Goal: Information Seeking & Learning: Learn about a topic

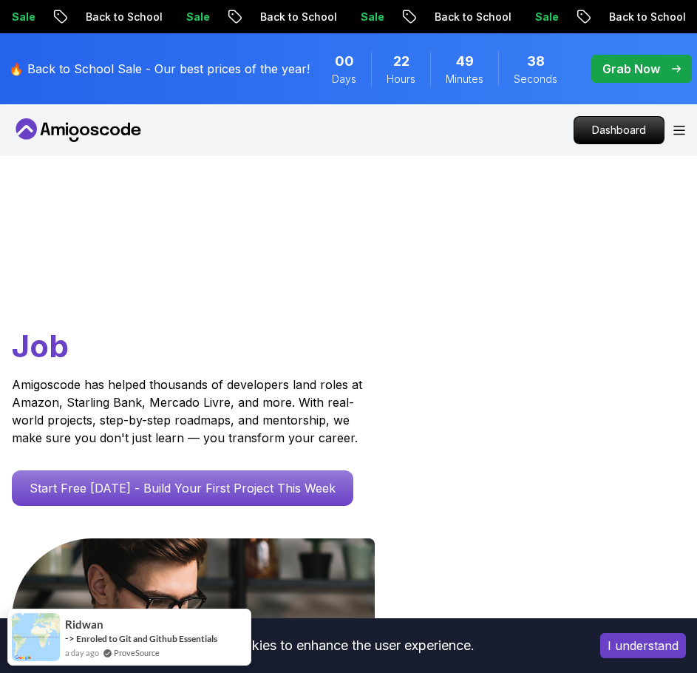
click at [686, 132] on div "Products Resources Pricing Testimonials For Business Dashboard" at bounding box center [348, 130] width 697 height 52
click at [675, 135] on div "Dashboard" at bounding box center [630, 130] width 112 height 28
click at [679, 134] on icon "Open Menu" at bounding box center [679, 130] width 10 height 8
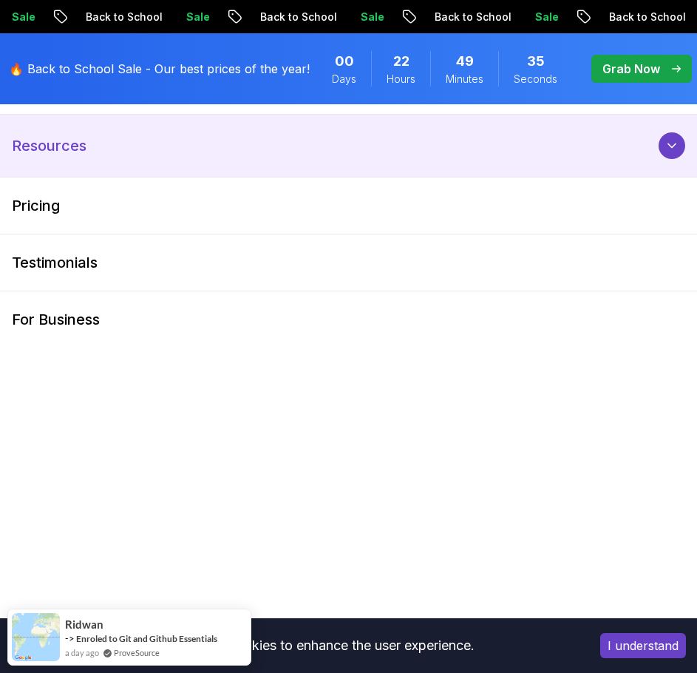
click at [77, 143] on p "Resources" at bounding box center [49, 145] width 75 height 21
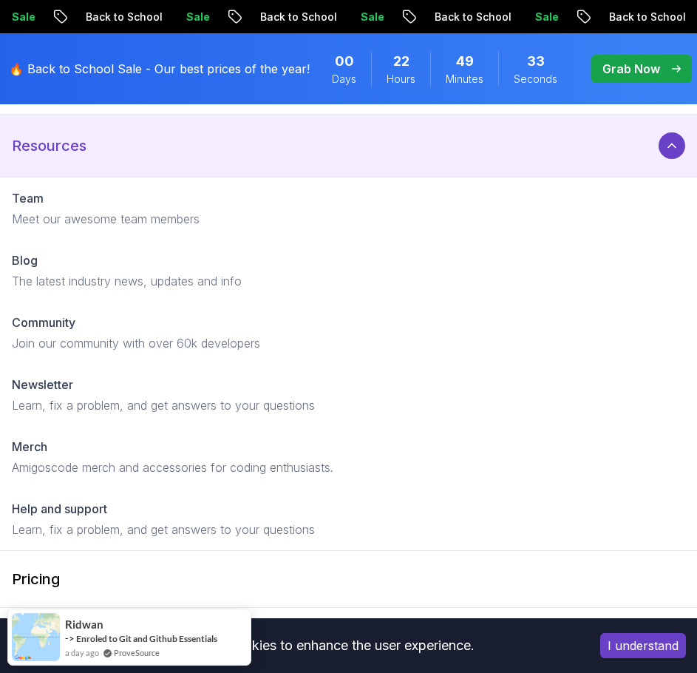
click at [626, 146] on button "Resources" at bounding box center [348, 146] width 697 height 62
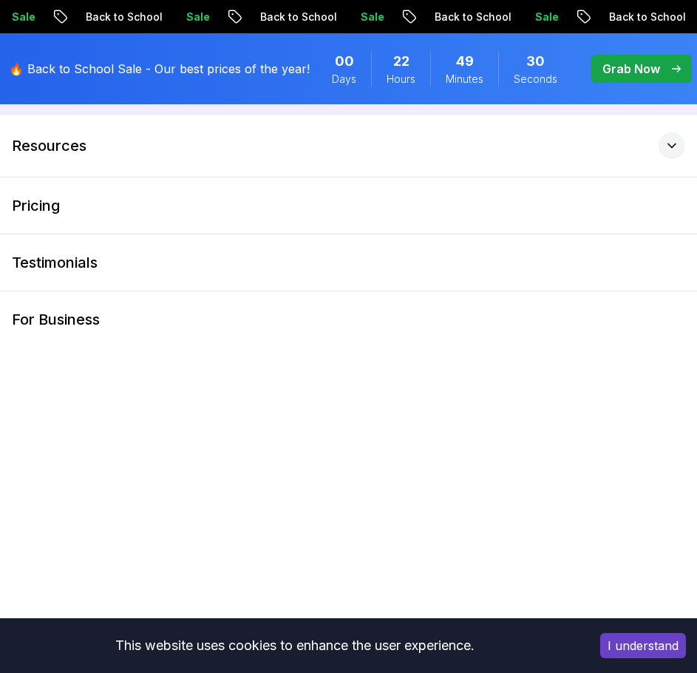
click at [623, 106] on button "Products" at bounding box center [348, 83] width 697 height 62
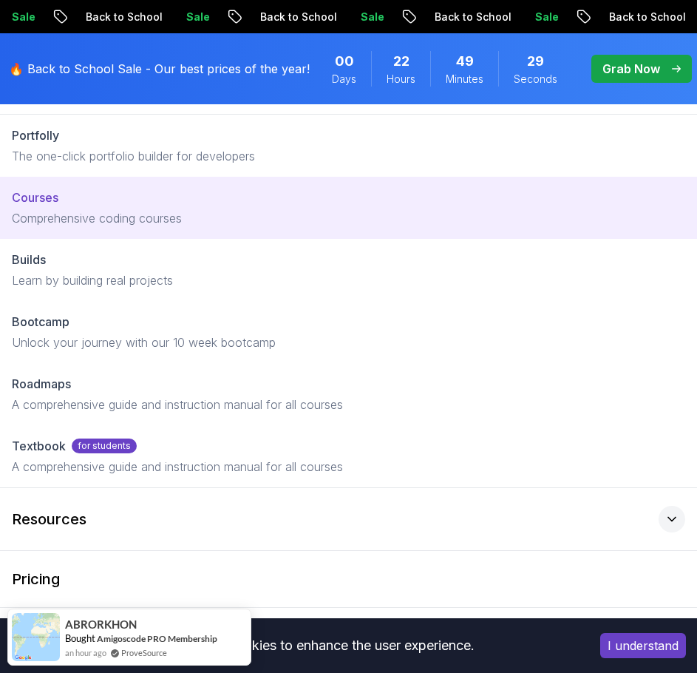
click at [183, 200] on div "Courses" at bounding box center [349, 198] width 674 height 18
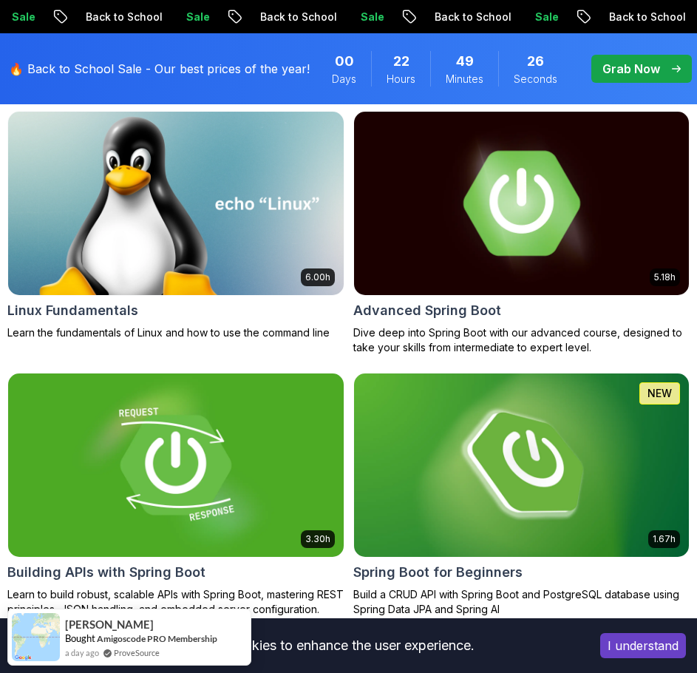
scroll to position [518, 0]
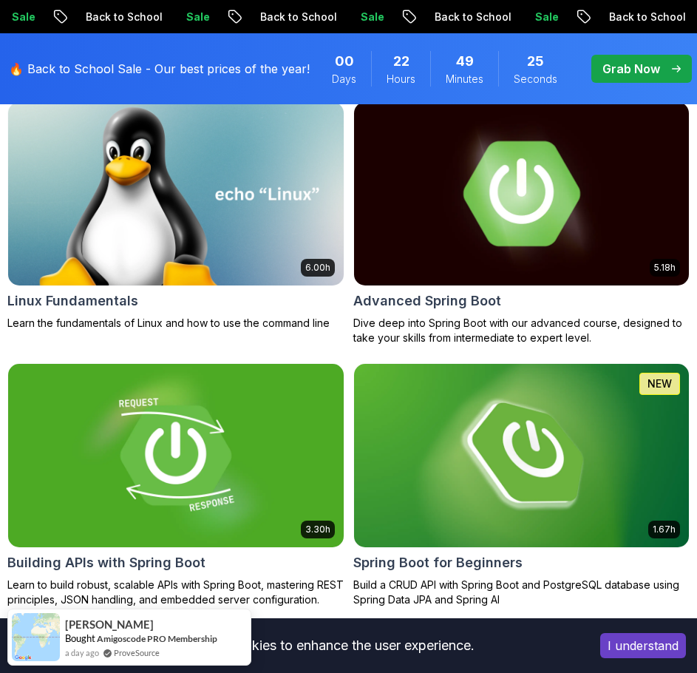
click at [447, 186] on img at bounding box center [521, 194] width 352 height 192
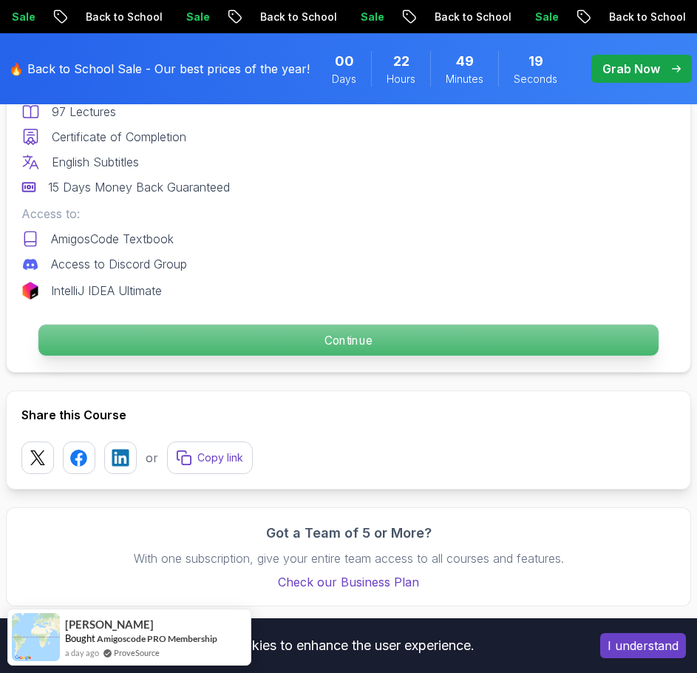
scroll to position [739, 0]
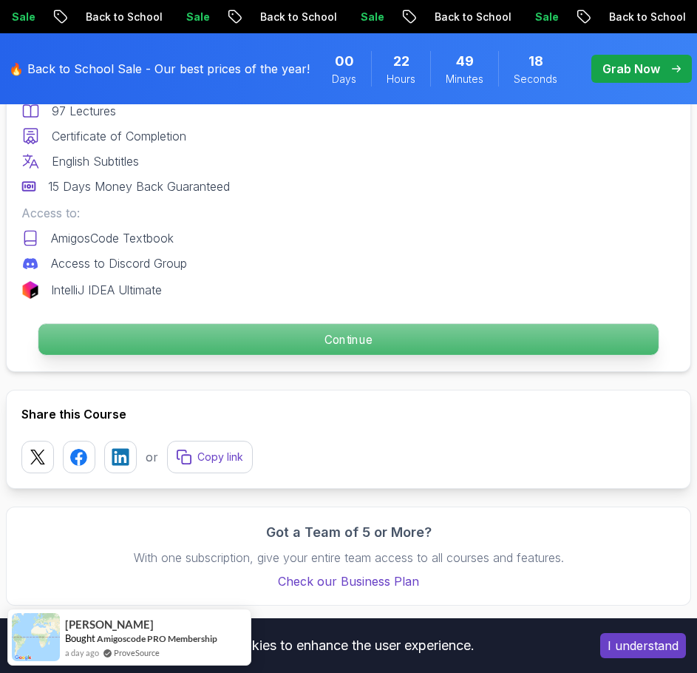
click at [382, 342] on p "Continue" at bounding box center [348, 340] width 620 height 31
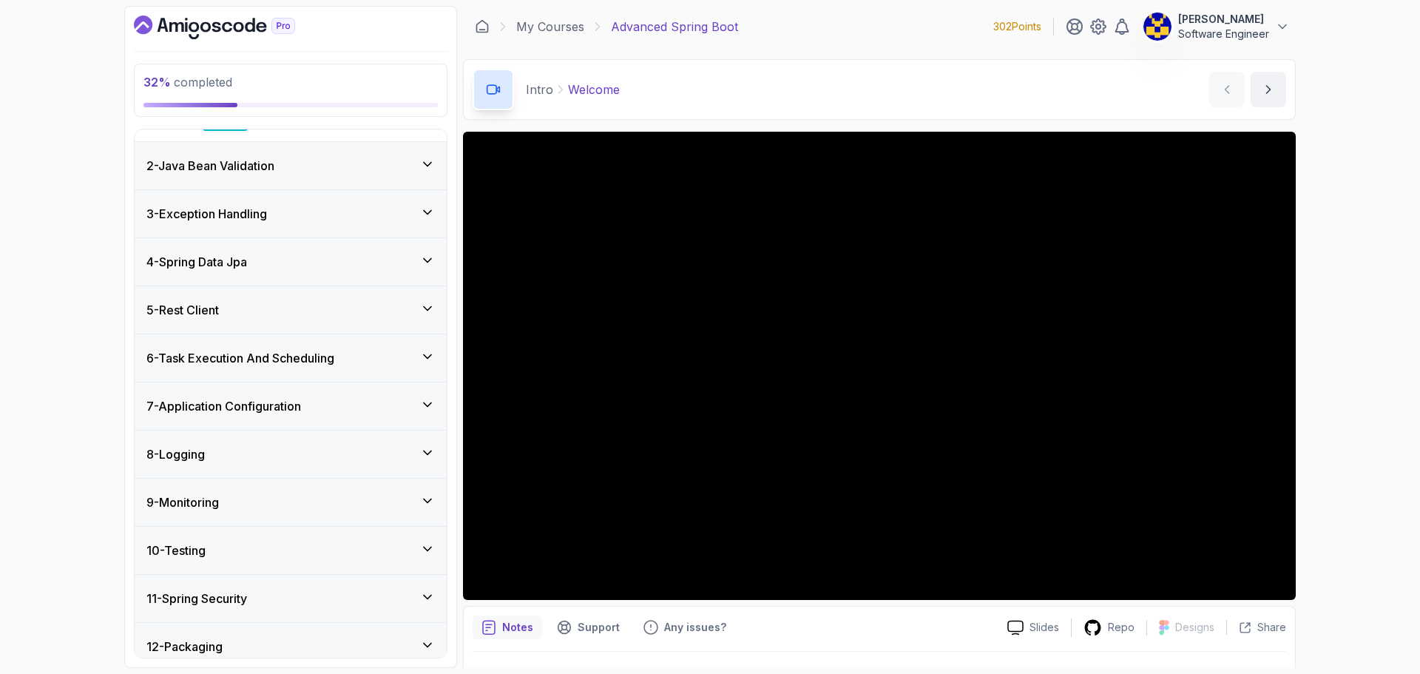
click at [344, 272] on div "4 - Spring Data Jpa" at bounding box center [291, 261] width 312 height 47
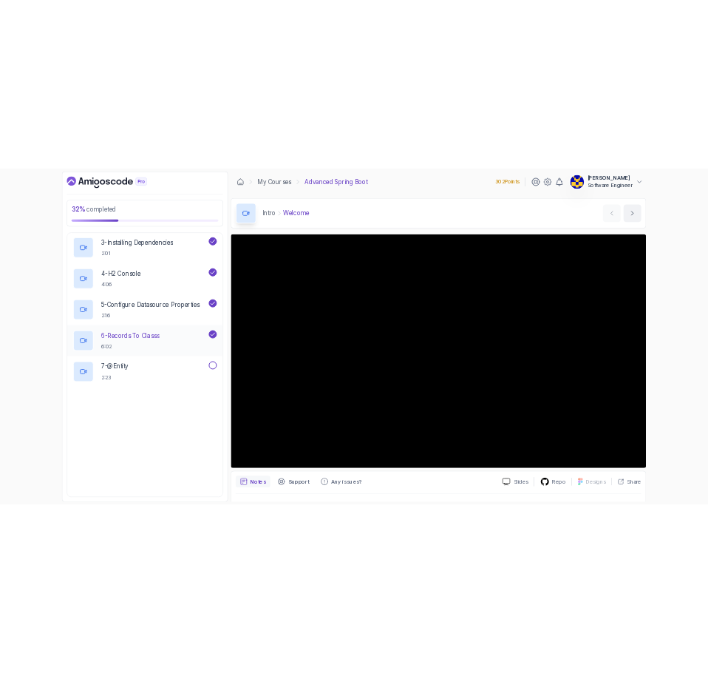
scroll to position [318, 0]
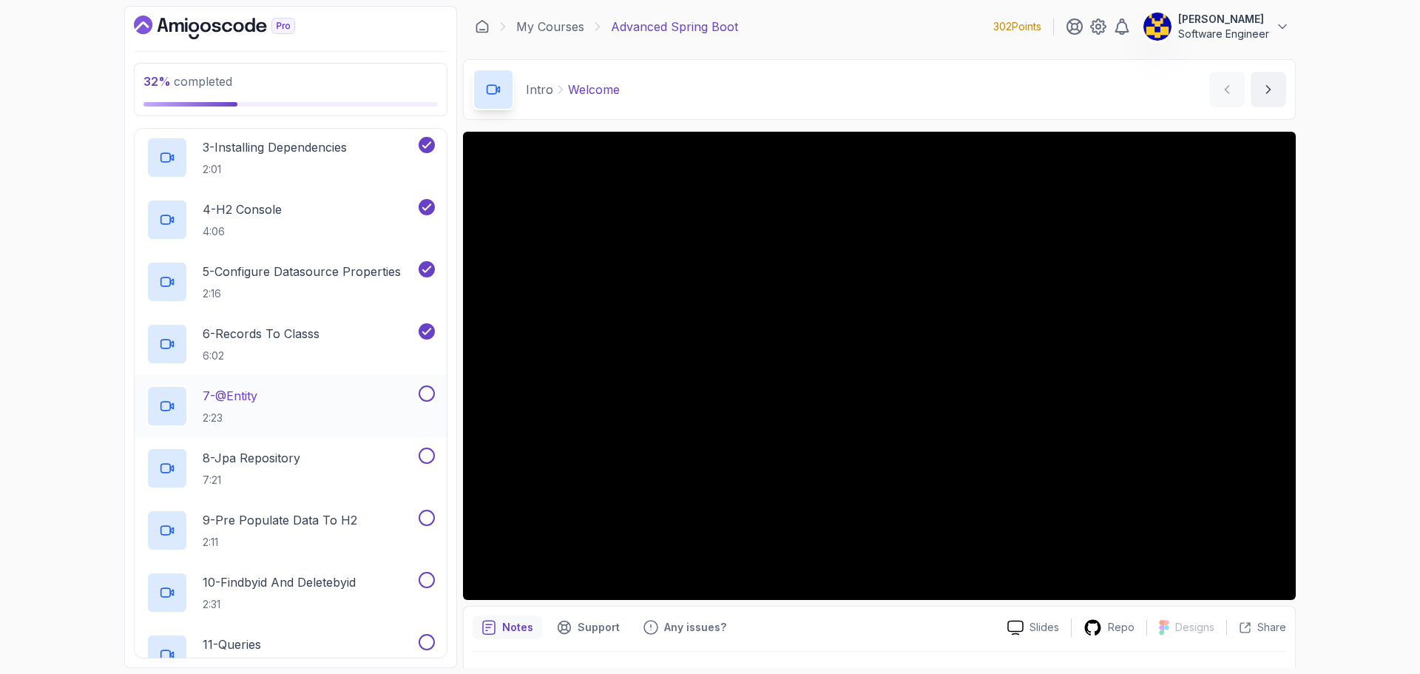
click at [344, 397] on div "7 - @Entity 2:23" at bounding box center [280, 405] width 269 height 41
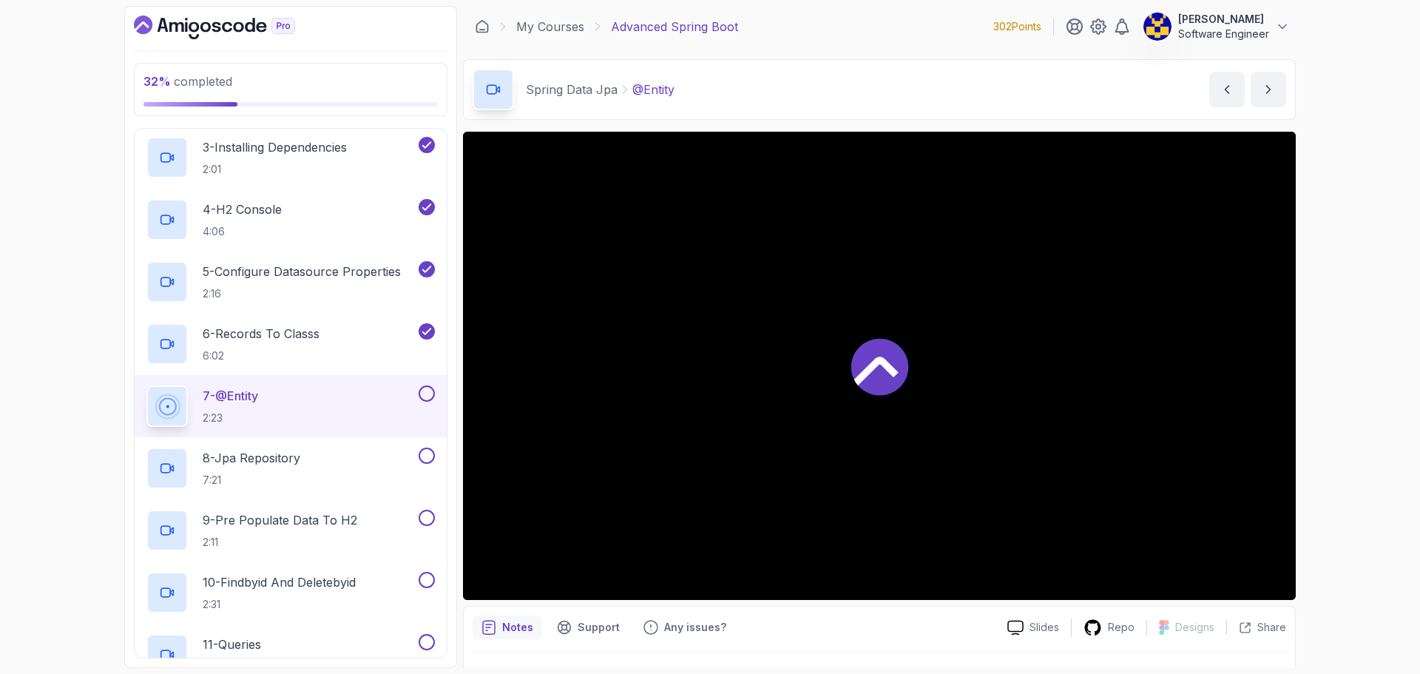
click at [696, 203] on div "32 % completed 1 - Intro 2 - Java Bean Validation 3 - Exception Handling 4 - Sp…" at bounding box center [710, 337] width 1420 height 674
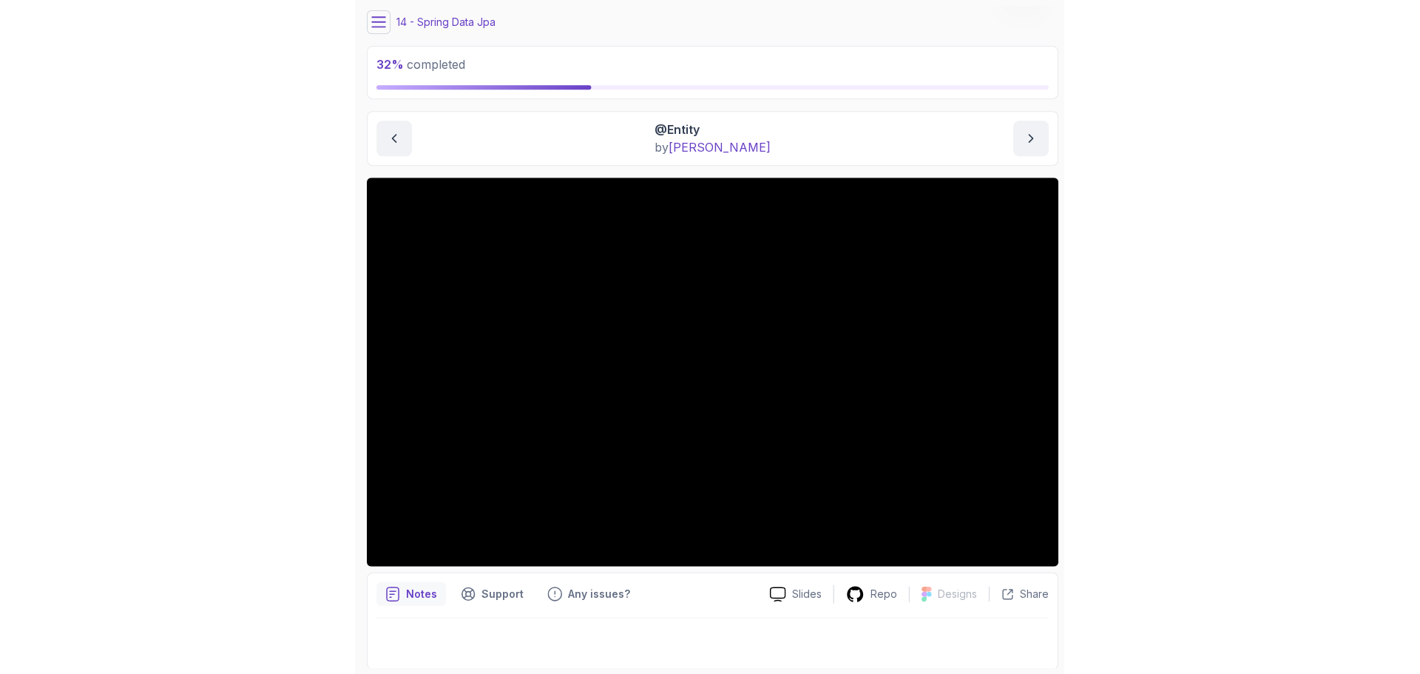
scroll to position [50, 0]
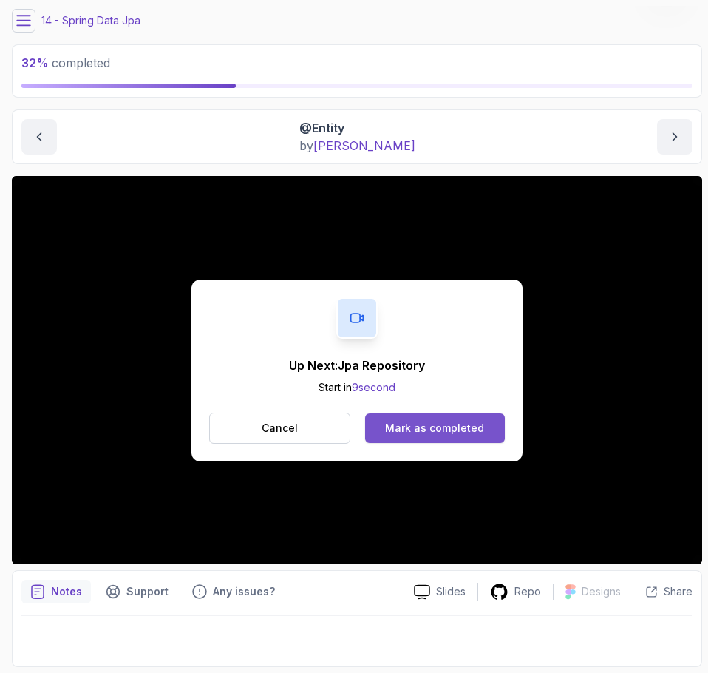
click at [461, 421] on div "Mark as completed" at bounding box center [434, 428] width 99 height 15
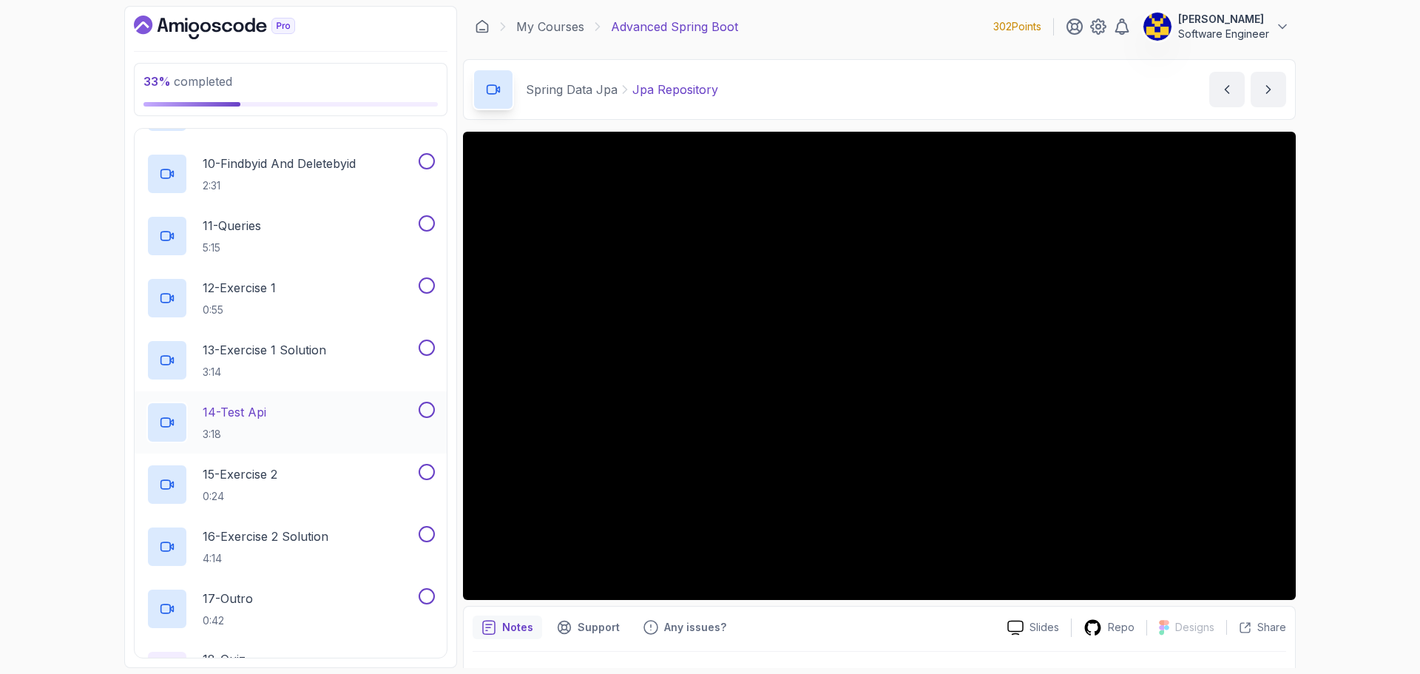
scroll to position [688, 0]
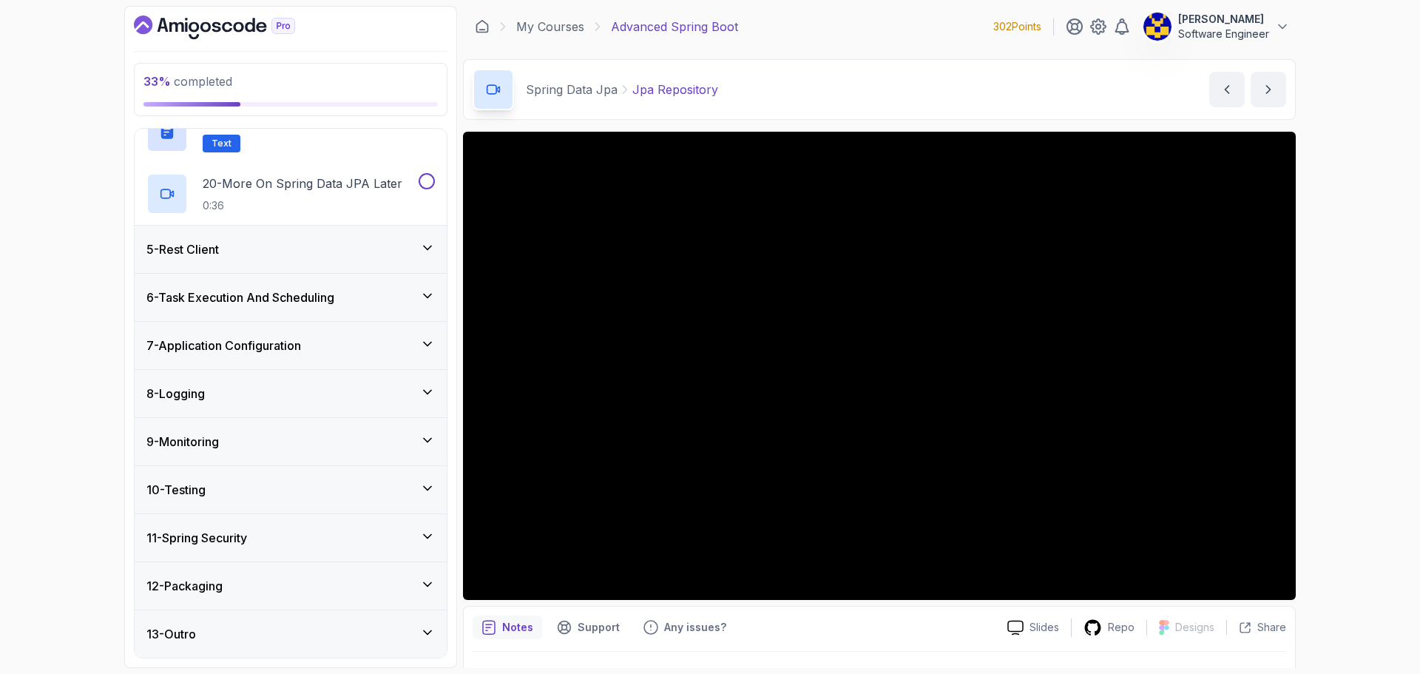
click at [219, 247] on h3 "5 - Rest Client" at bounding box center [182, 249] width 72 height 18
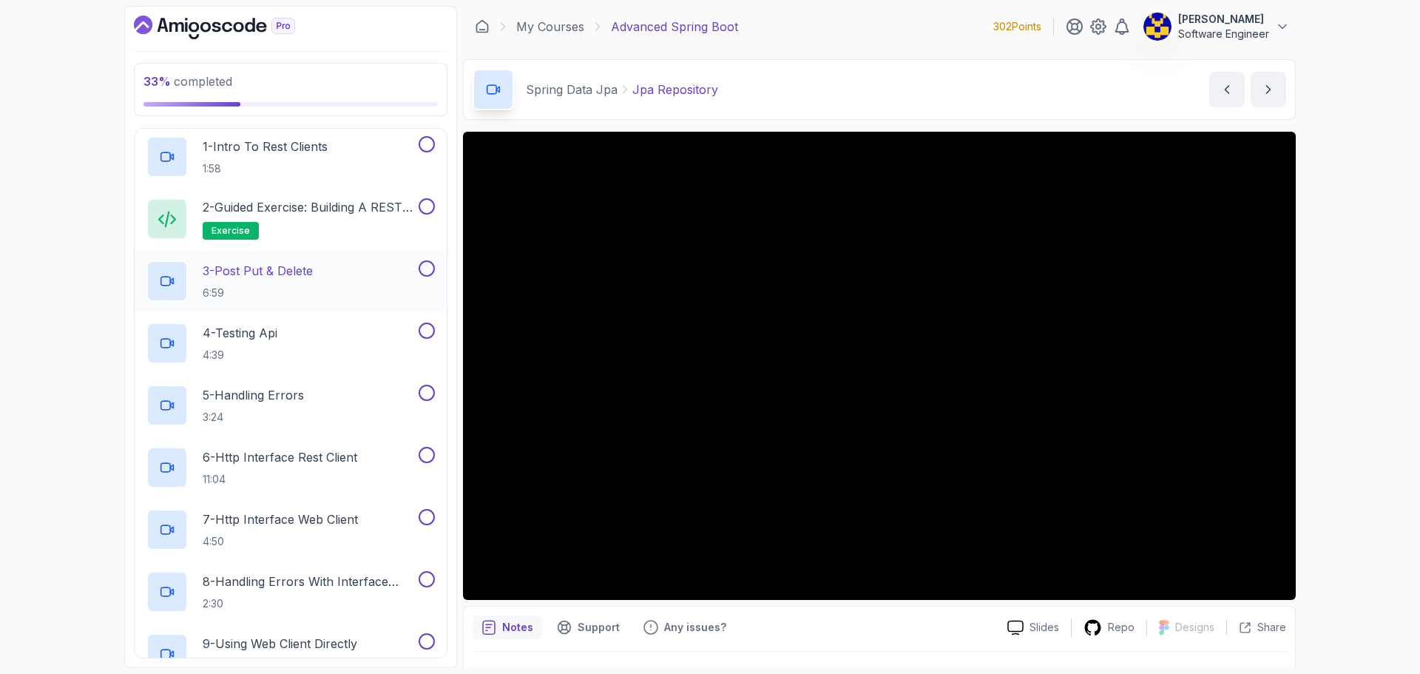
scroll to position [170, 0]
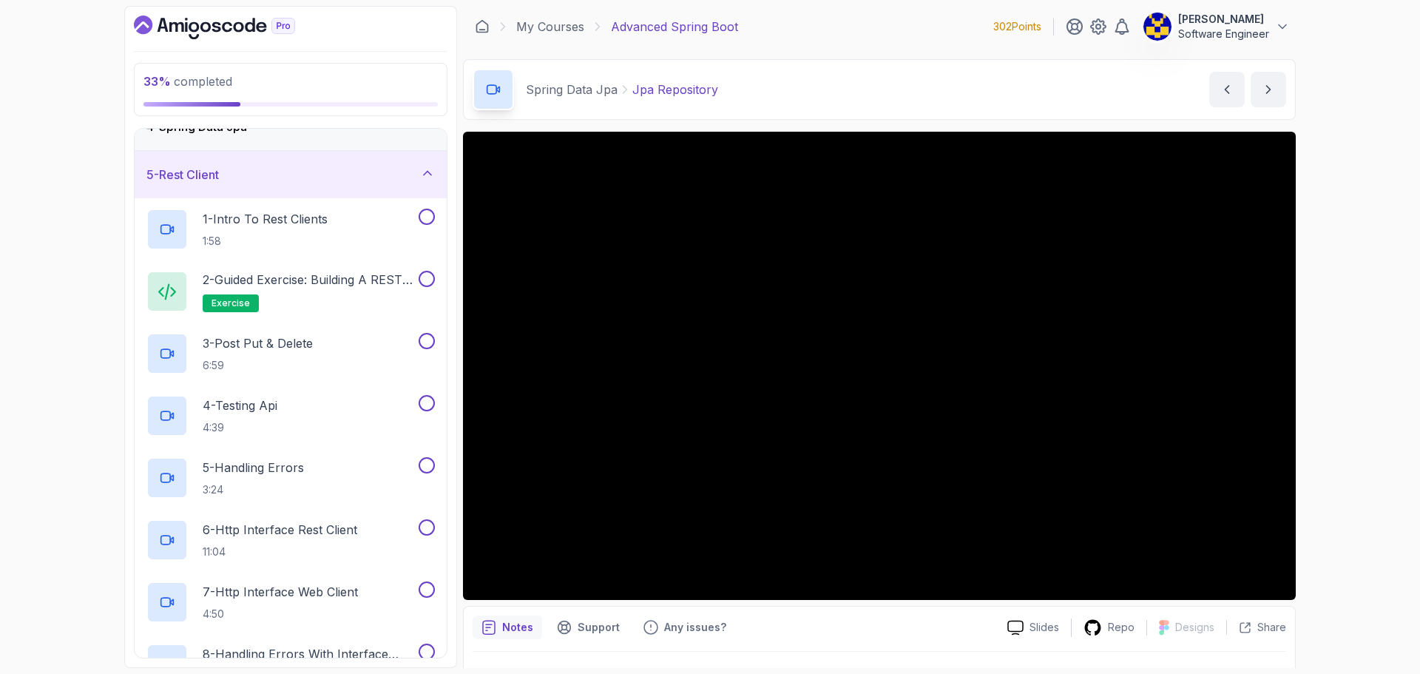
click at [255, 189] on div "5 - Rest Client" at bounding box center [291, 174] width 312 height 47
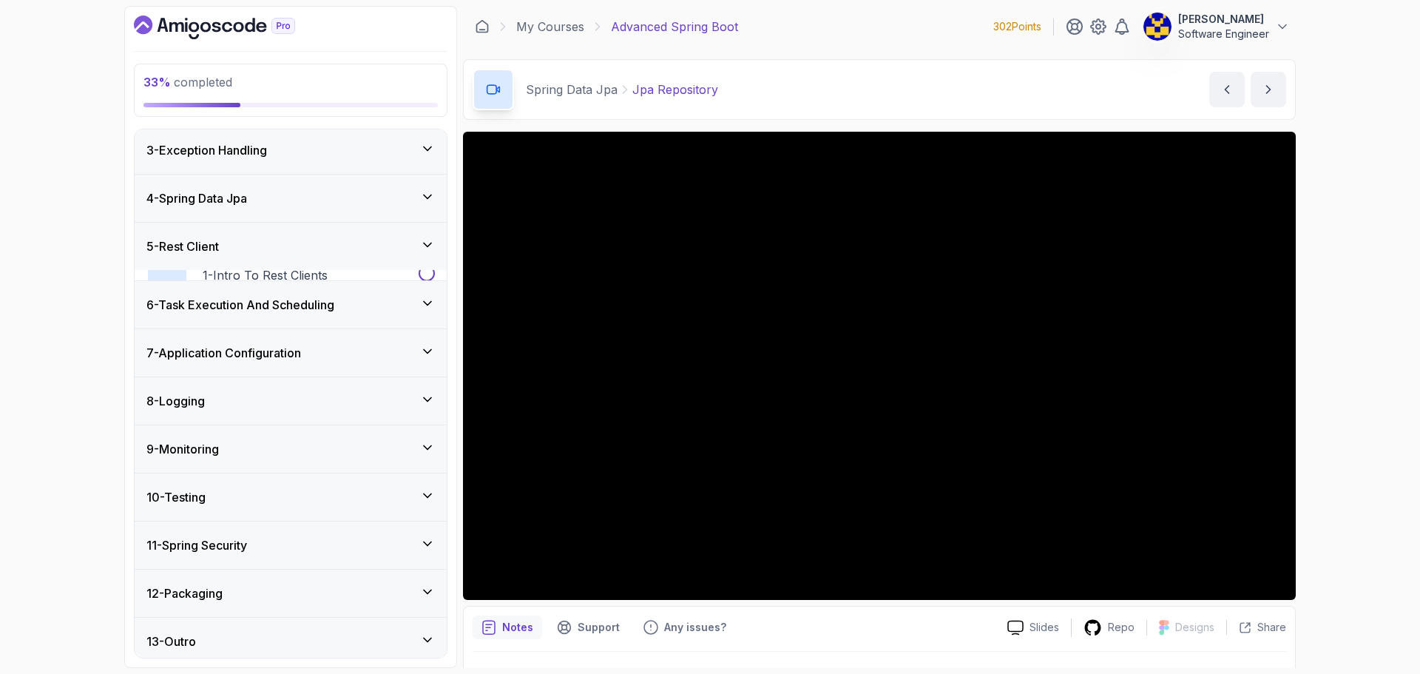
scroll to position [96, 0]
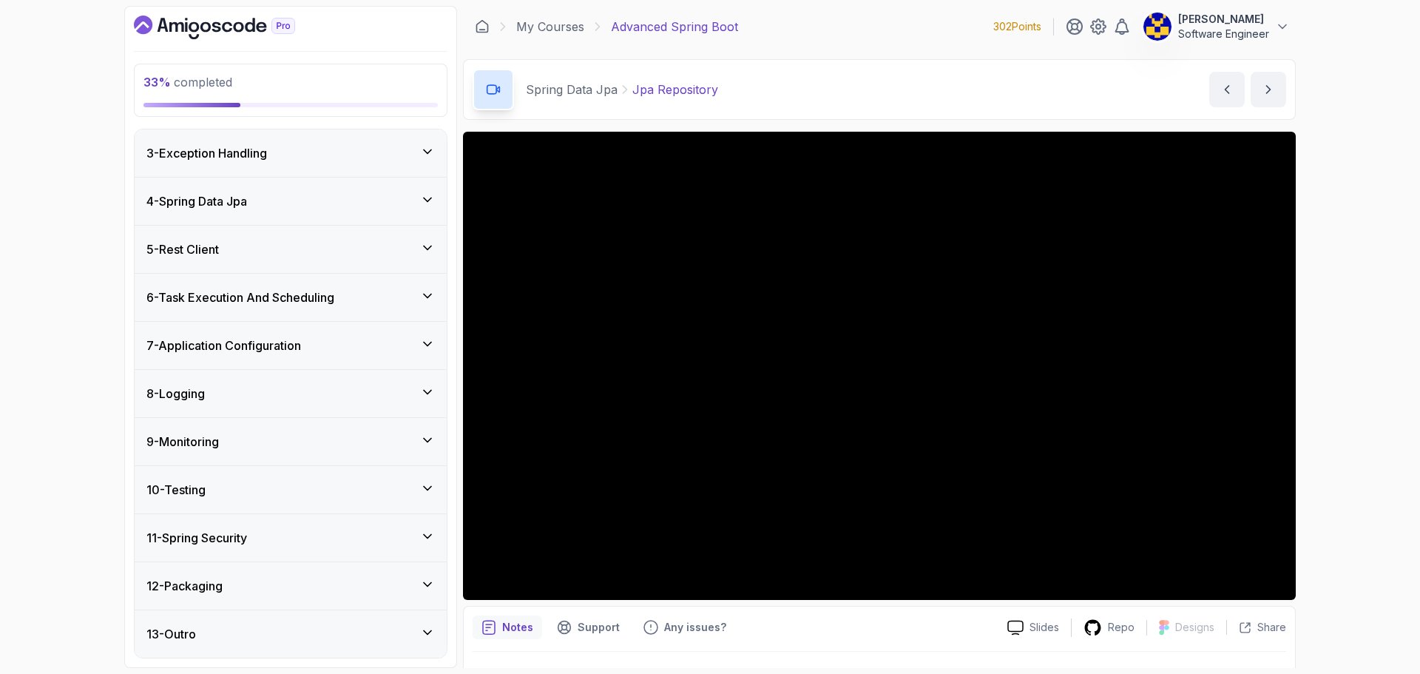
click at [295, 307] on div "6 - Task Execution And Scheduling" at bounding box center [291, 297] width 312 height 47
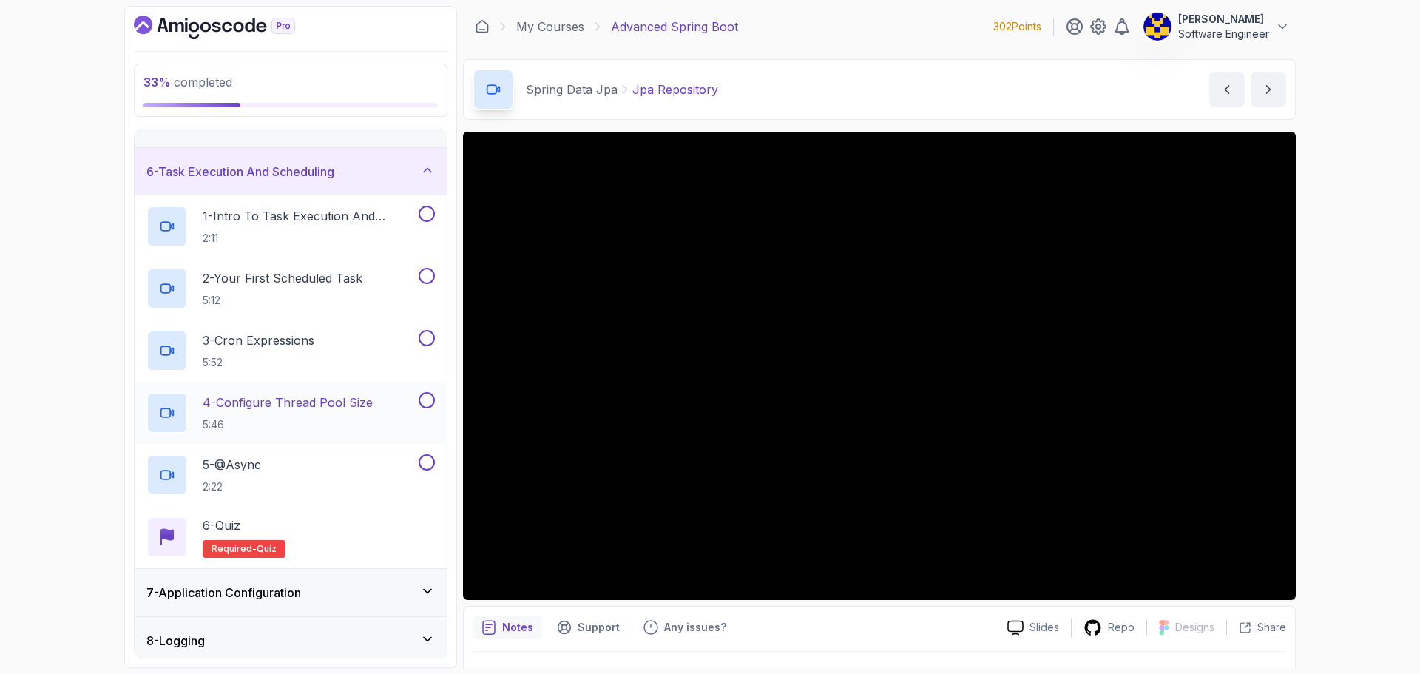
scroll to position [244, 0]
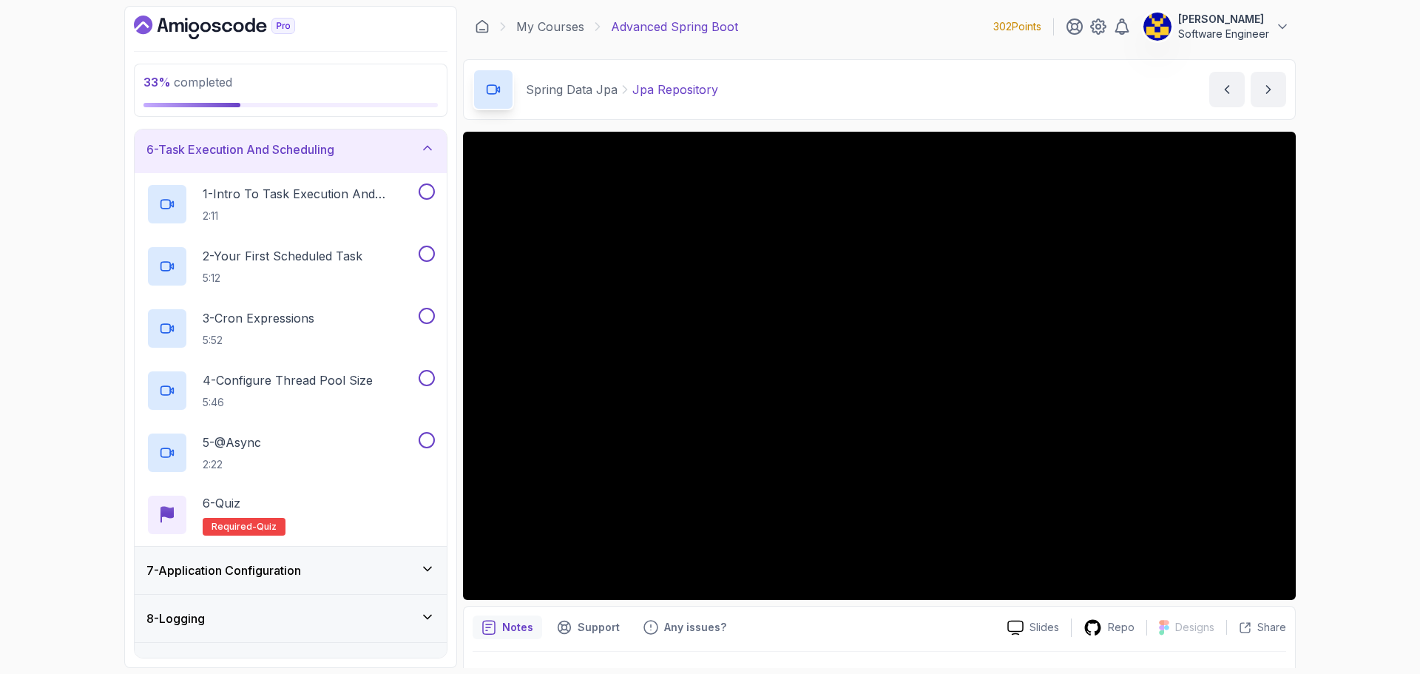
click at [305, 155] on h3 "6 - Task Execution And Scheduling" at bounding box center [240, 149] width 188 height 18
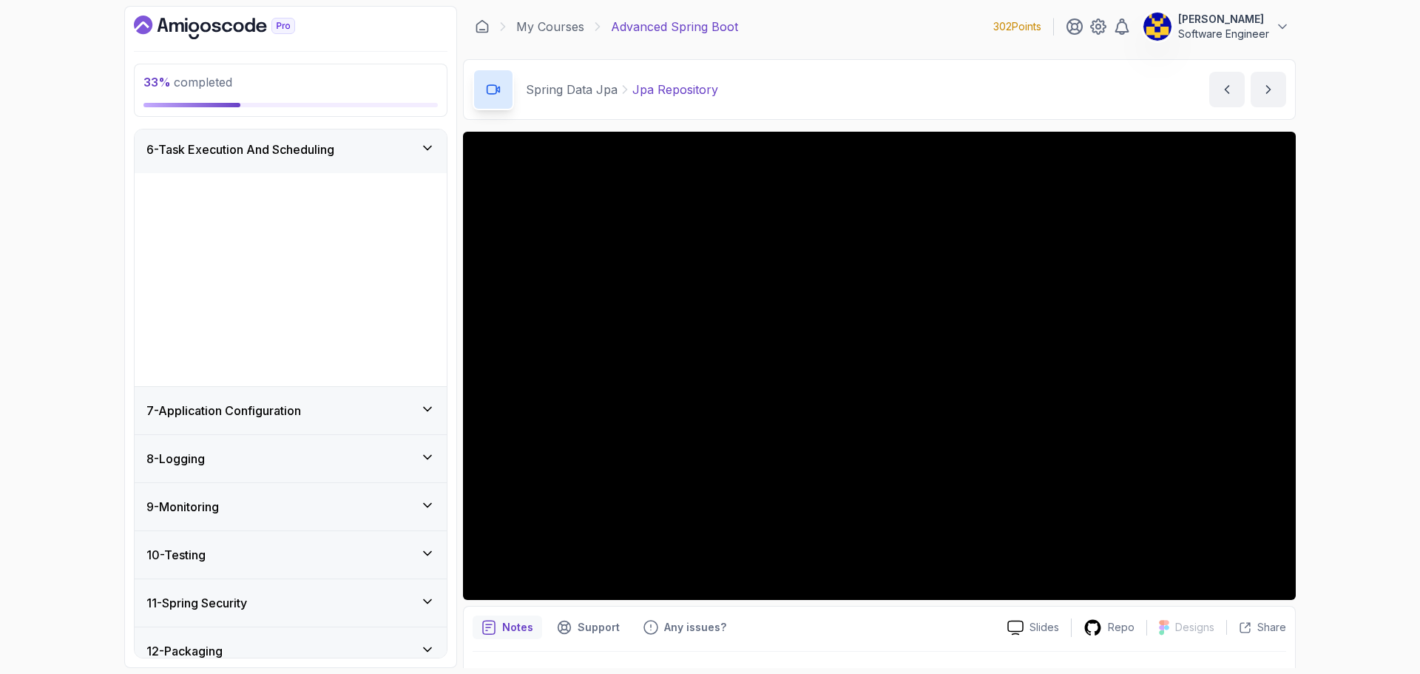
scroll to position [96, 0]
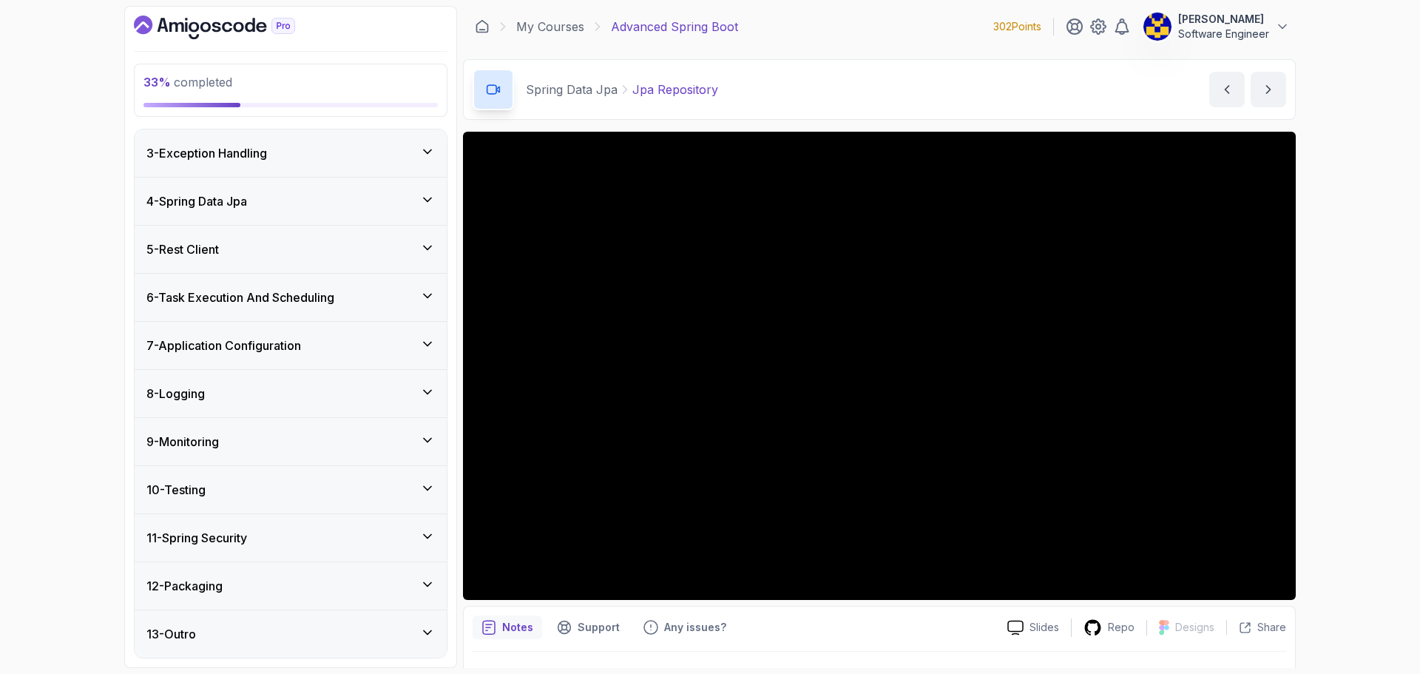
click at [263, 339] on h3 "7 - Application Configuration" at bounding box center [223, 345] width 155 height 18
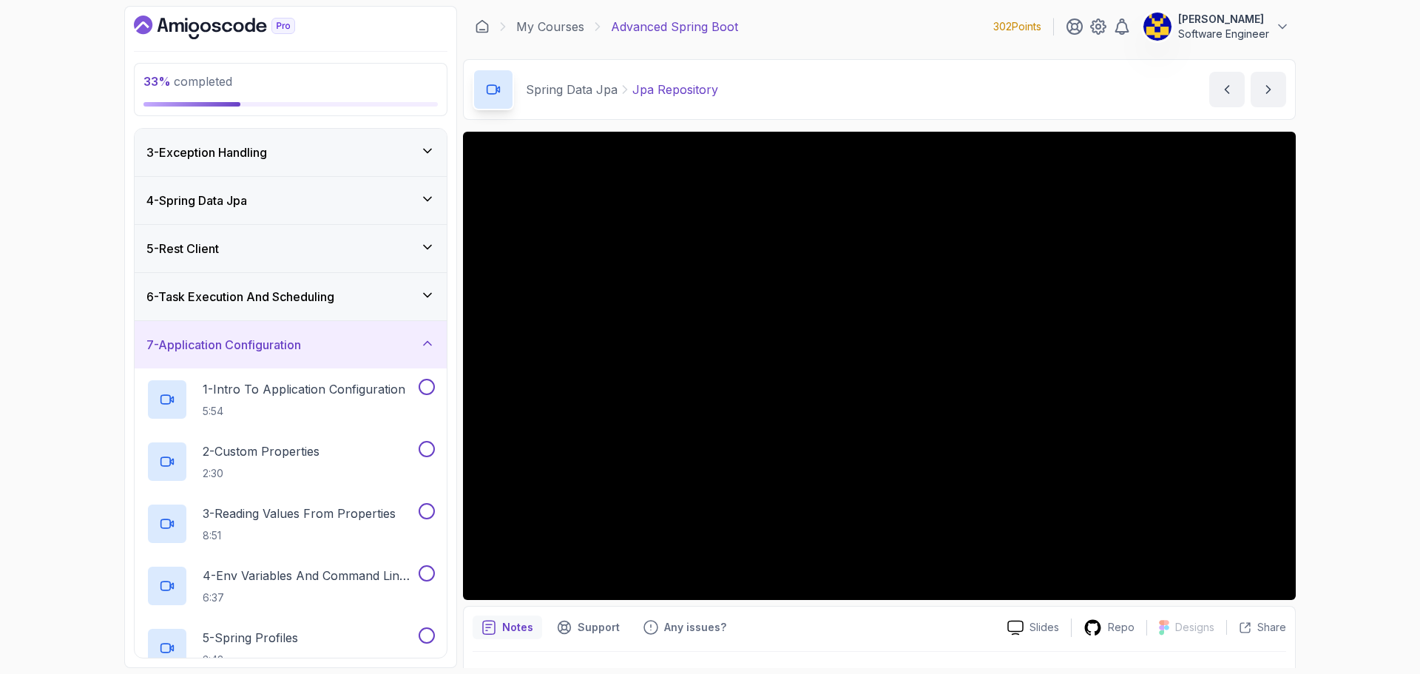
click at [263, 339] on h3 "7 - Application Configuration" at bounding box center [223, 345] width 155 height 18
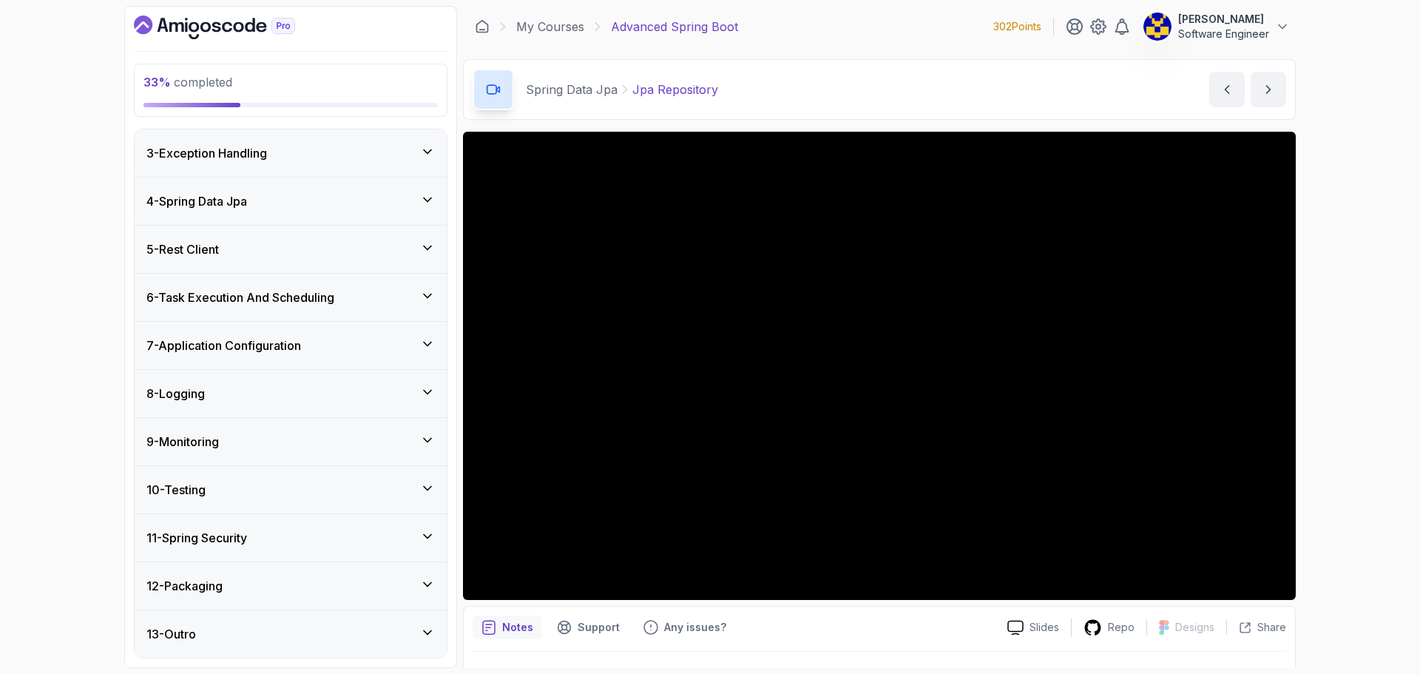
click at [216, 398] on div "8 - Logging" at bounding box center [290, 393] width 288 height 18
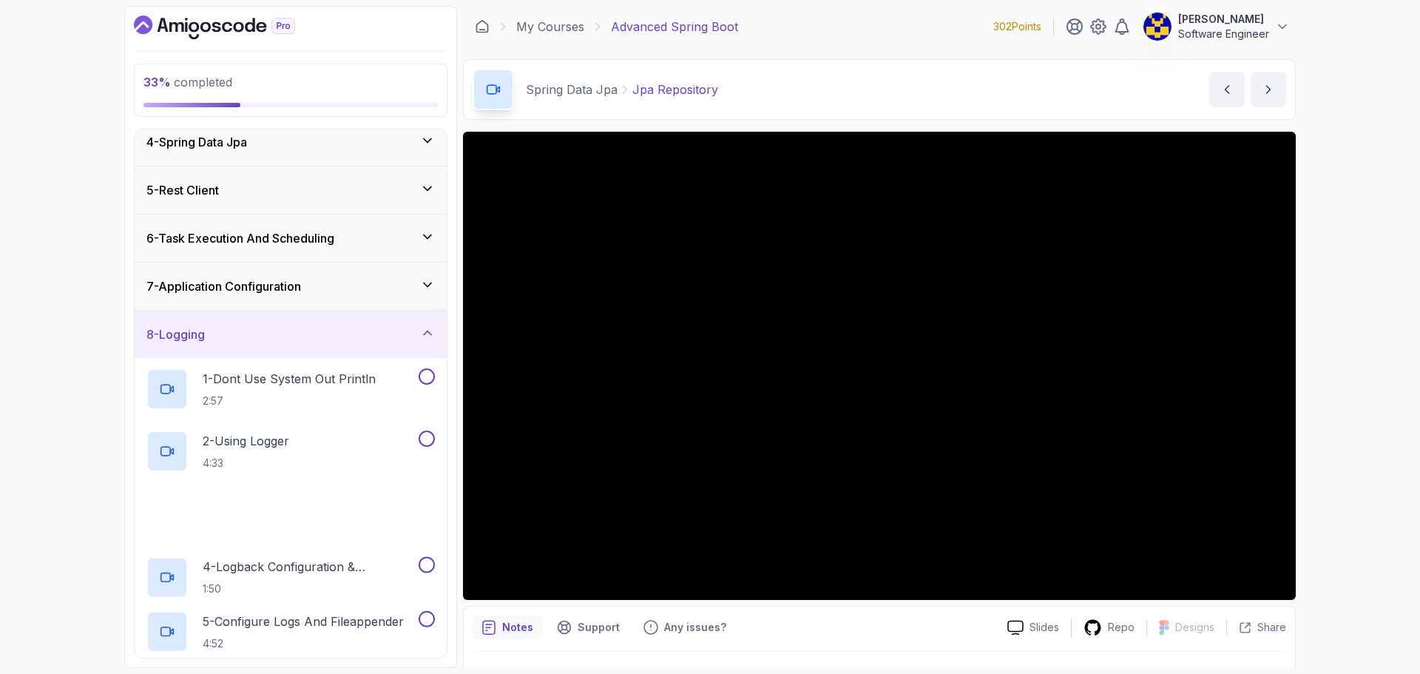
scroll to position [392, 0]
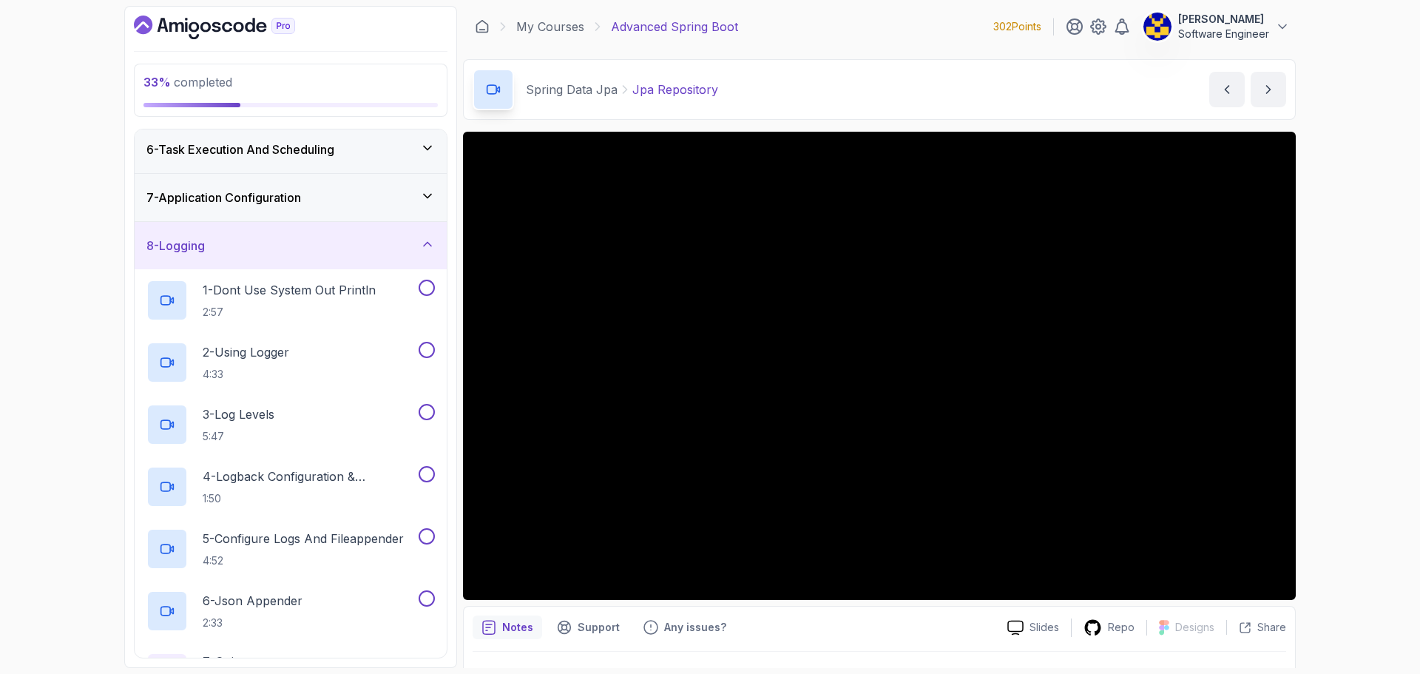
click at [268, 252] on div "8 - Logging" at bounding box center [290, 246] width 288 height 18
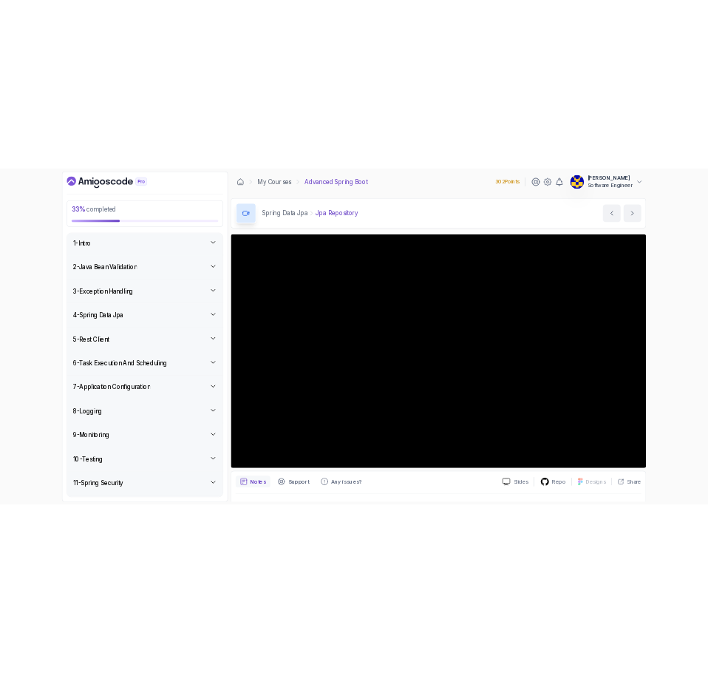
scroll to position [0, 0]
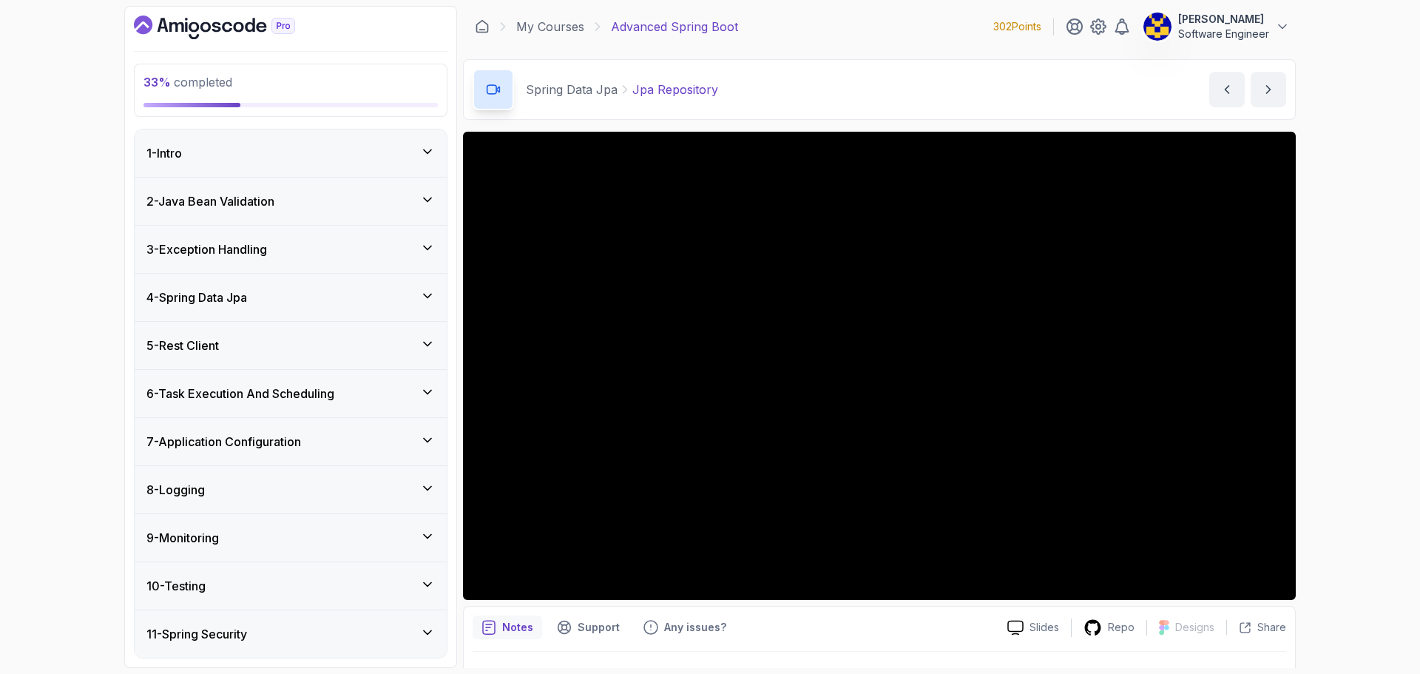
click at [247, 292] on h3 "4 - Spring Data Jpa" at bounding box center [196, 297] width 101 height 18
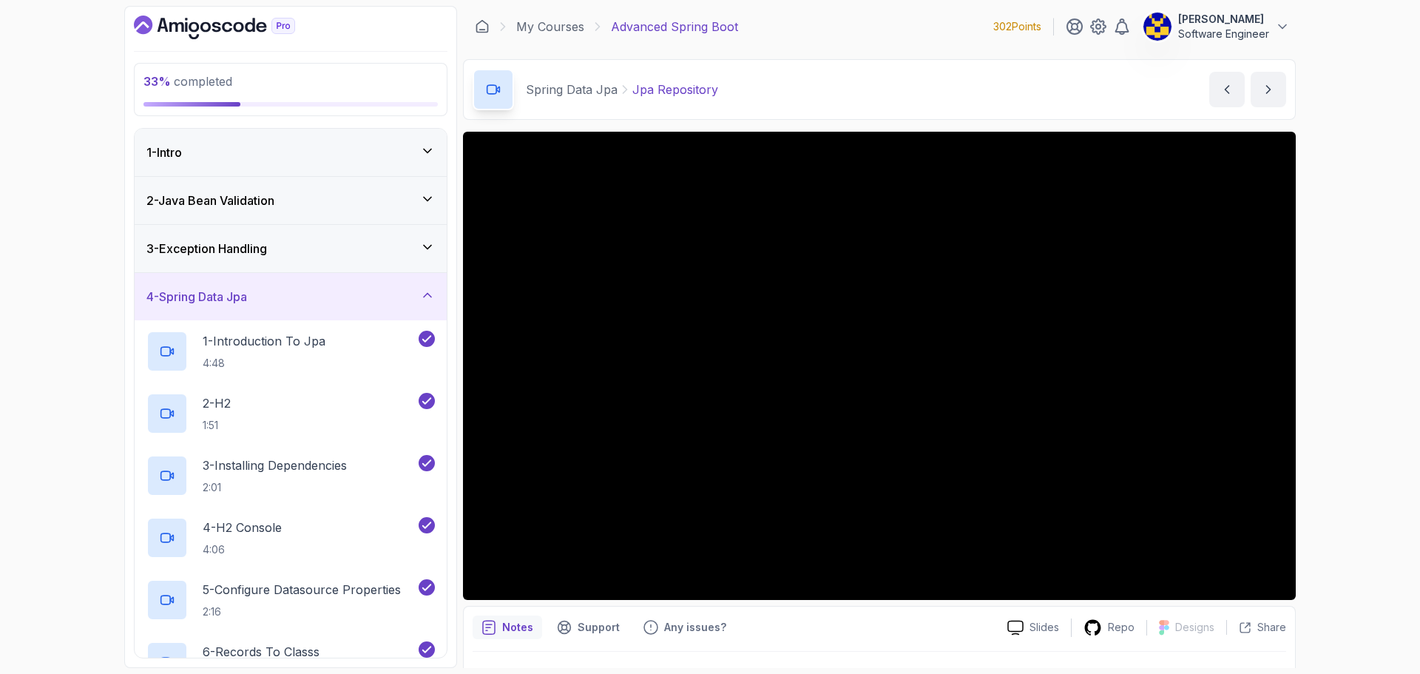
click at [696, 198] on div "33 % completed 1 - Intro 2 - Java Bean Validation 3 - Exception Handling 4 - Sp…" at bounding box center [710, 337] width 1420 height 674
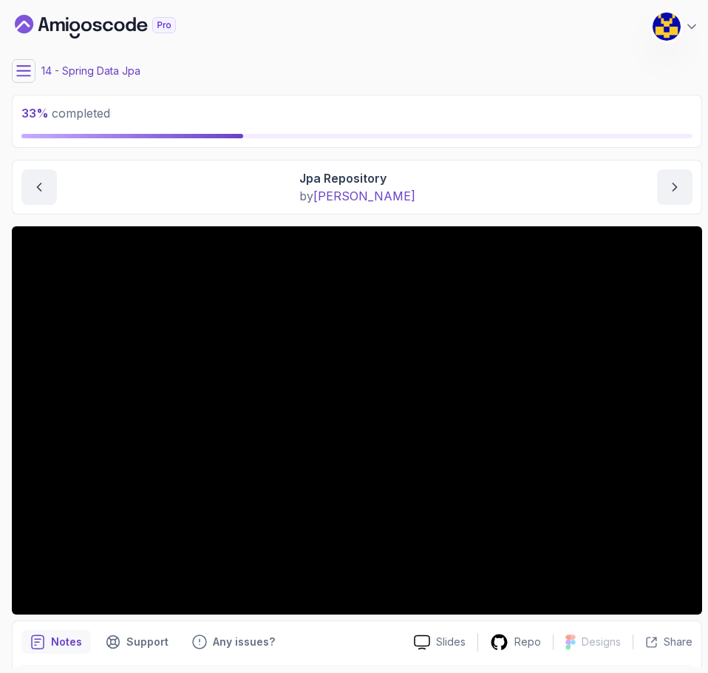
click at [486, 209] on div "Spring Data Jpa Jpa Repository Jpa Repository by [PERSON_NAME]" at bounding box center [357, 187] width 691 height 55
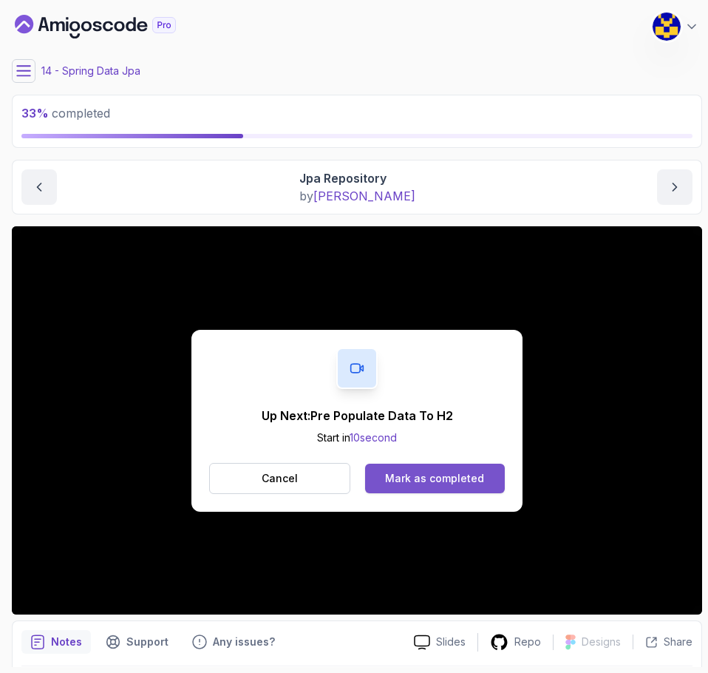
click at [438, 481] on div "Mark as completed" at bounding box center [434, 478] width 99 height 15
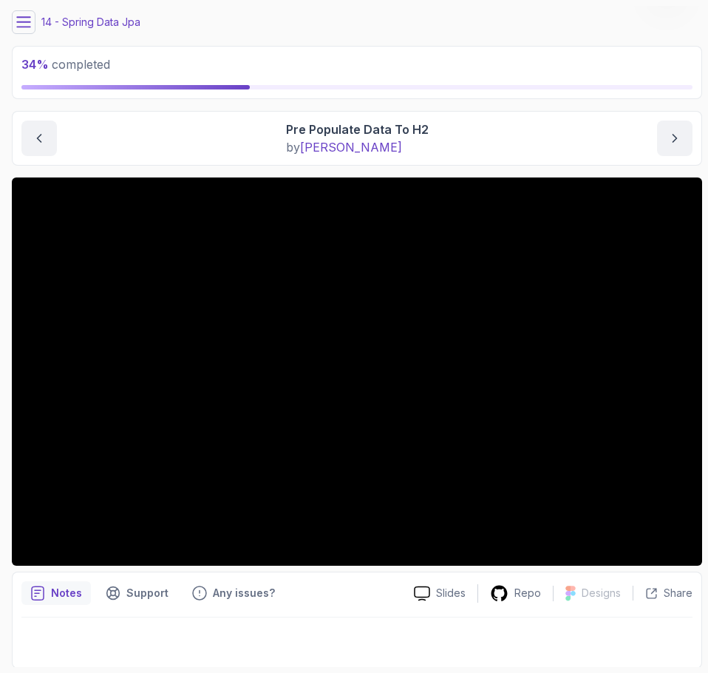
scroll to position [50, 0]
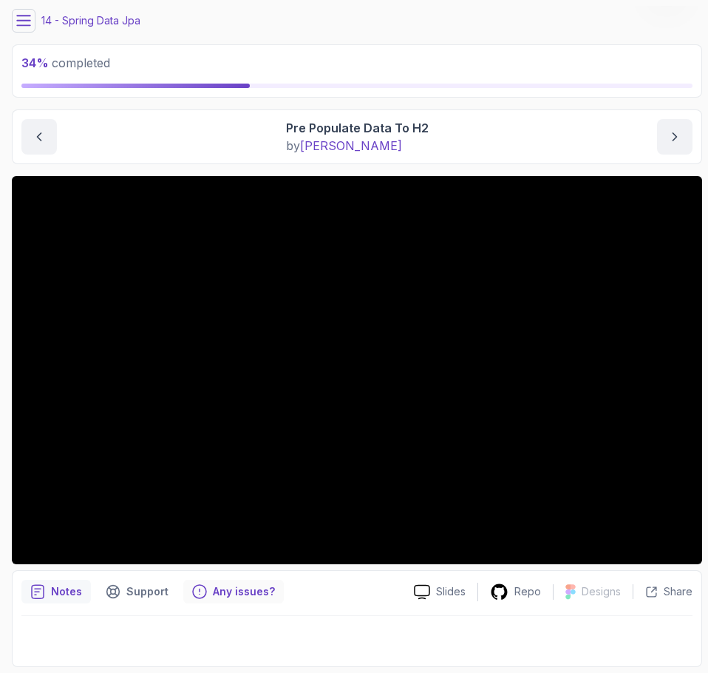
click at [214, 594] on p "Any issues?" at bounding box center [244, 591] width 62 height 15
click at [140, 591] on p "Support" at bounding box center [147, 591] width 42 height 15
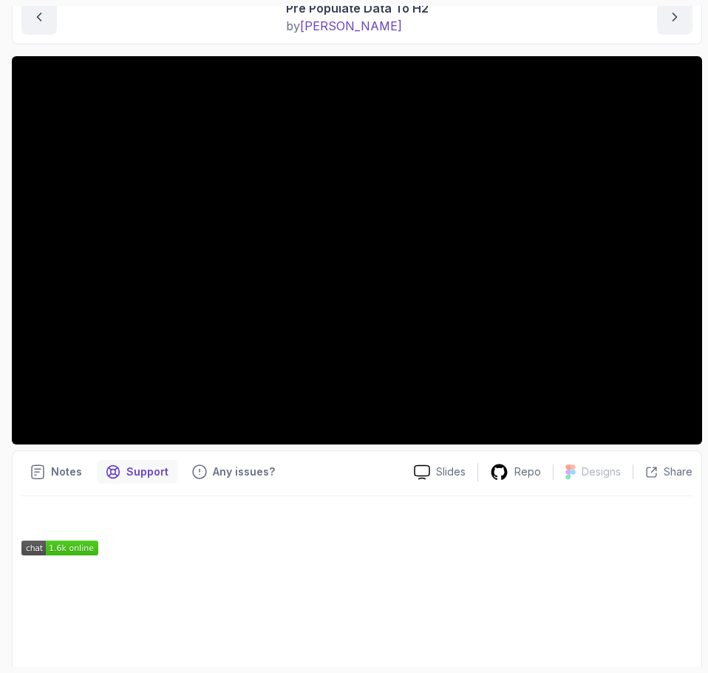
scroll to position [319, 0]
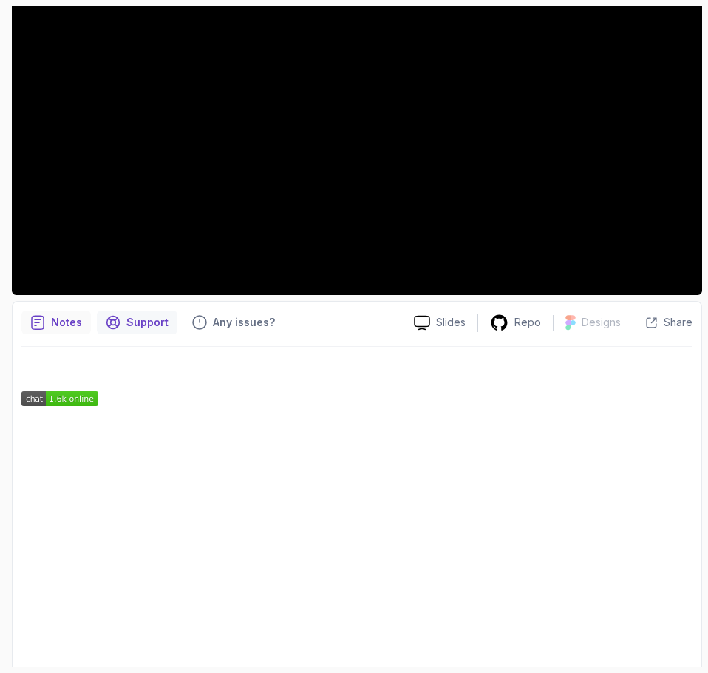
click at [73, 322] on p "Notes" at bounding box center [66, 322] width 31 height 15
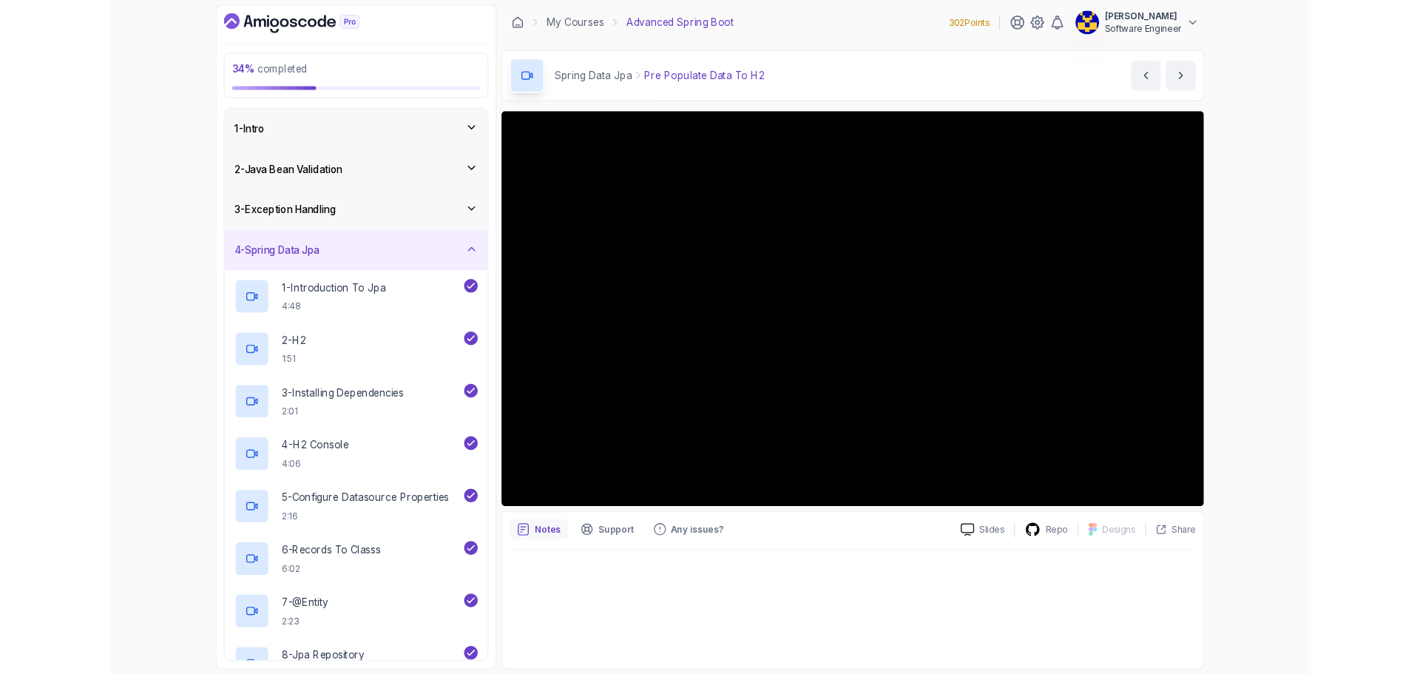
scroll to position [0, 0]
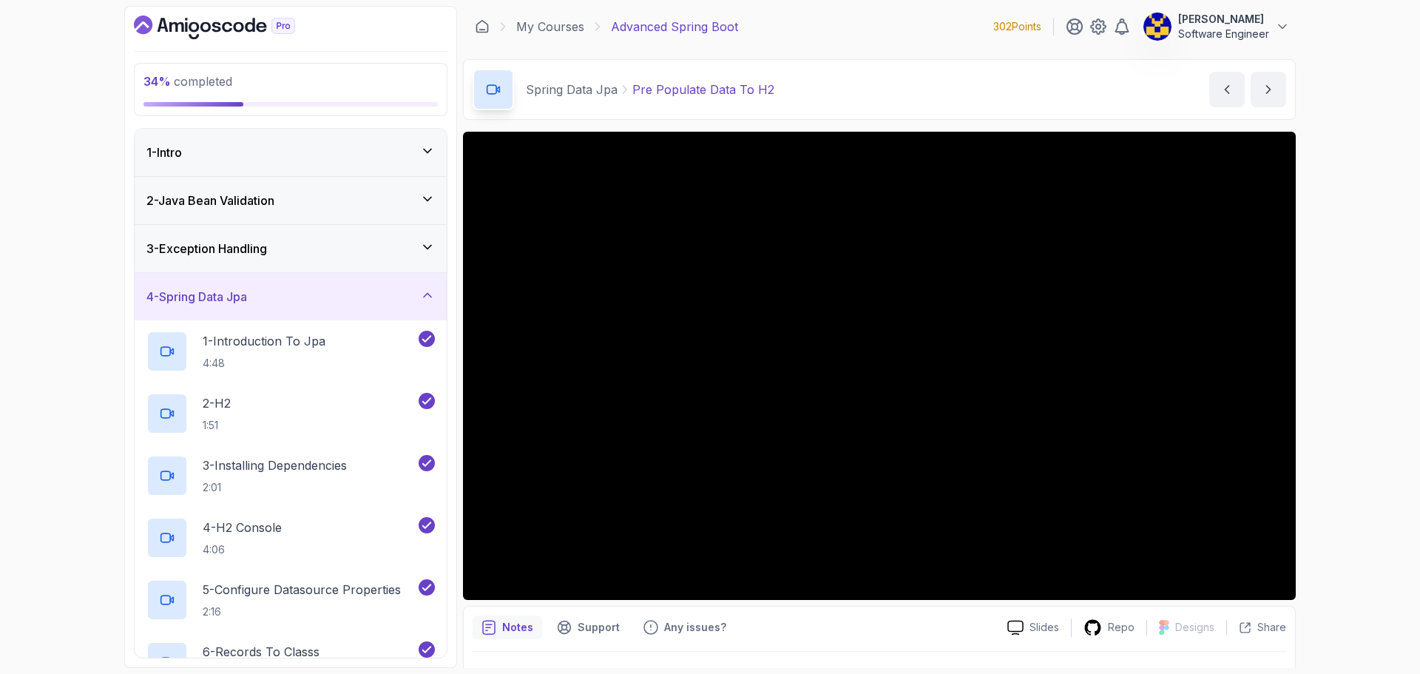
click at [696, 303] on div "34 % completed 1 - Intro 2 - Java Bean Validation 3 - Exception Handling 4 - Sp…" at bounding box center [710, 337] width 1420 height 674
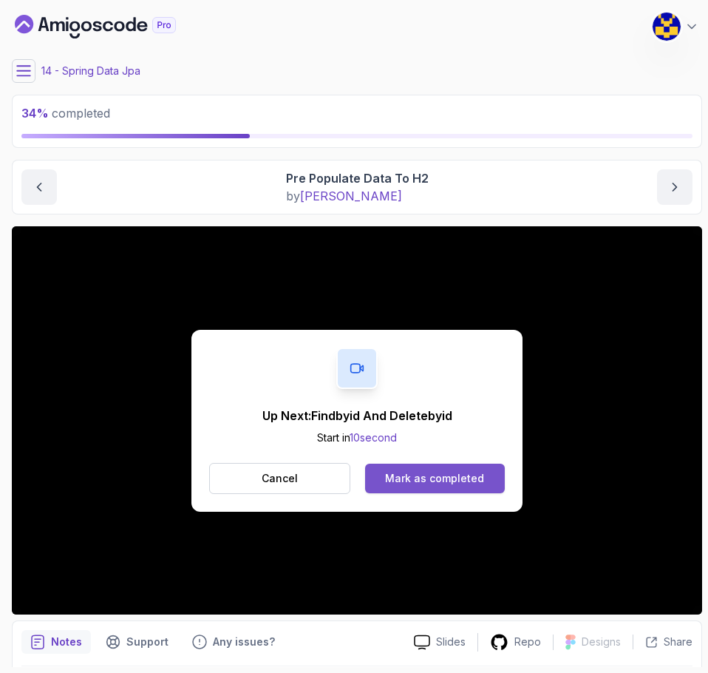
click at [442, 472] on div "Mark as completed" at bounding box center [434, 478] width 99 height 15
click at [441, 471] on div "Mark as completed" at bounding box center [434, 478] width 99 height 15
click at [441, 478] on div "Mark as completed" at bounding box center [434, 478] width 99 height 15
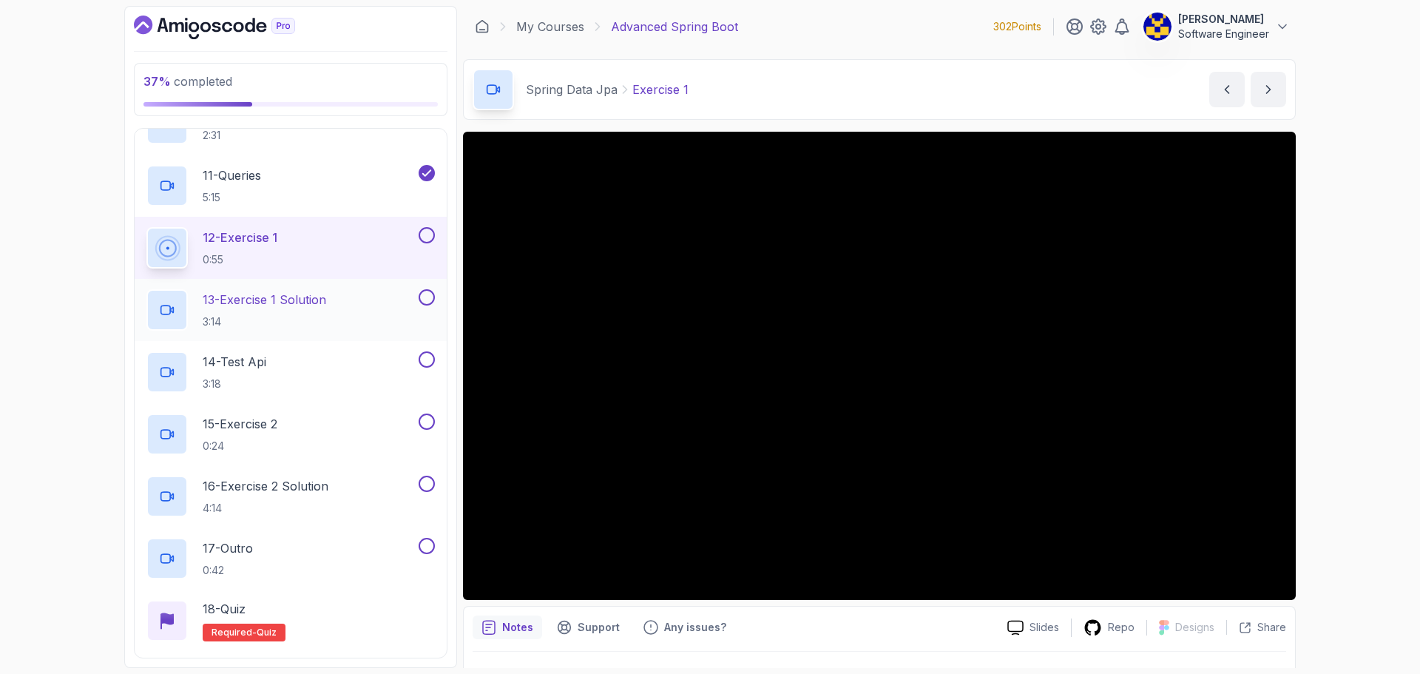
scroll to position [813, 0]
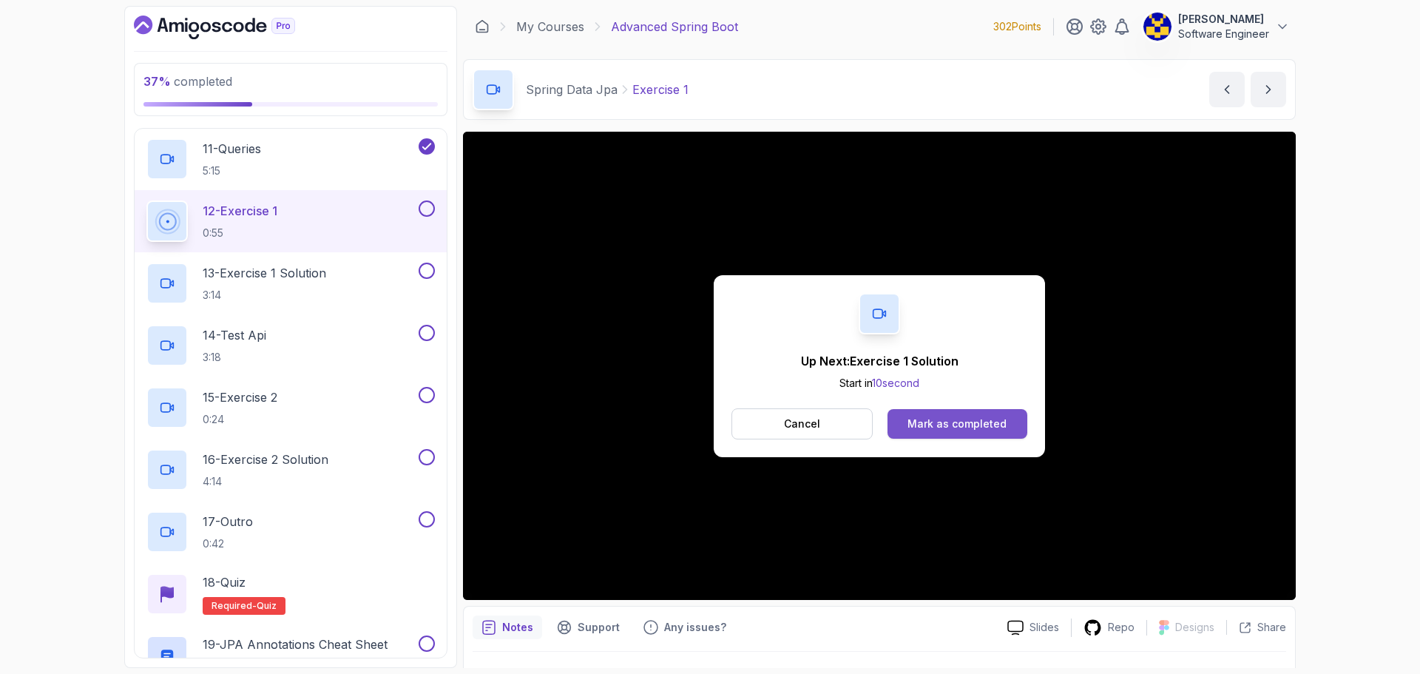
click at [696, 416] on div "Mark as completed" at bounding box center [956, 423] width 99 height 15
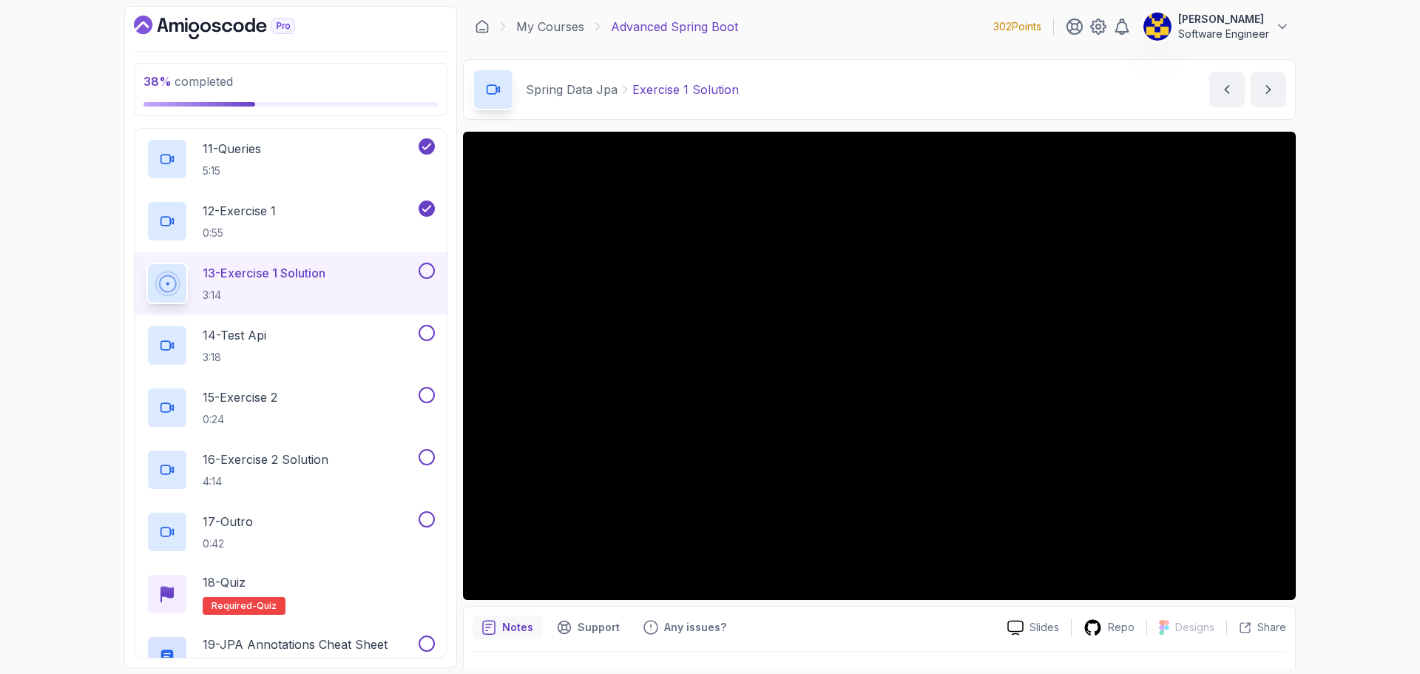
click at [93, 288] on div "38 % completed 1 - Intro 2 - Java Bean Validation 3 - Exception Handling 4 - Sp…" at bounding box center [710, 337] width 1420 height 674
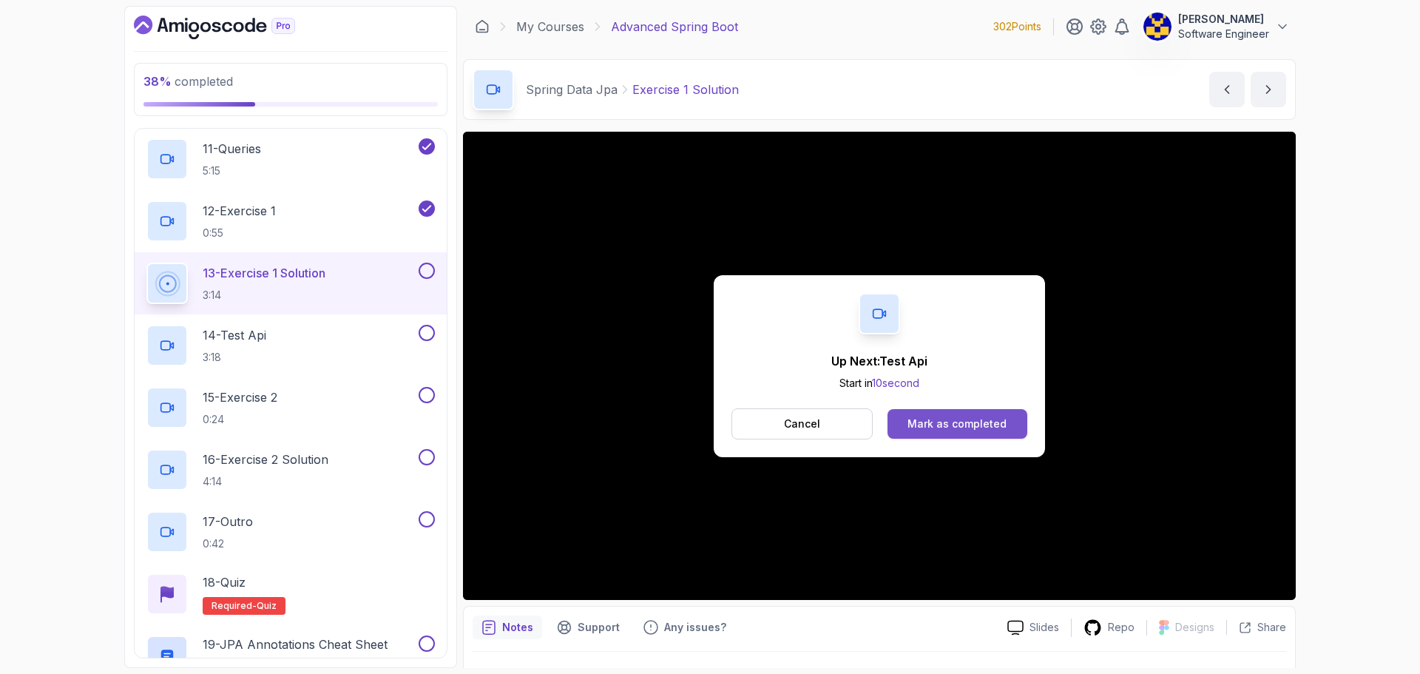
click at [696, 414] on button "Mark as completed" at bounding box center [957, 424] width 140 height 30
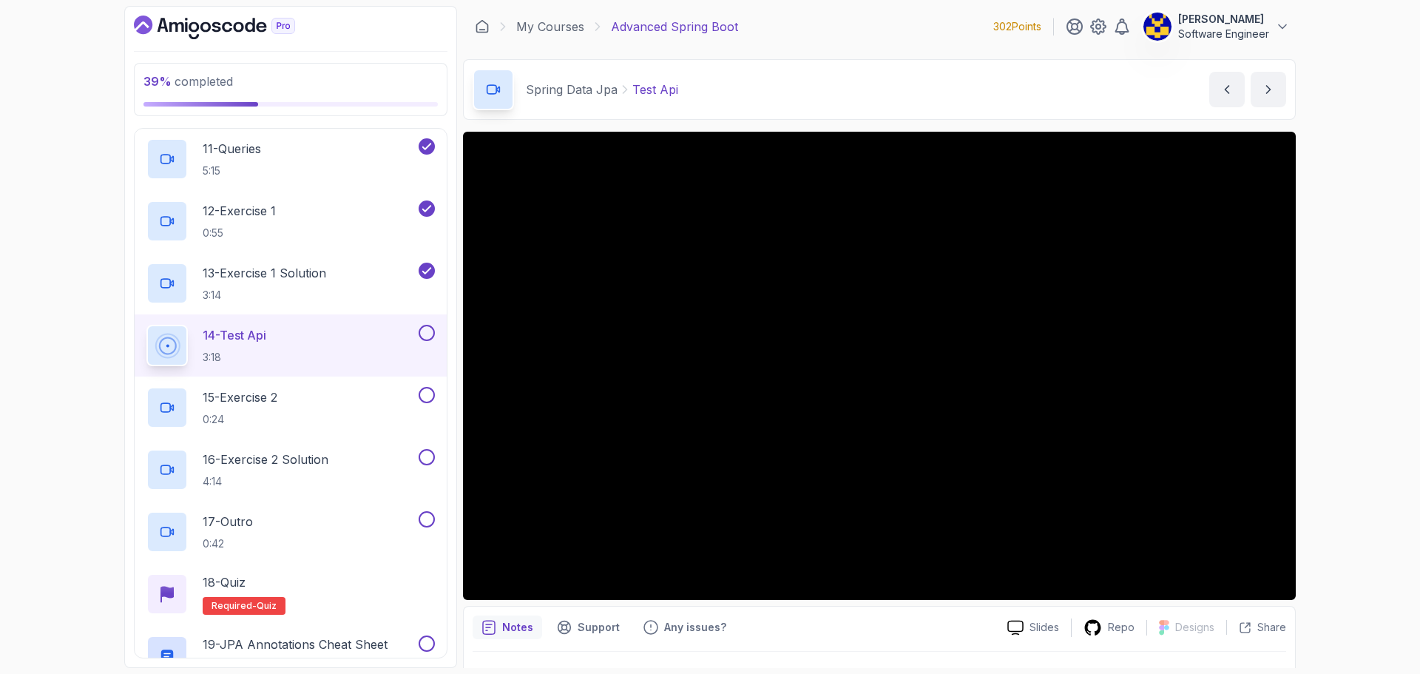
click at [696, 369] on div "39 % completed 1 - Intro 2 - Java Bean Validation 3 - Exception Handling 4 - Sp…" at bounding box center [710, 337] width 1420 height 674
click at [696, 500] on div "39 % completed 1 - Intro 2 - Java Bean Validation 3 - Exception Handling 4 - Sp…" at bounding box center [710, 337] width 1420 height 674
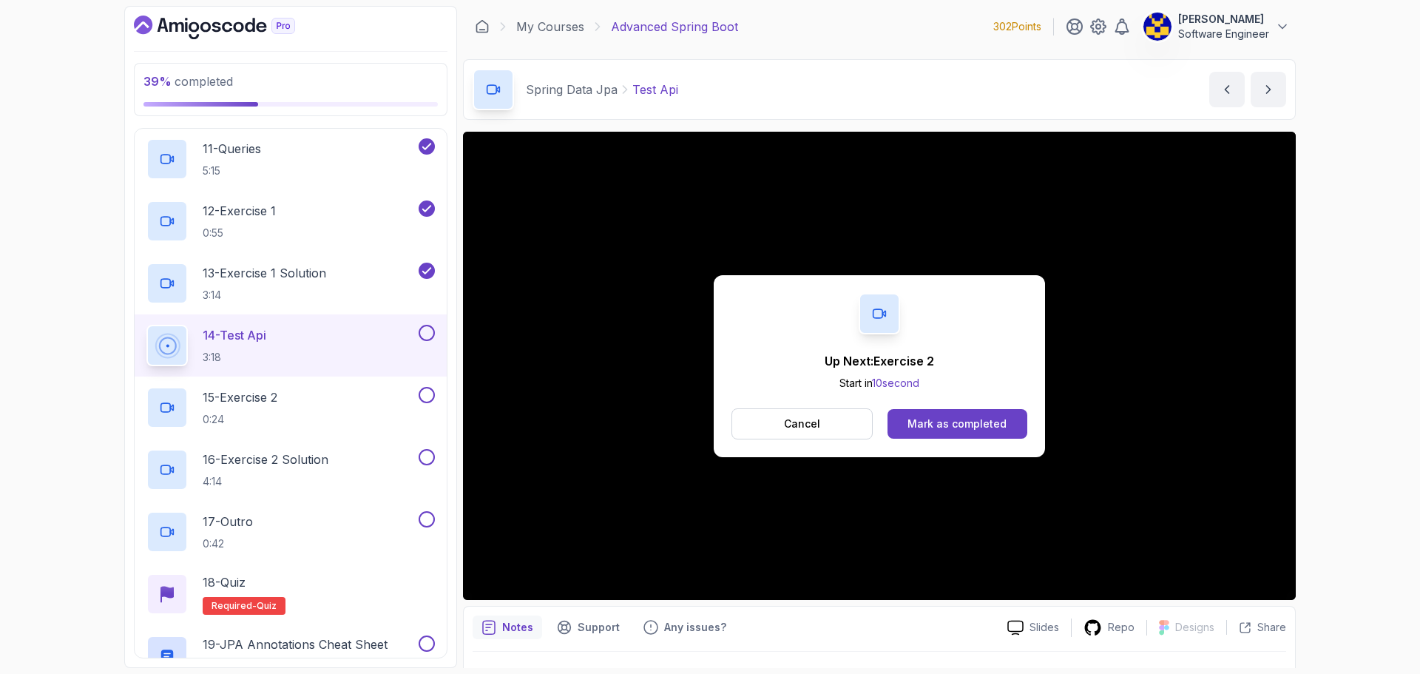
click at [696, 438] on div "Cancel Mark as completed" at bounding box center [879, 423] width 296 height 31
click at [696, 423] on div "Mark as completed" at bounding box center [956, 423] width 99 height 15
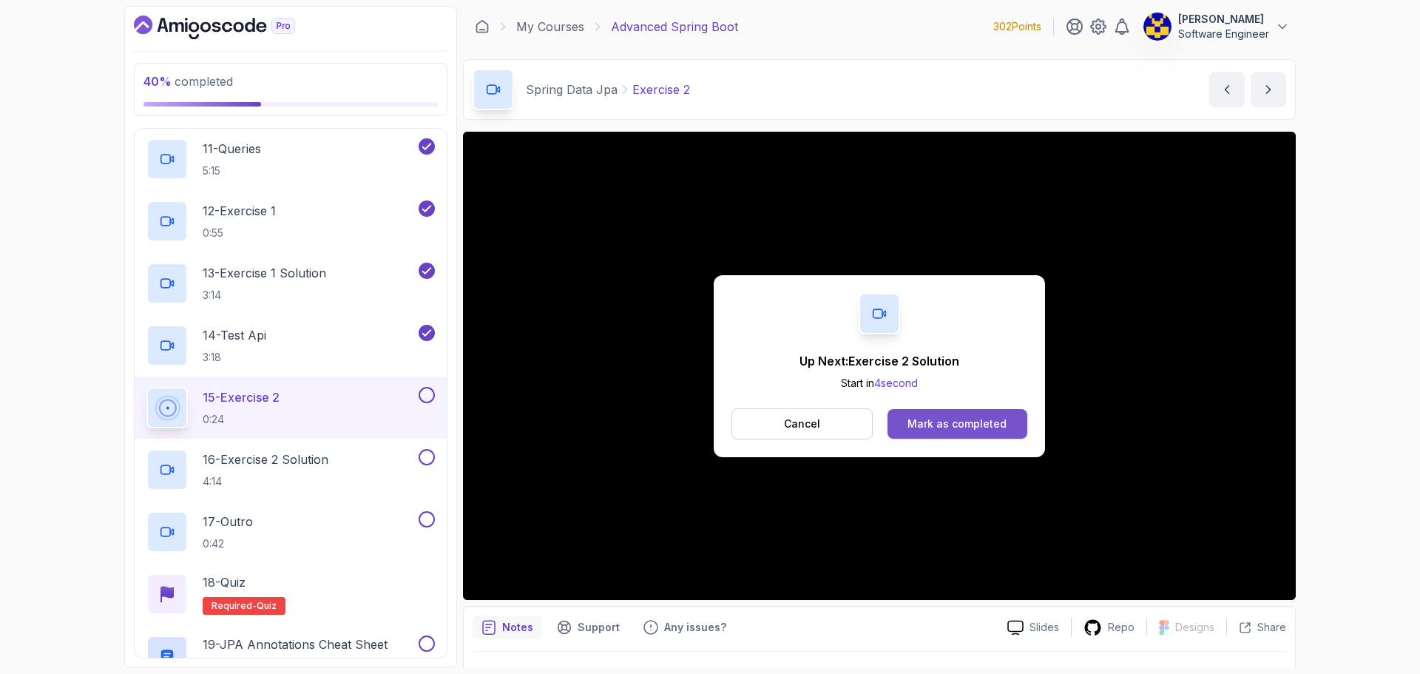
click at [696, 417] on div "Mark as completed" at bounding box center [956, 423] width 99 height 15
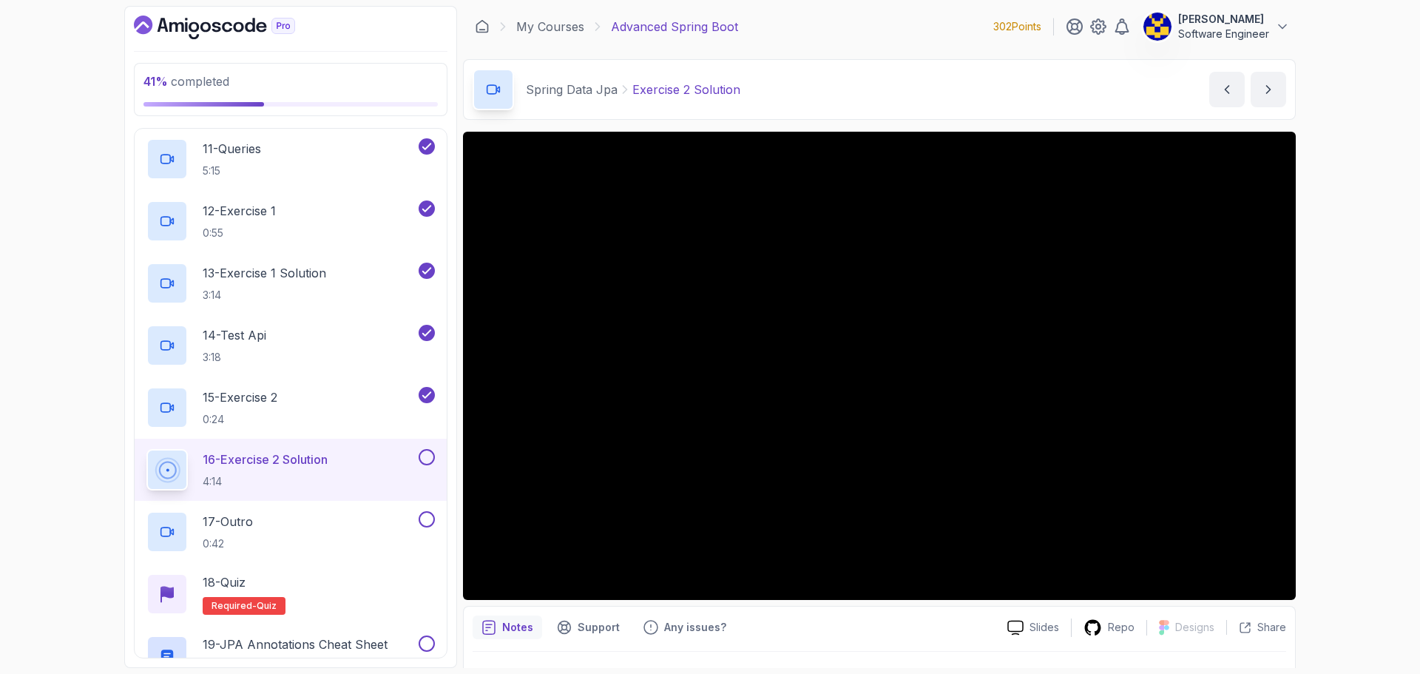
click at [696, 359] on div "41 % completed 1 - Intro 2 - Java Bean Validation 3 - Exception Handling 4 - Sp…" at bounding box center [710, 337] width 1420 height 674
click at [696, 362] on div "41 % completed 1 - Intro 2 - Java Bean Validation 3 - Exception Handling 4 - Sp…" at bounding box center [710, 337] width 1420 height 674
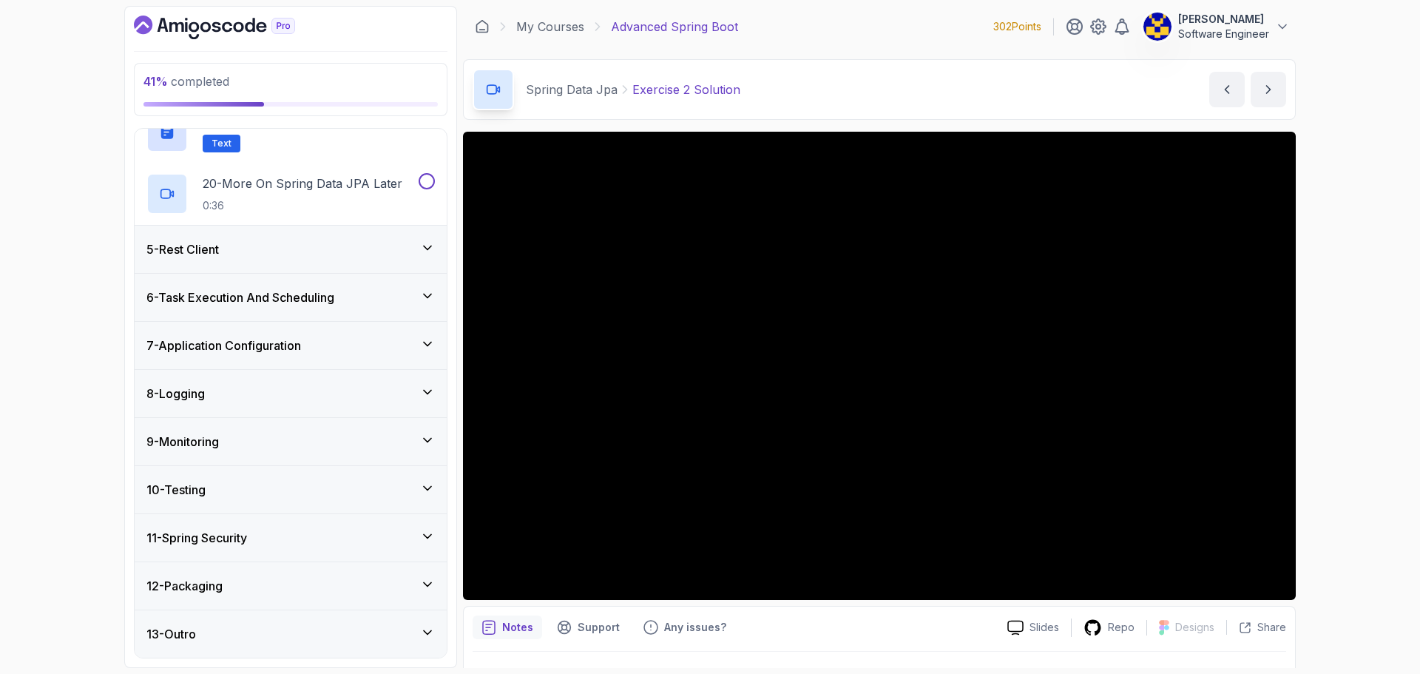
click at [203, 240] on div "5 - Rest Client" at bounding box center [291, 249] width 312 height 47
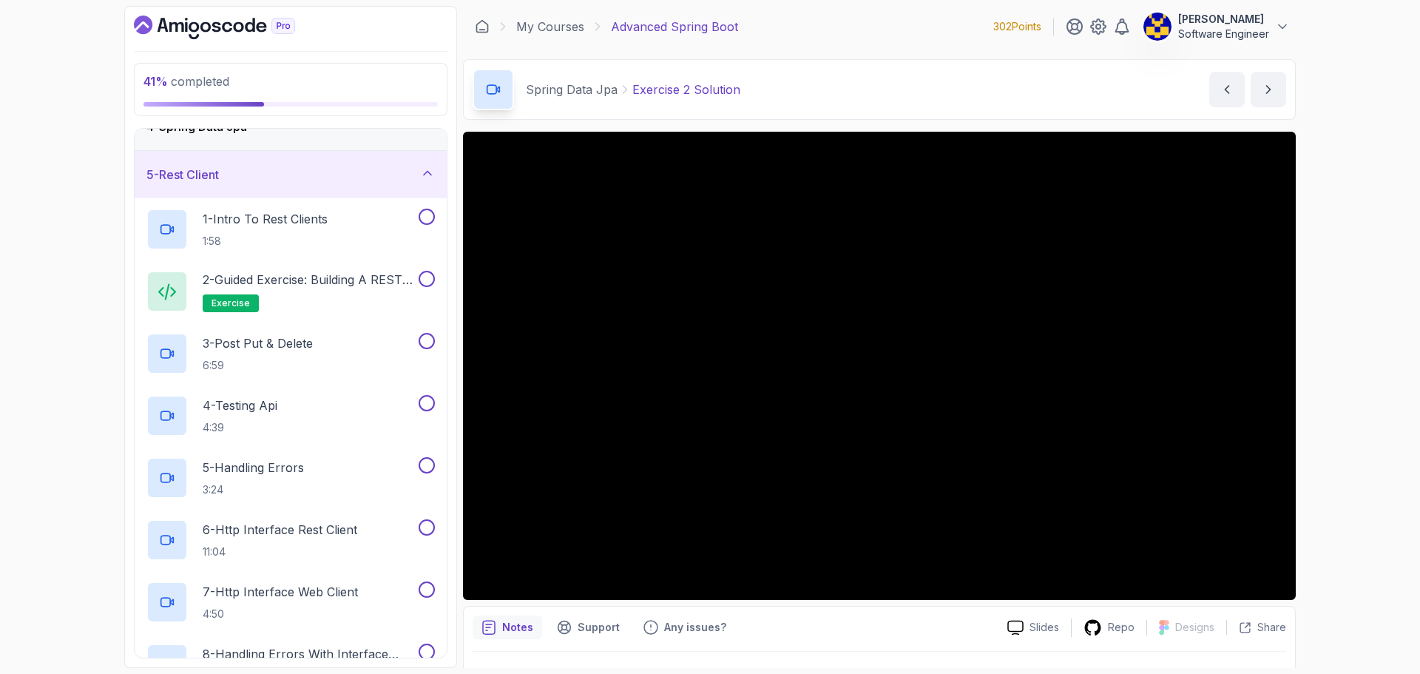
click at [285, 179] on div "5 - Rest Client" at bounding box center [290, 175] width 288 height 18
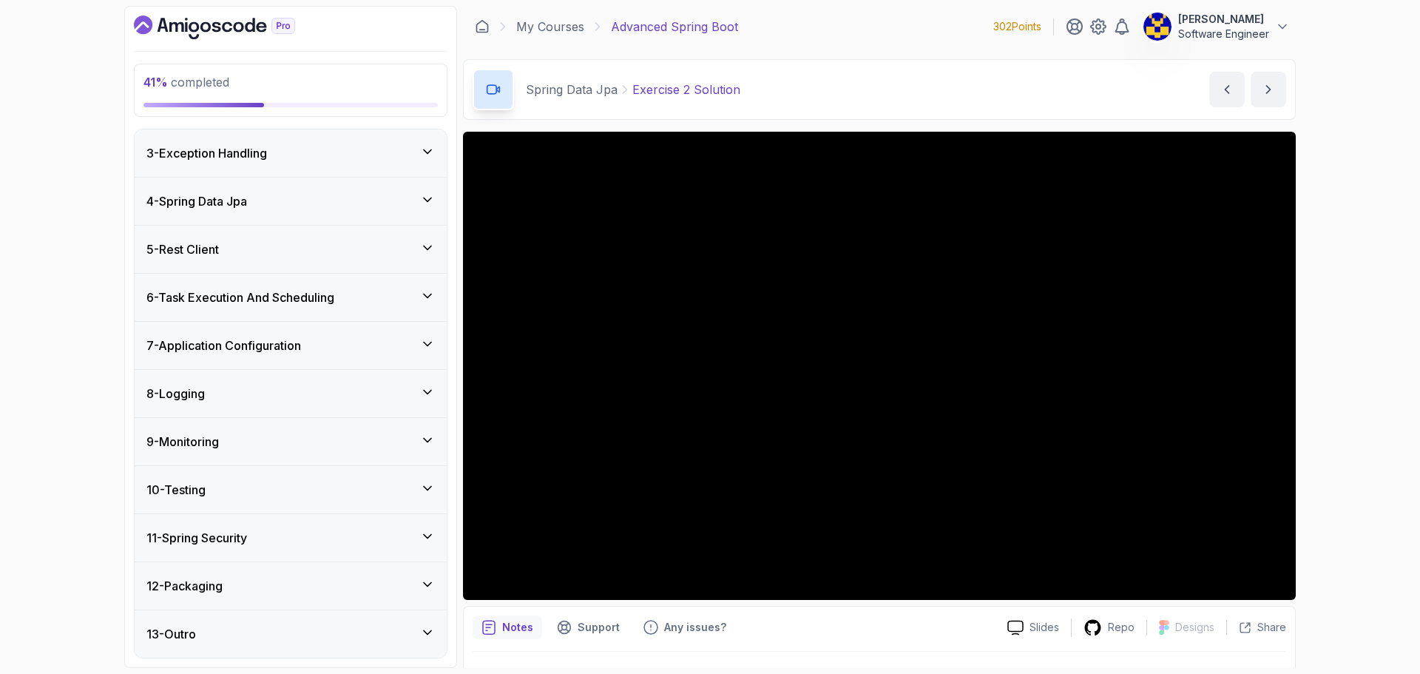
scroll to position [96, 0]
click at [262, 295] on h3 "6 - Task Execution And Scheduling" at bounding box center [240, 297] width 188 height 18
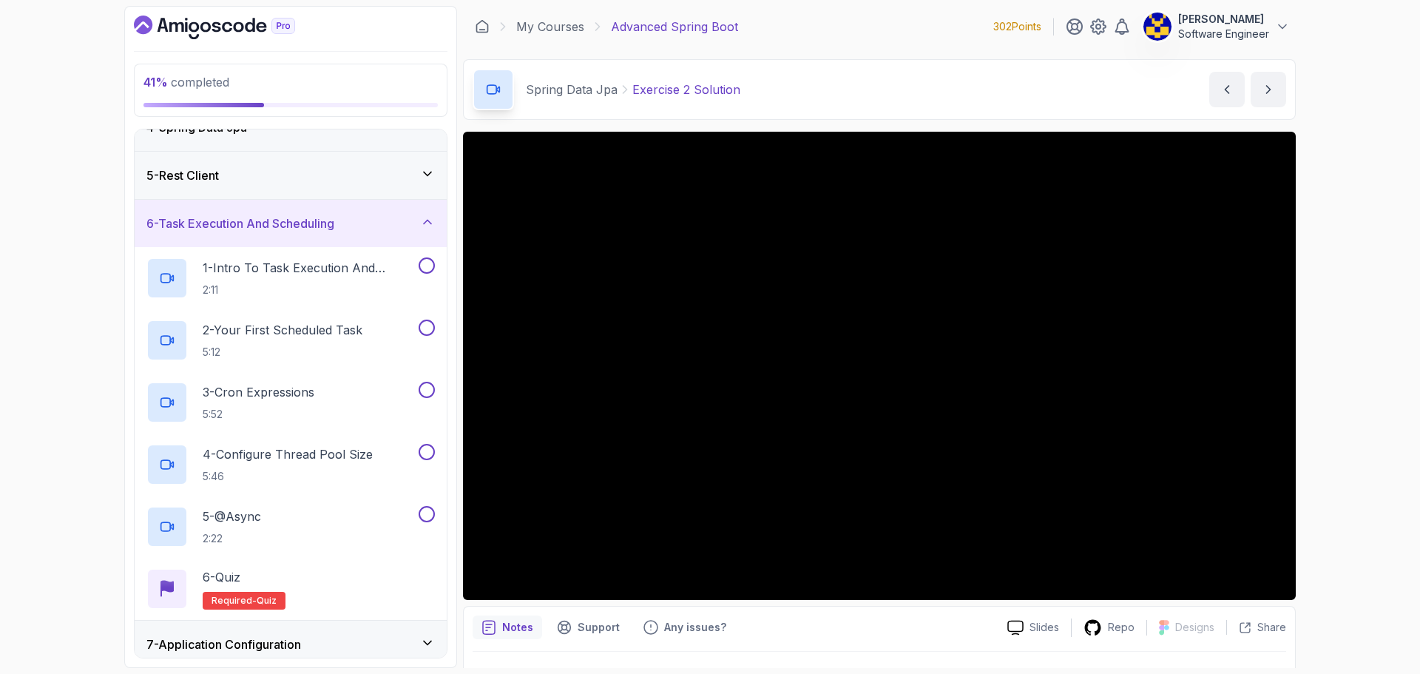
click at [280, 229] on h3 "6 - Task Execution And Scheduling" at bounding box center [240, 223] width 188 height 18
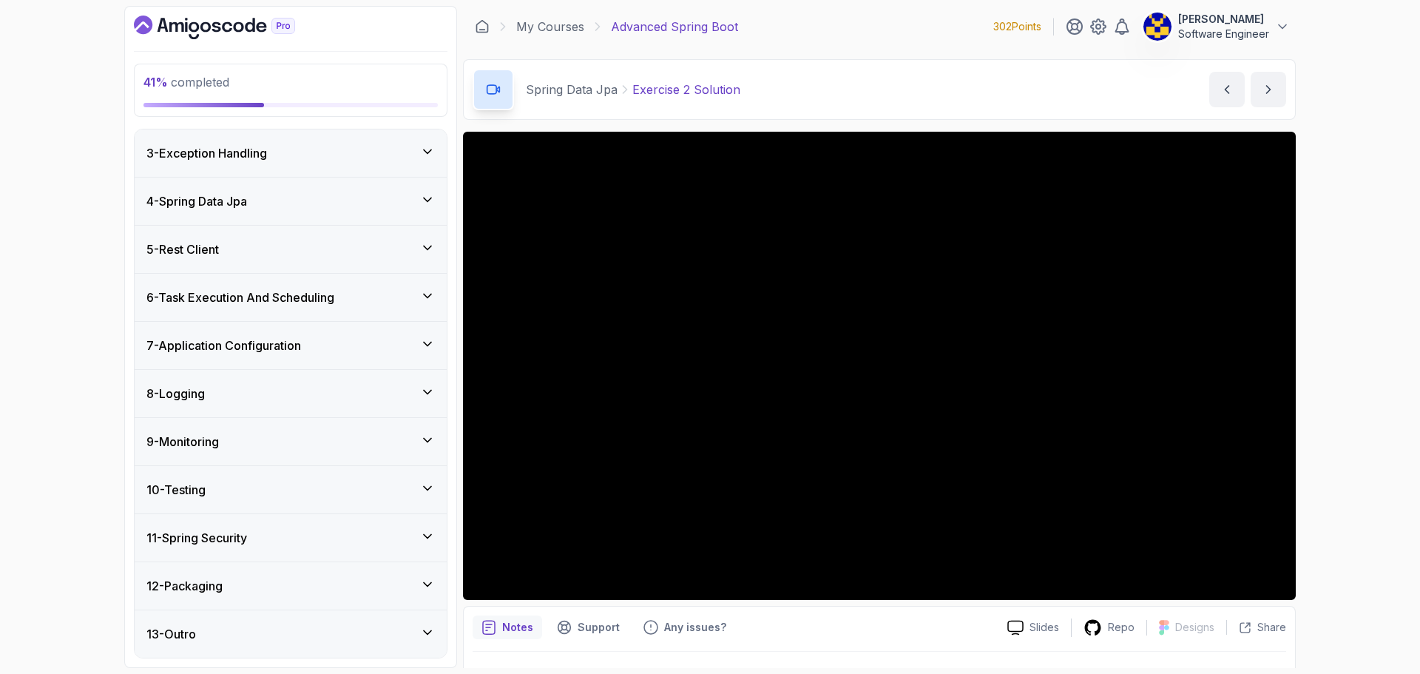
click at [262, 348] on h3 "7 - Application Configuration" at bounding box center [223, 345] width 155 height 18
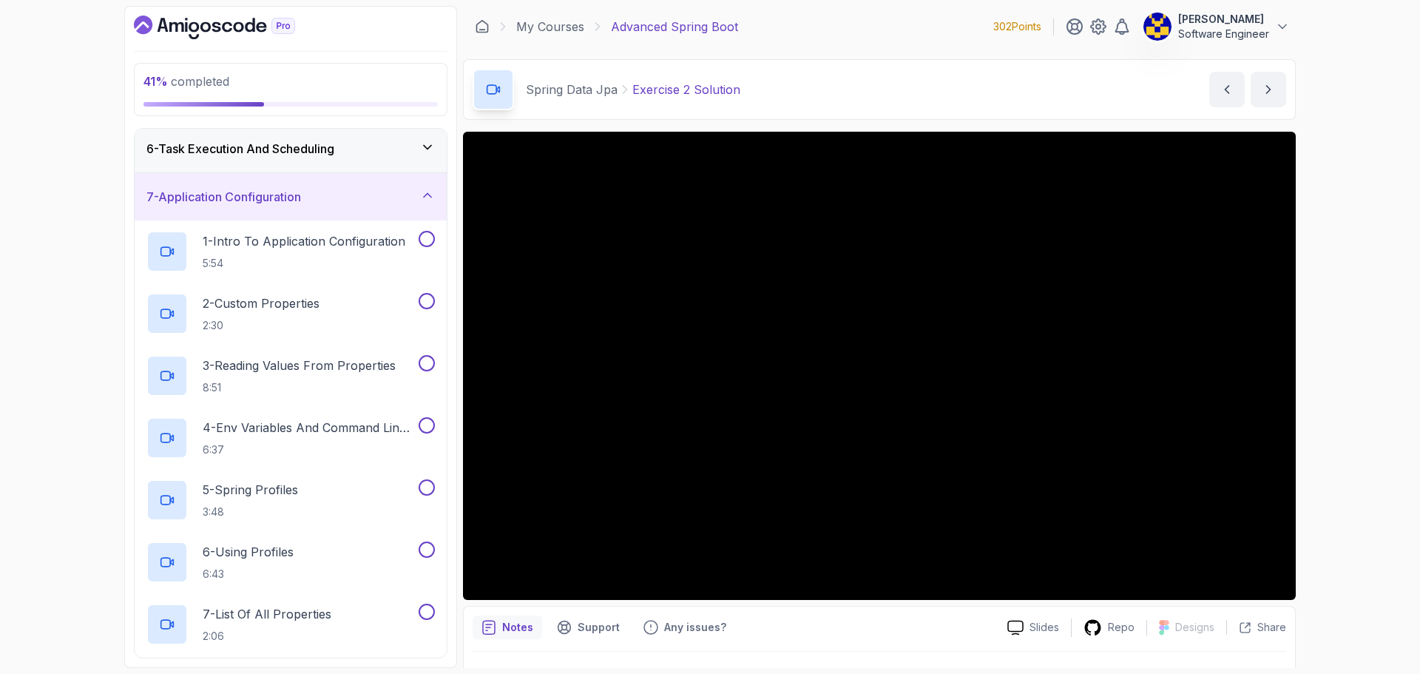
click at [277, 214] on div "7 - Application Configuration" at bounding box center [291, 196] width 312 height 47
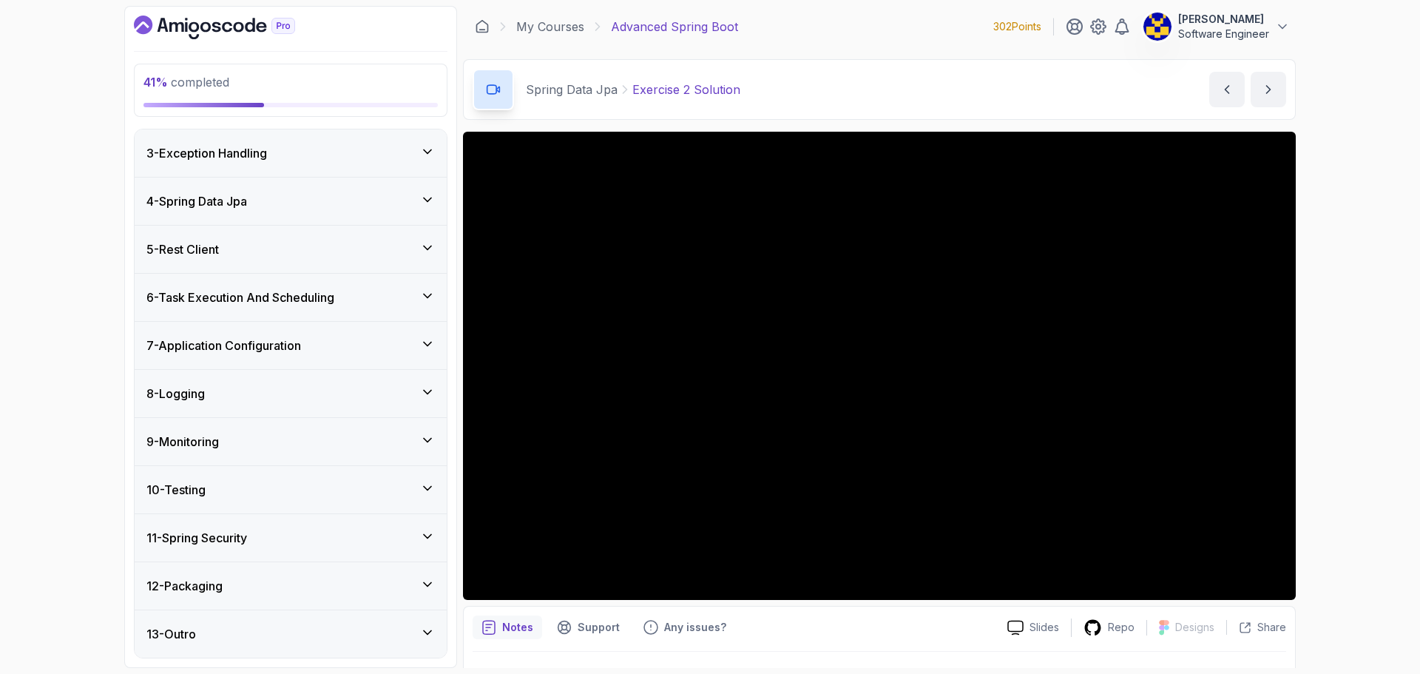
click at [273, 211] on div "4 - Spring Data Jpa" at bounding box center [291, 200] width 312 height 47
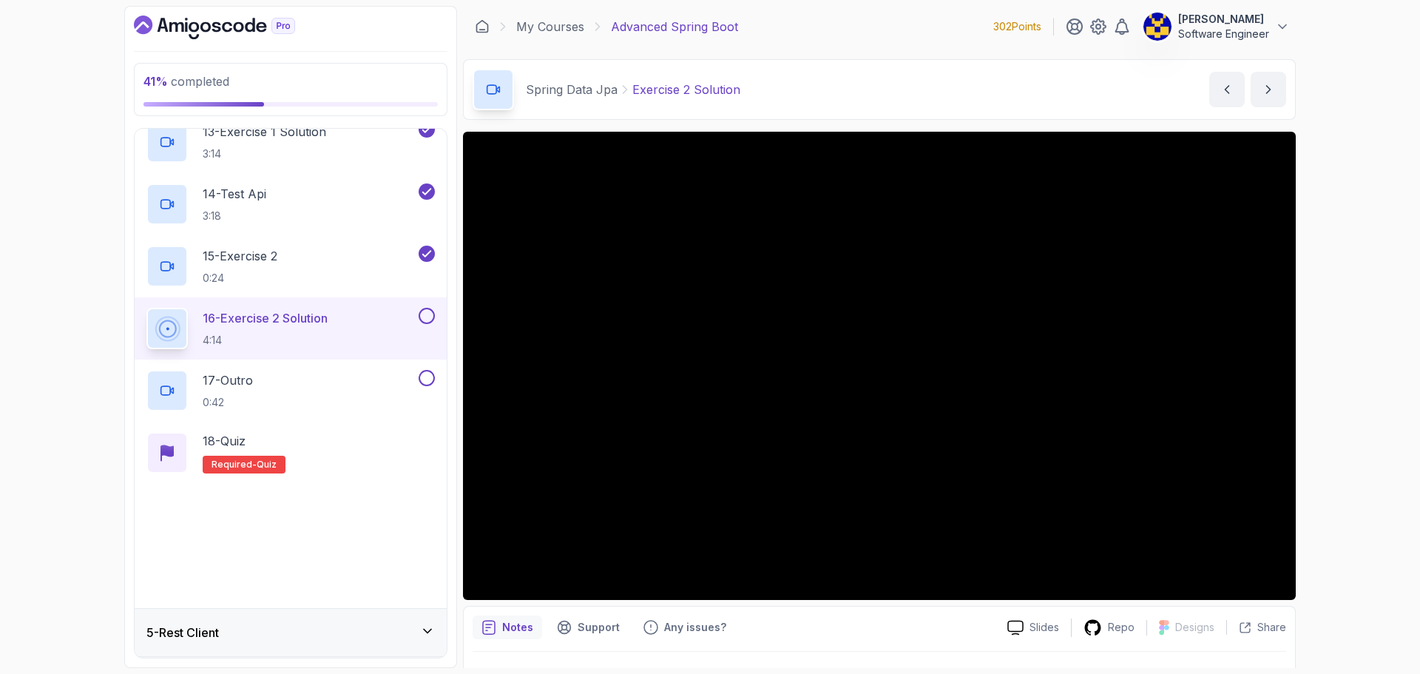
scroll to position [983, 0]
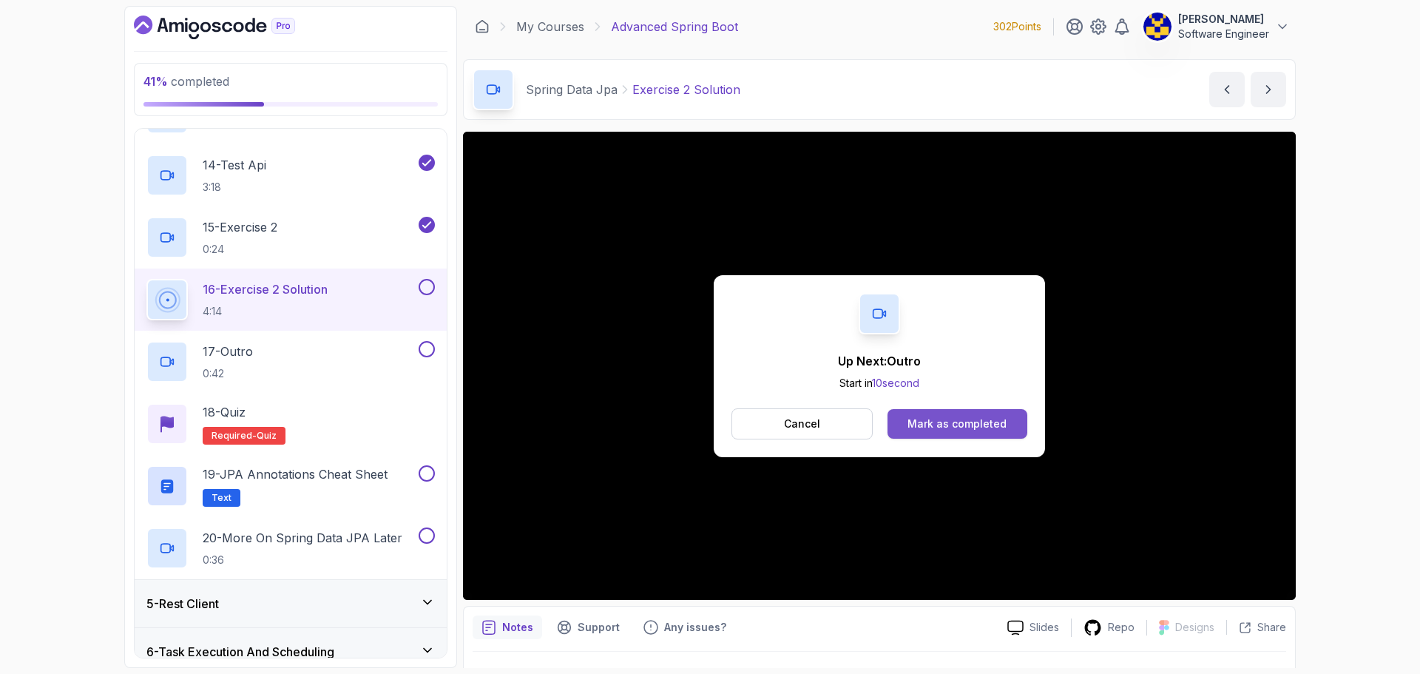
click at [696, 413] on button "Mark as completed" at bounding box center [957, 424] width 140 height 30
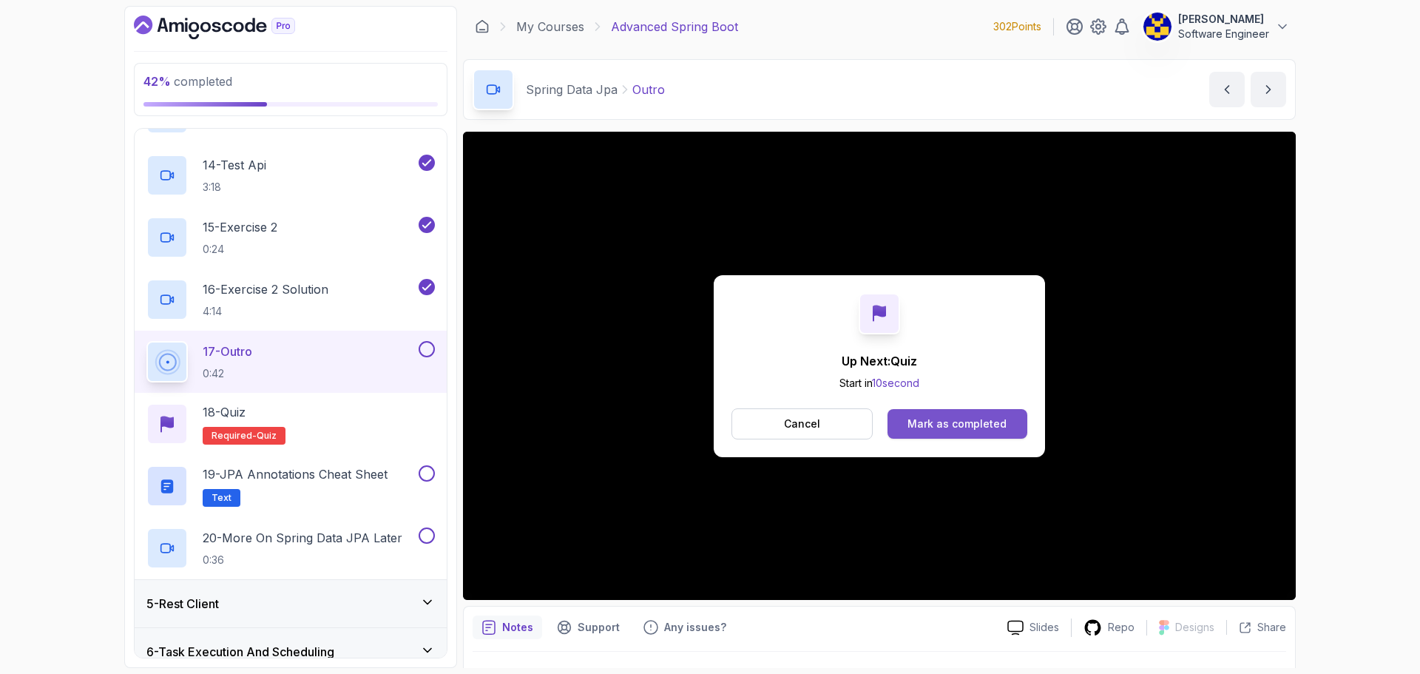
click at [696, 424] on div "Mark as completed" at bounding box center [956, 423] width 99 height 15
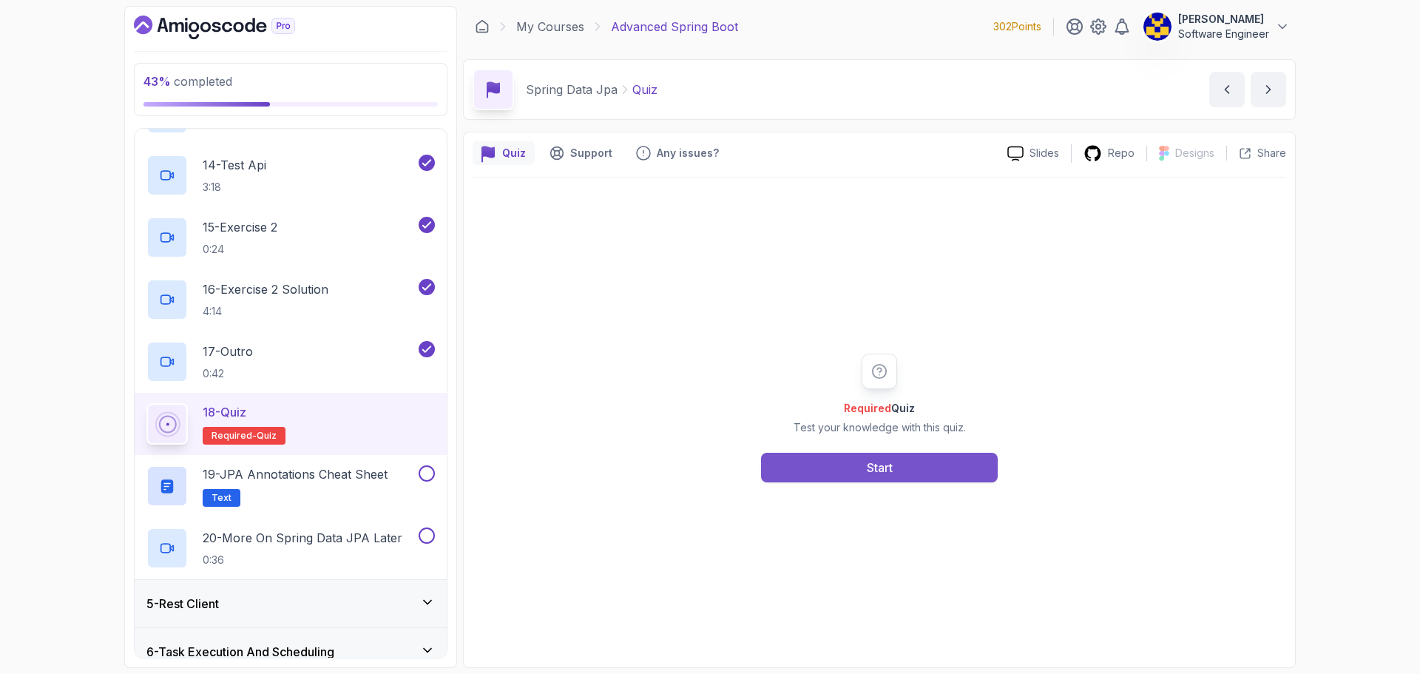
click at [696, 467] on button "Start" at bounding box center [879, 467] width 237 height 30
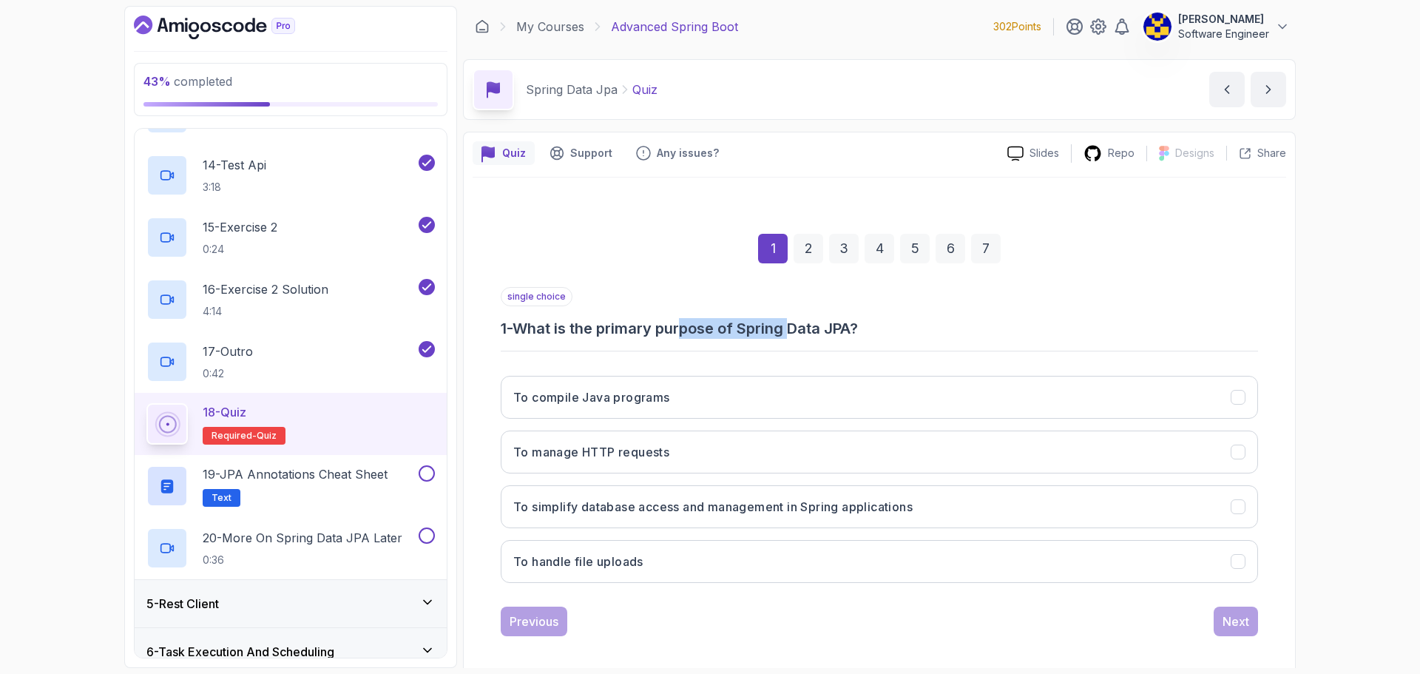
drag, startPoint x: 697, startPoint y: 330, endPoint x: 859, endPoint y: 310, distance: 163.2
click at [696, 317] on div "single choice 1 - What is the primary purpose of Spring Data JPA?" at bounding box center [879, 313] width 757 height 52
click at [696, 306] on div "single choice 1 - What is the primary purpose of Spring Data JPA?" at bounding box center [879, 313] width 757 height 52
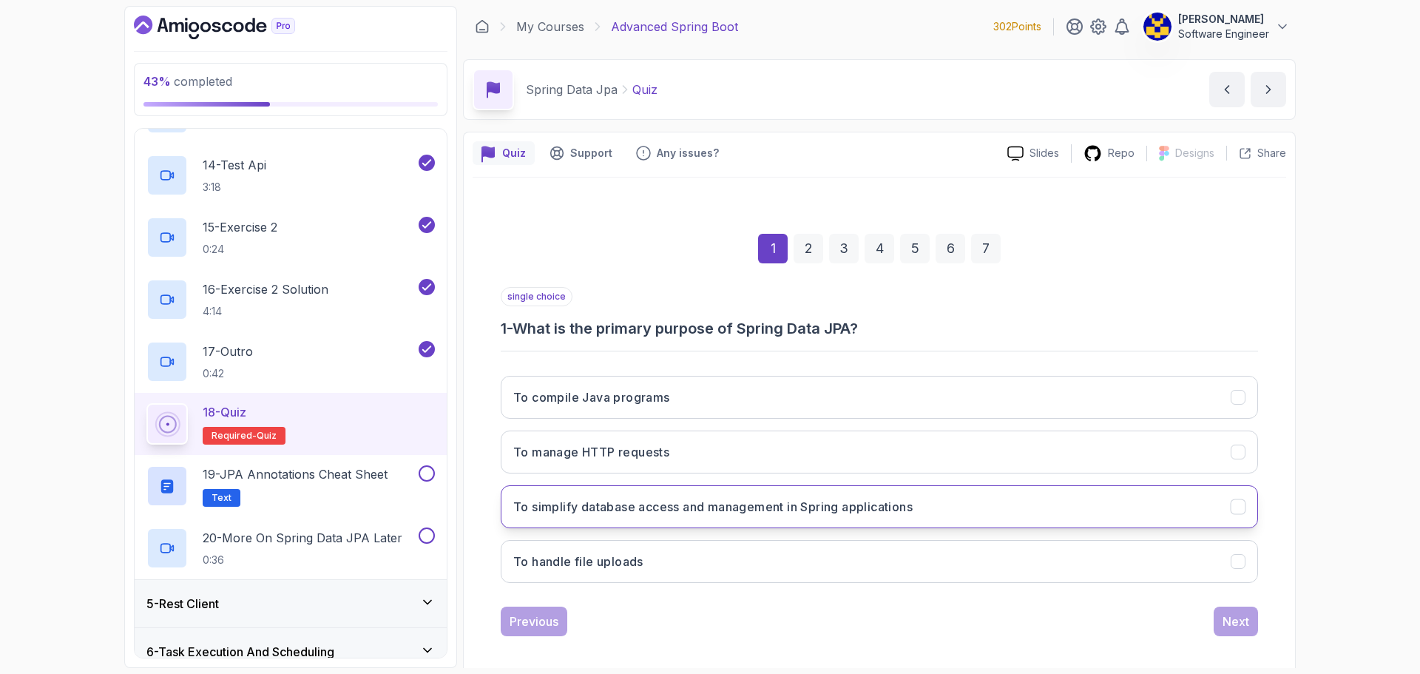
click at [650, 508] on h3 "To simplify database access and management in Spring applications" at bounding box center [712, 507] width 399 height 18
click at [696, 623] on div "Next" at bounding box center [1235, 621] width 27 height 18
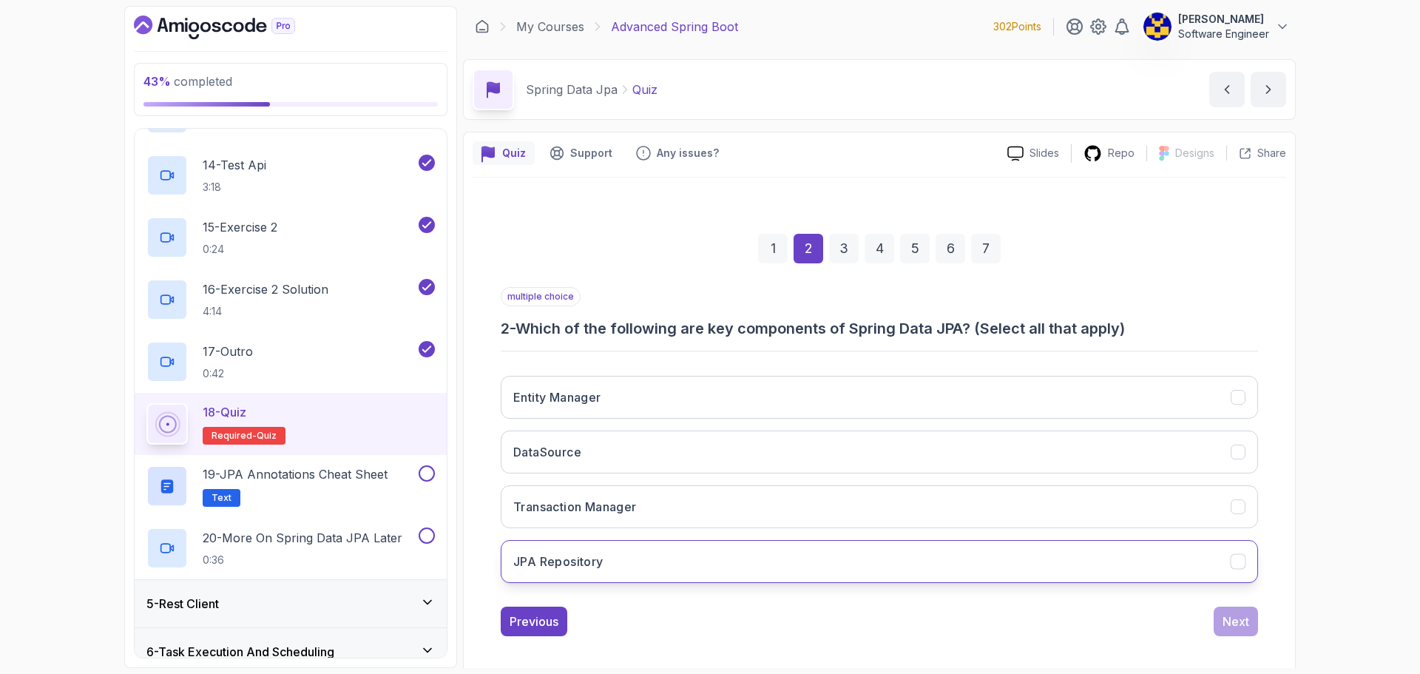
click at [696, 563] on button "JPA Repository" at bounding box center [879, 561] width 757 height 43
click at [696, 461] on button "DataSource" at bounding box center [879, 451] width 757 height 43
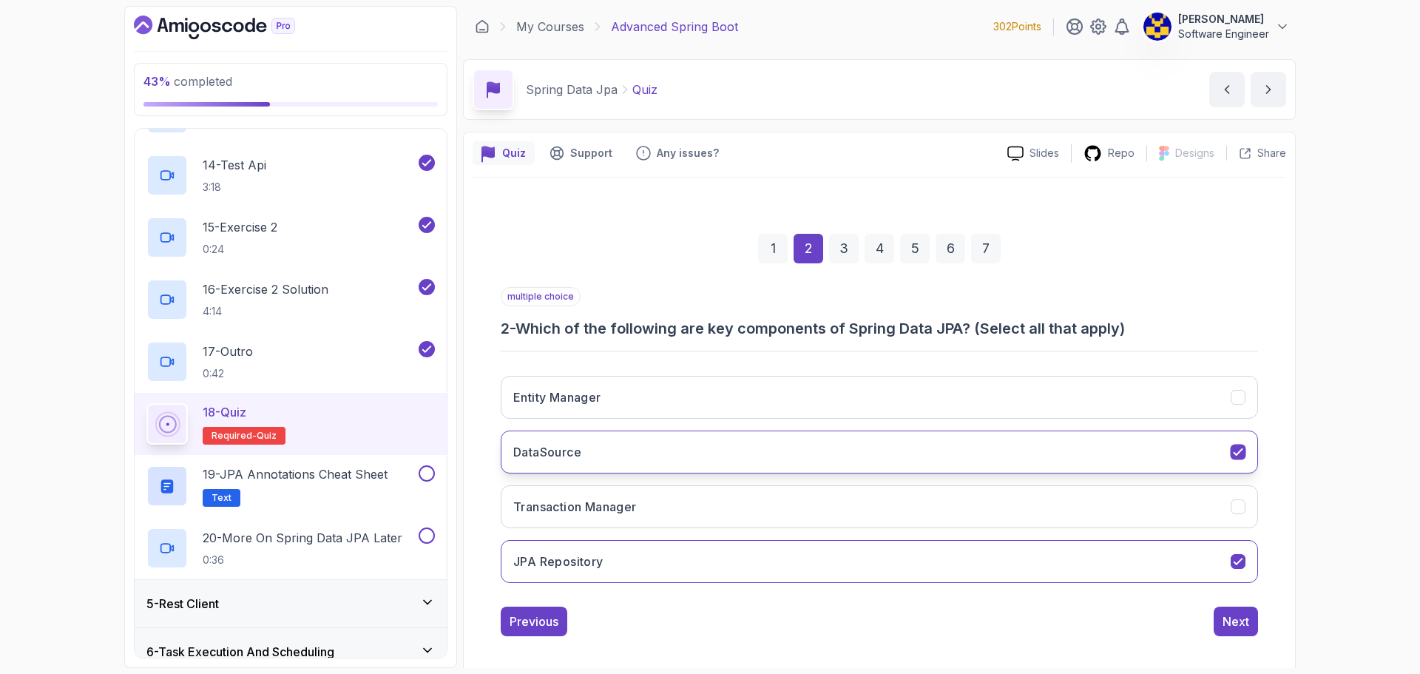
click at [696, 448] on button "DataSource" at bounding box center [879, 451] width 757 height 43
click at [696, 621] on div "Next" at bounding box center [1235, 621] width 27 height 18
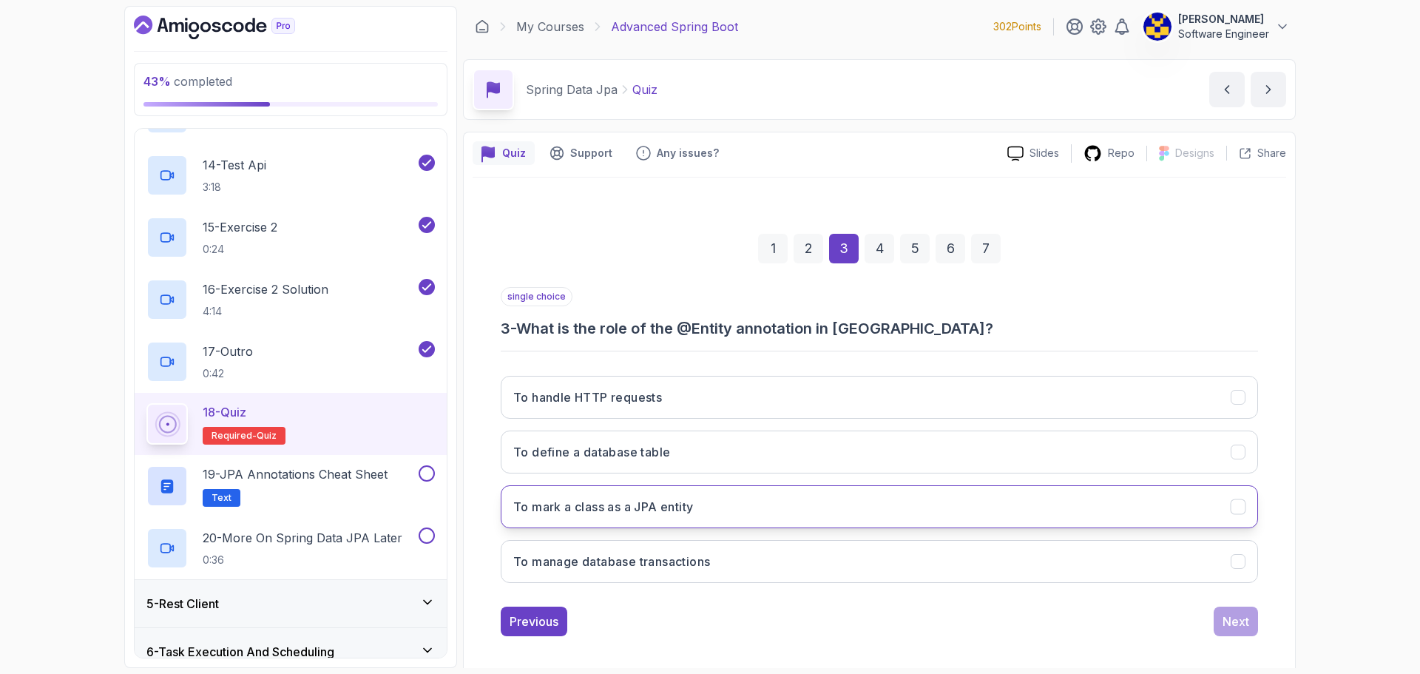
click at [640, 509] on h3 "To mark a class as a JPA entity" at bounding box center [603, 507] width 180 height 18
click at [696, 617] on div "Next" at bounding box center [1235, 621] width 27 height 18
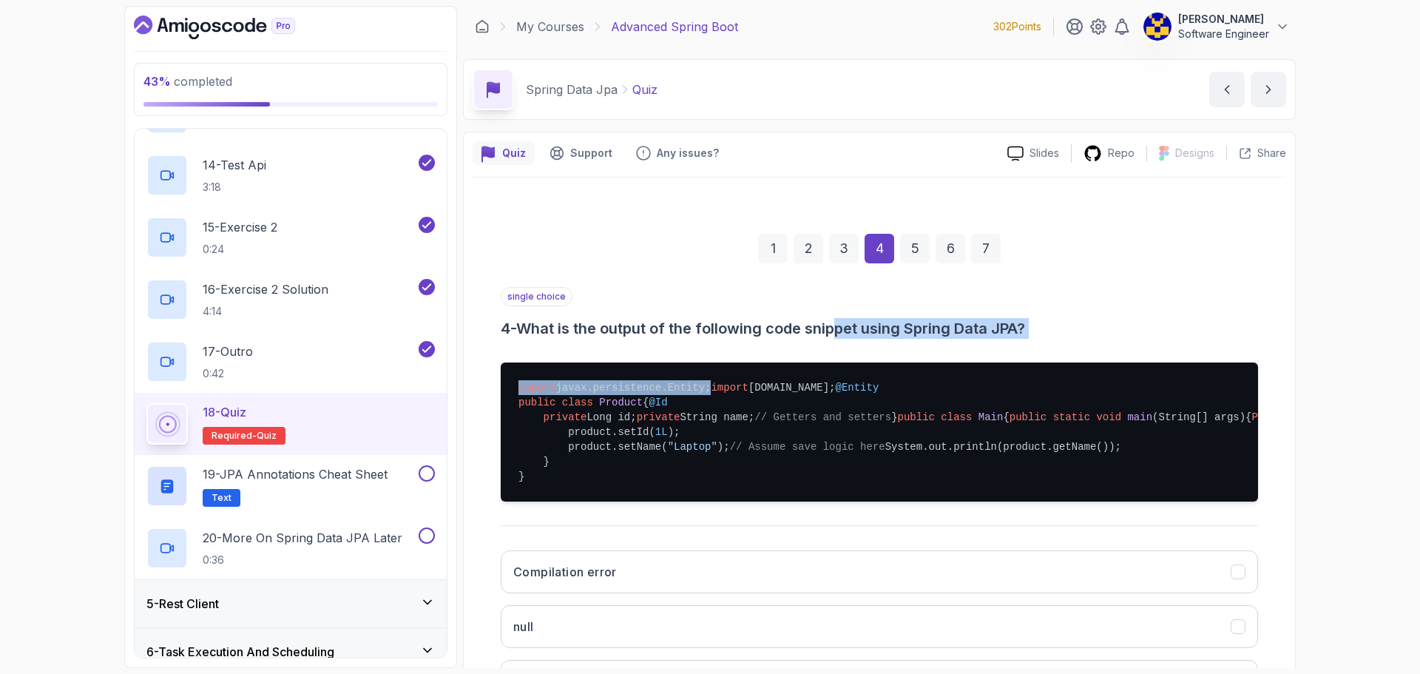
drag, startPoint x: 702, startPoint y: 339, endPoint x: 842, endPoint y: 331, distance: 139.9
click at [696, 331] on div "single choice 4 - What is the output of the following code snippet using Spring…" at bounding box center [879, 528] width 757 height 482
click at [696, 332] on h3 "4 - What is the output of the following code snippet using Spring Data JPA?" at bounding box center [879, 328] width 757 height 21
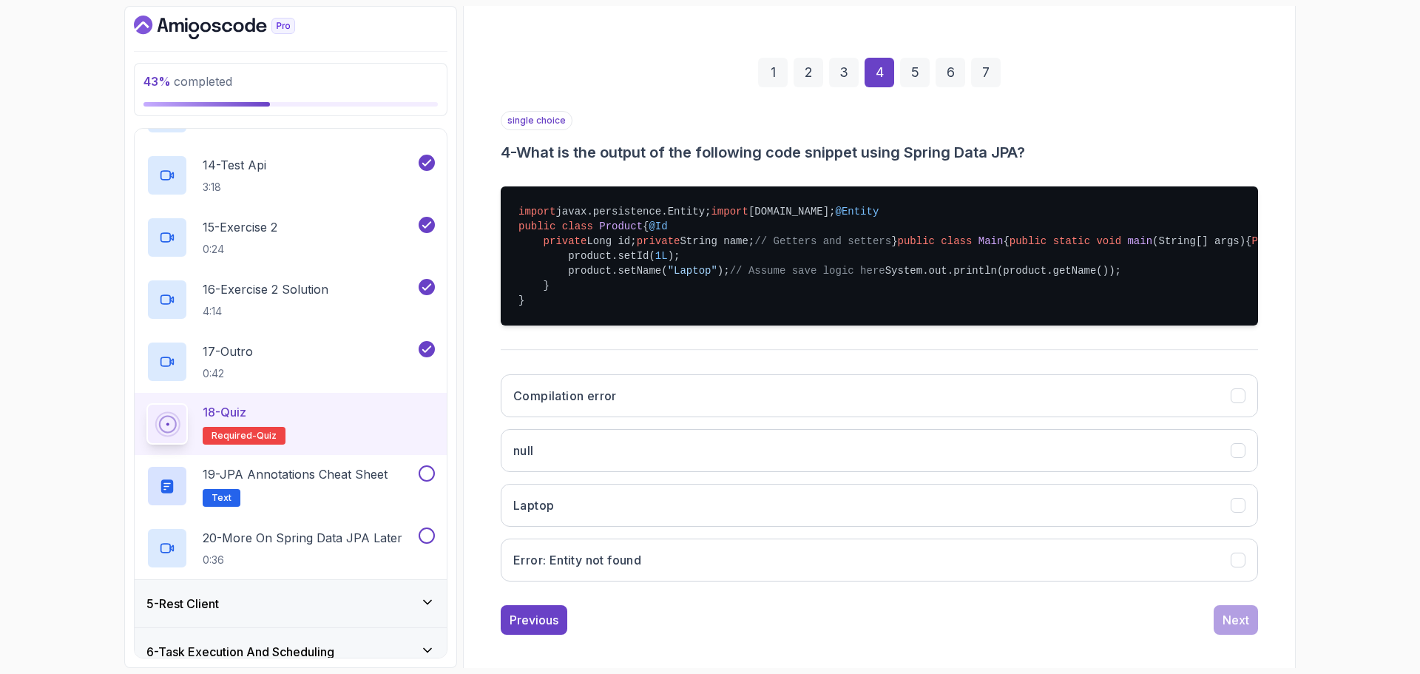
scroll to position [222, 0]
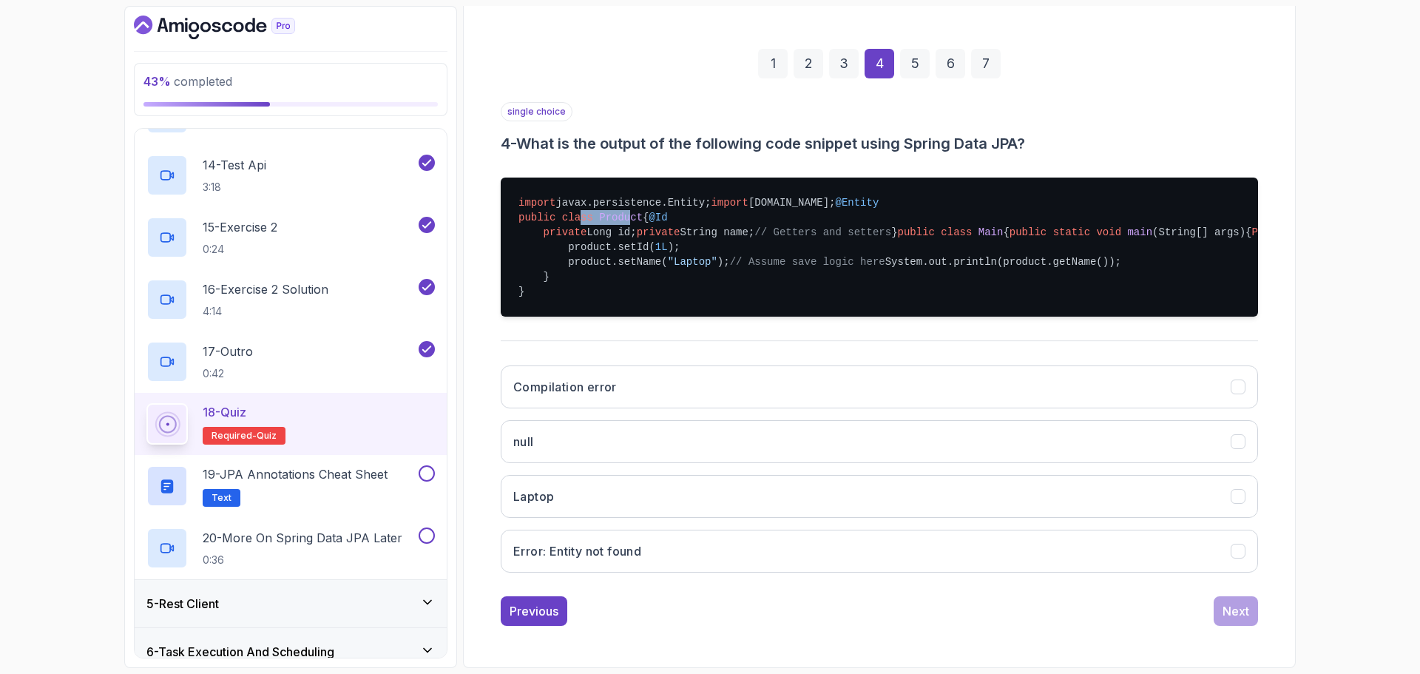
drag, startPoint x: 577, startPoint y: 226, endPoint x: 631, endPoint y: 219, distance: 54.5
click at [621, 220] on pre "import javax.persistence.Entity; import [DOMAIN_NAME]; @Entity public class Pro…" at bounding box center [879, 246] width 757 height 139
click at [658, 219] on pre "import javax.persistence.Entity; import [DOMAIN_NAME]; @Entity public class Pro…" at bounding box center [879, 246] width 757 height 139
drag, startPoint x: 587, startPoint y: 252, endPoint x: 603, endPoint y: 254, distance: 15.6
click at [597, 253] on pre "import javax.persistence.Entity; import [DOMAIN_NAME]; @Entity public class Pro…" at bounding box center [879, 246] width 757 height 139
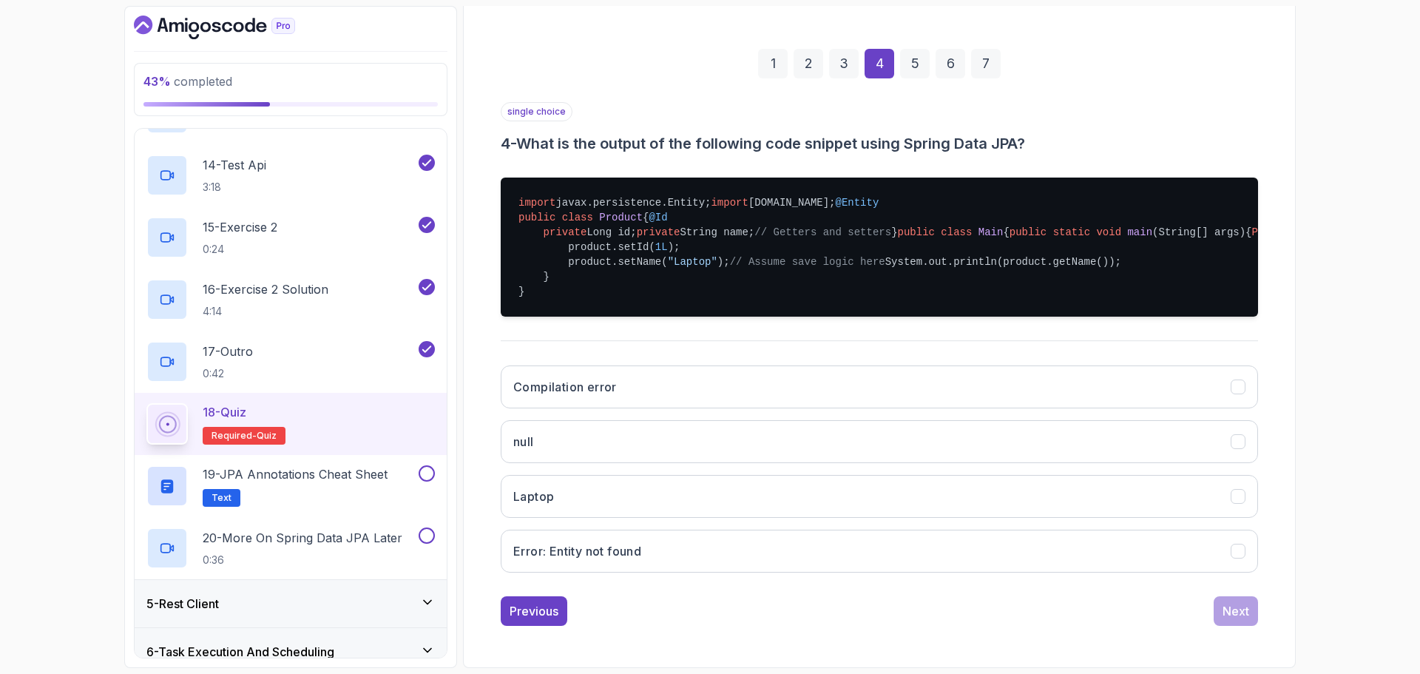
click at [696, 238] on span "// Getters and setters" at bounding box center [822, 232] width 137 height 12
click at [569, 494] on button "Laptop" at bounding box center [879, 496] width 757 height 43
click at [696, 610] on div "Next" at bounding box center [1235, 611] width 27 height 18
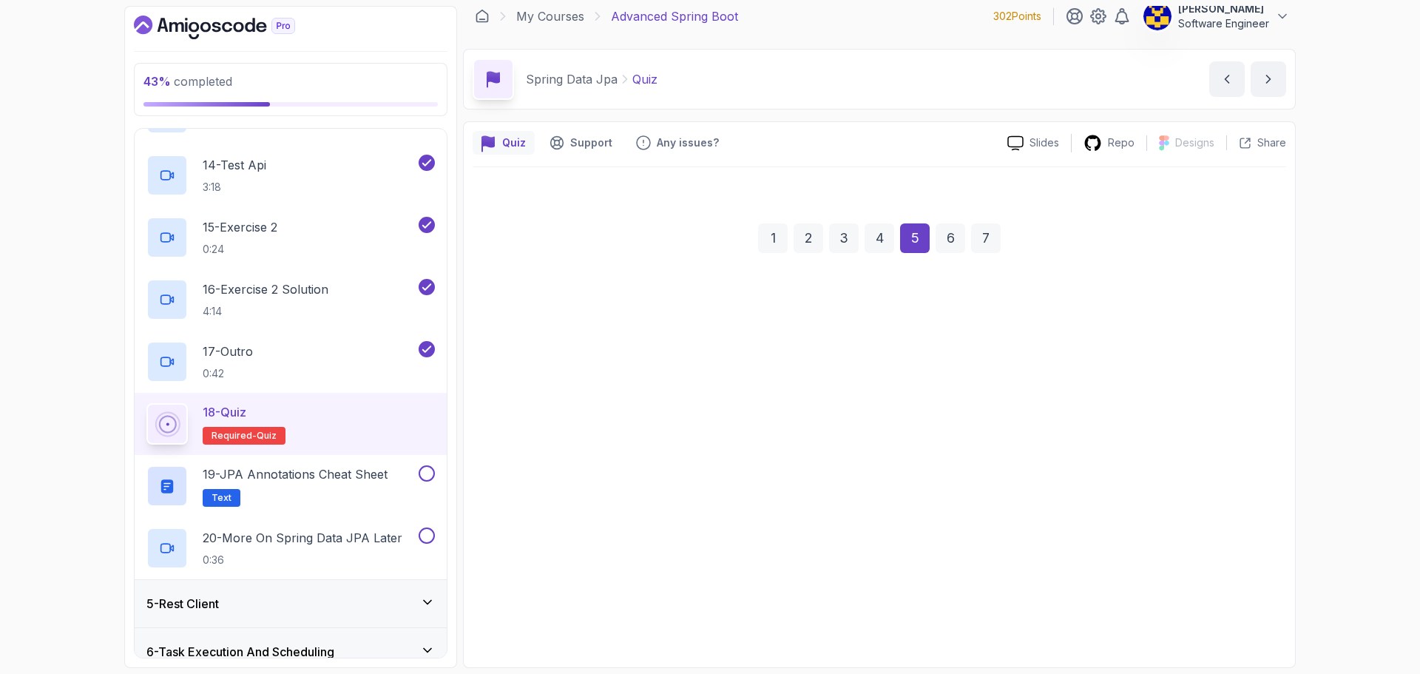
scroll to position [10, 0]
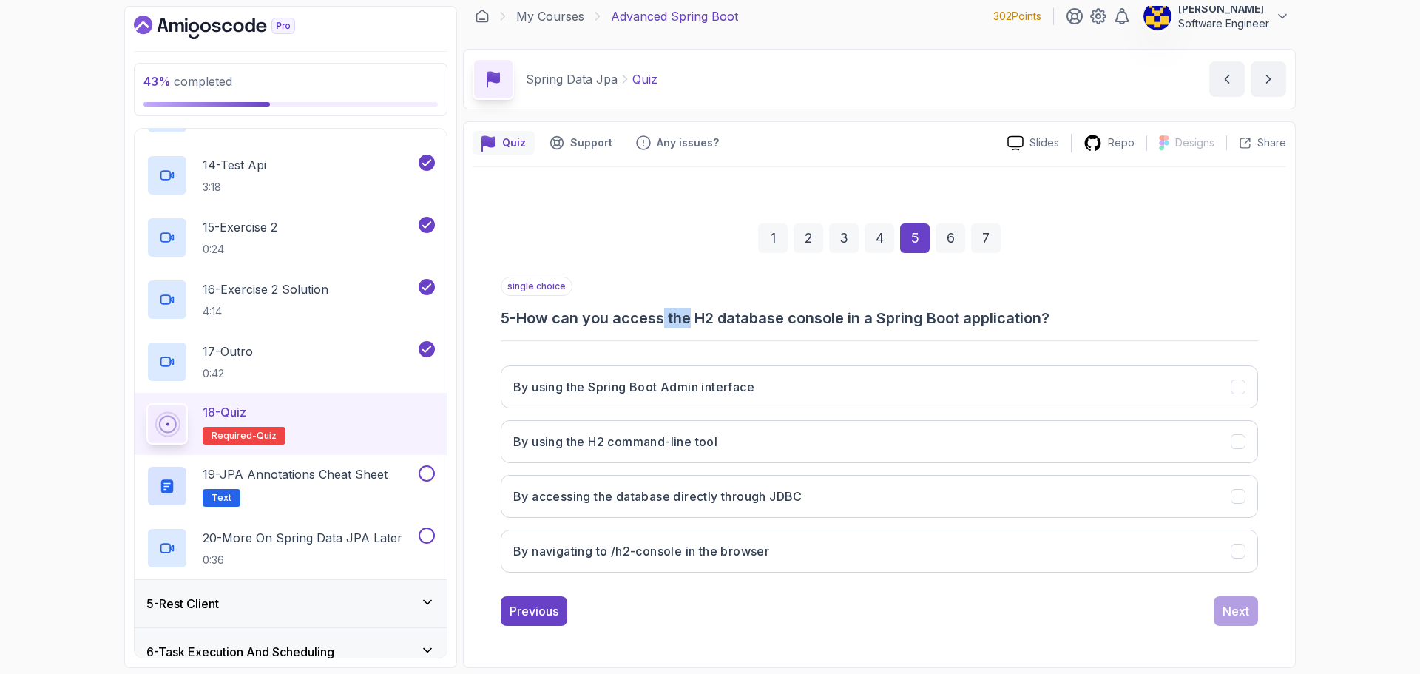
drag, startPoint x: 673, startPoint y: 312, endPoint x: 699, endPoint y: 318, distance: 26.5
click at [696, 318] on h3 "5 - How can you access the H2 database console in a Spring Boot application?" at bounding box center [879, 318] width 757 height 21
click at [696, 320] on h3 "5 - How can you access the H2 database console in a Spring Boot application?" at bounding box center [879, 318] width 757 height 21
drag, startPoint x: 780, startPoint y: 323, endPoint x: 822, endPoint y: 324, distance: 42.2
click at [696, 324] on h3 "5 - How can you access the H2 database console in a Spring Boot application?" at bounding box center [879, 318] width 757 height 21
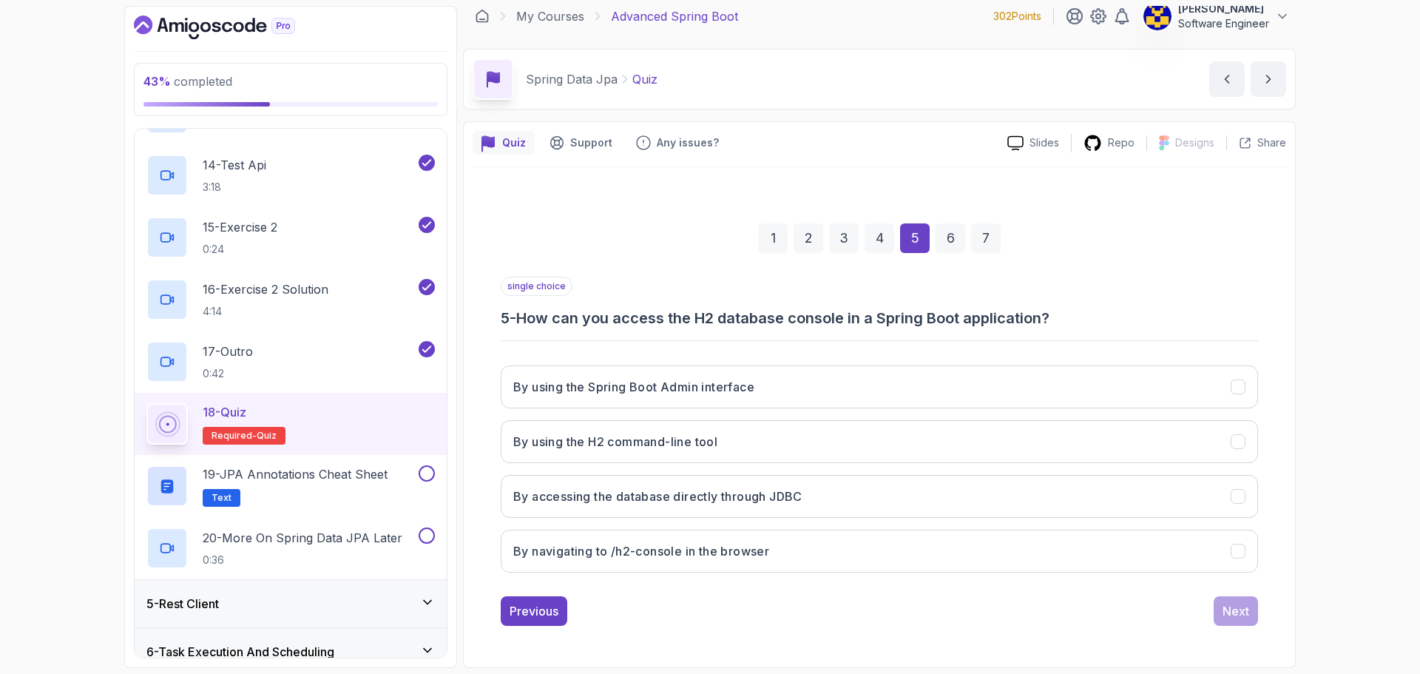
click at [696, 325] on h3 "5 - How can you access the H2 database console in a Spring Boot application?" at bounding box center [879, 318] width 757 height 21
click at [569, 545] on h3 "By navigating to /h2-console in the browser" at bounding box center [641, 551] width 256 height 18
click at [696, 613] on div "Next" at bounding box center [1235, 611] width 27 height 18
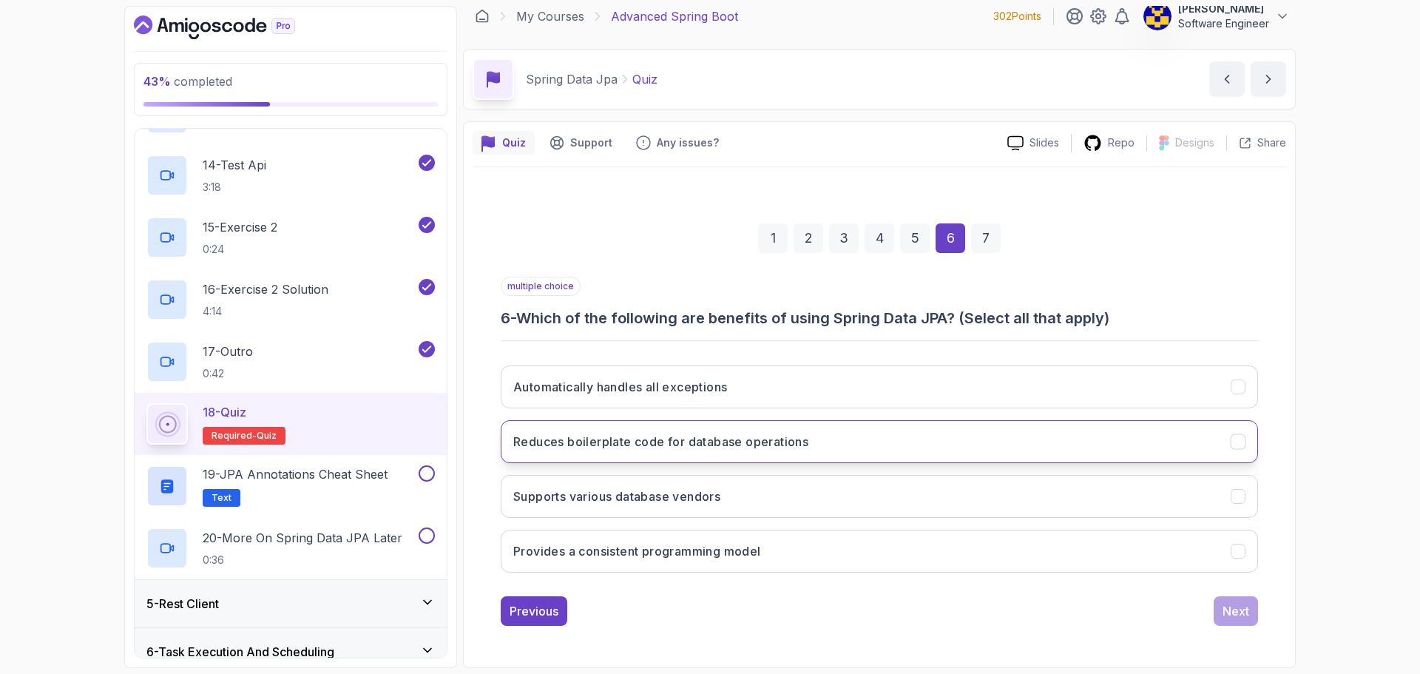
click at [587, 449] on h3 "Reduces boilerplate code for database operations" at bounding box center [660, 442] width 295 height 18
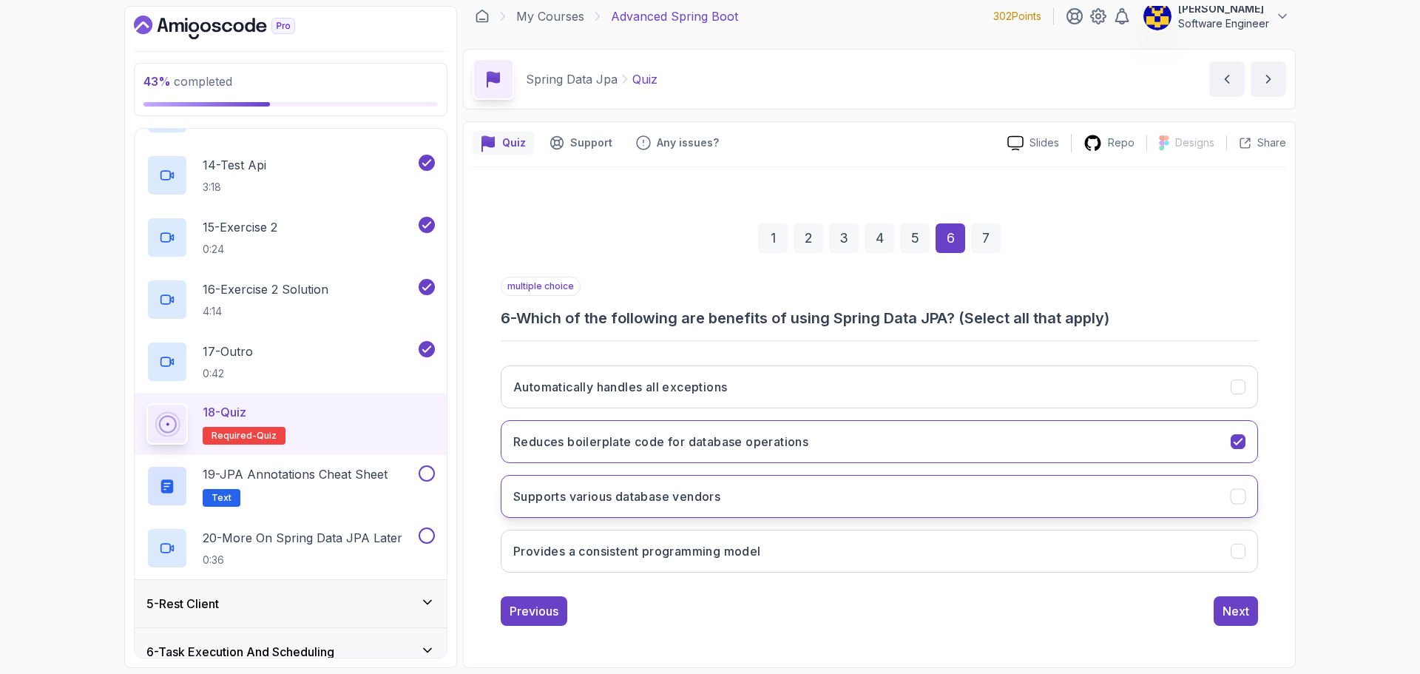
click at [568, 495] on h3 "Supports various database vendors" at bounding box center [616, 496] width 207 height 18
click at [696, 606] on div "Next" at bounding box center [1235, 611] width 27 height 18
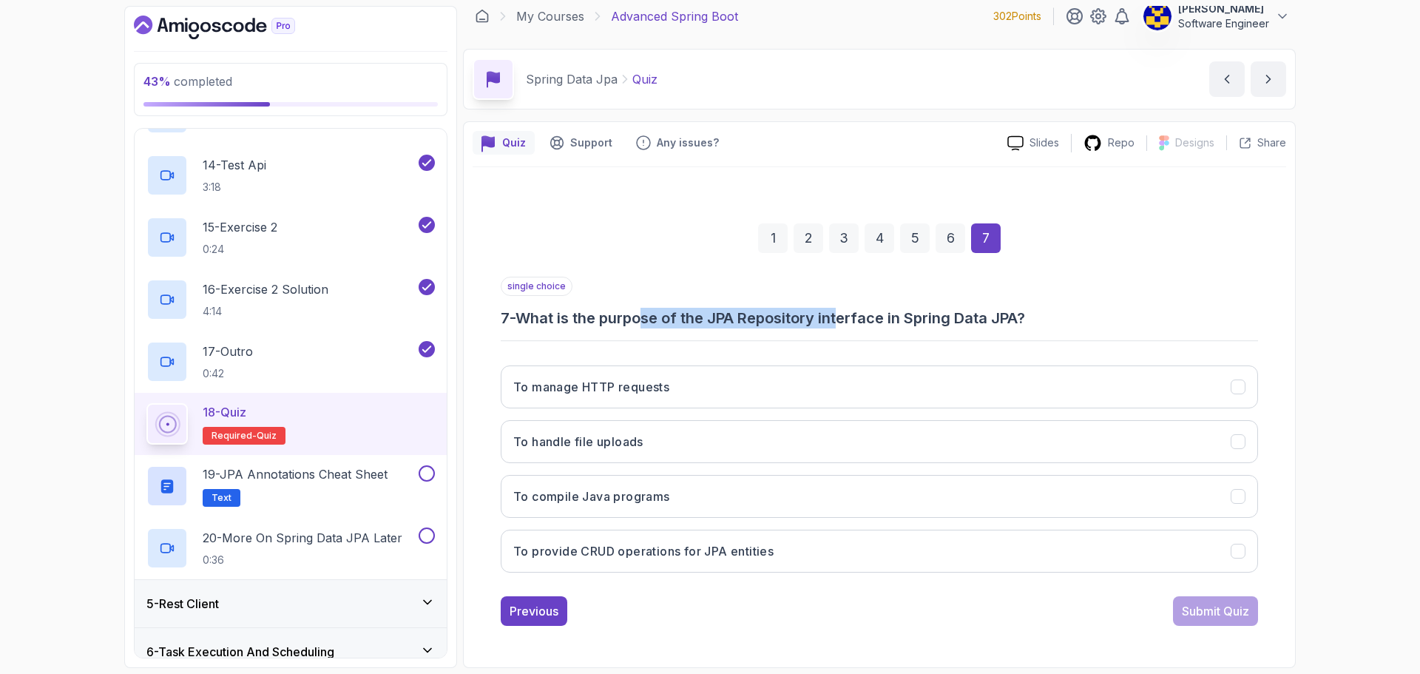
drag, startPoint x: 654, startPoint y: 322, endPoint x: 843, endPoint y: 322, distance: 188.5
click at [696, 322] on h3 "7 - What is the purpose of the JPA Repository interface in Spring Data JPA?" at bounding box center [879, 318] width 757 height 21
click at [696, 341] on hr at bounding box center [879, 340] width 757 height 1
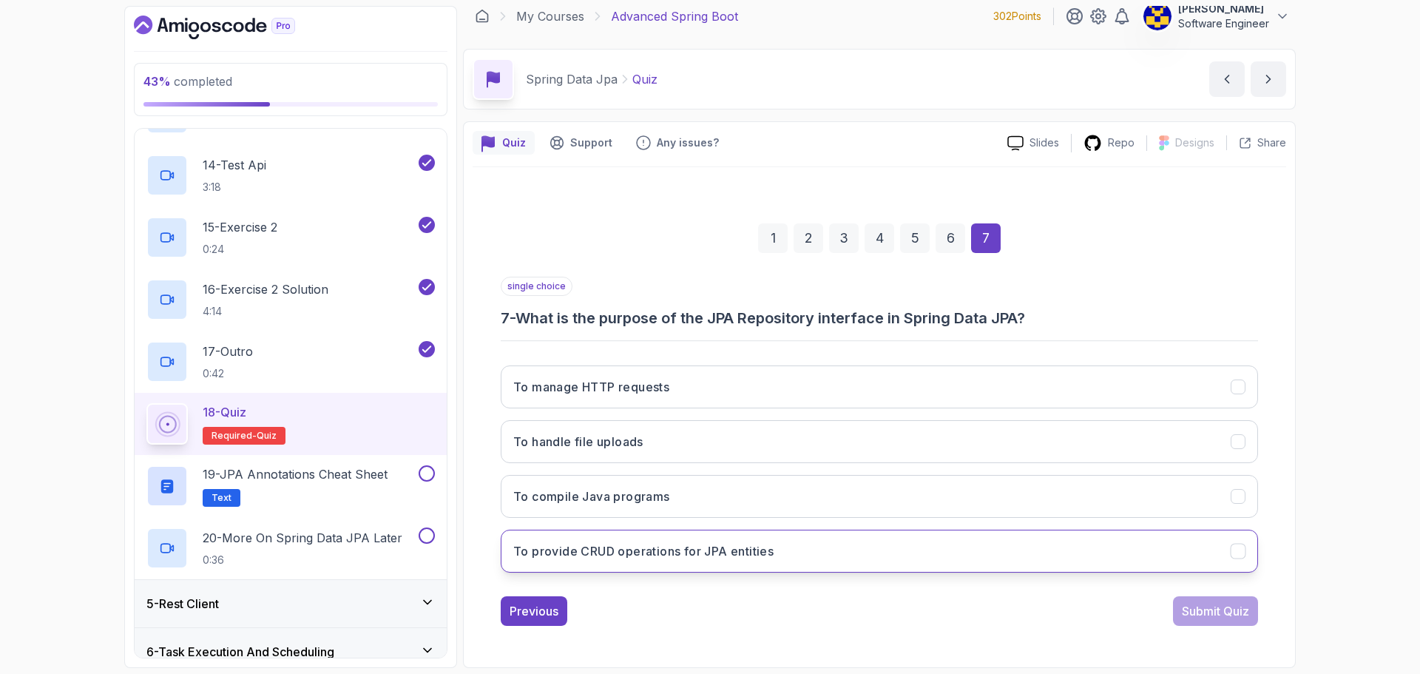
click at [606, 550] on h3 "To provide CRUD operations for JPA entities" at bounding box center [643, 551] width 260 height 18
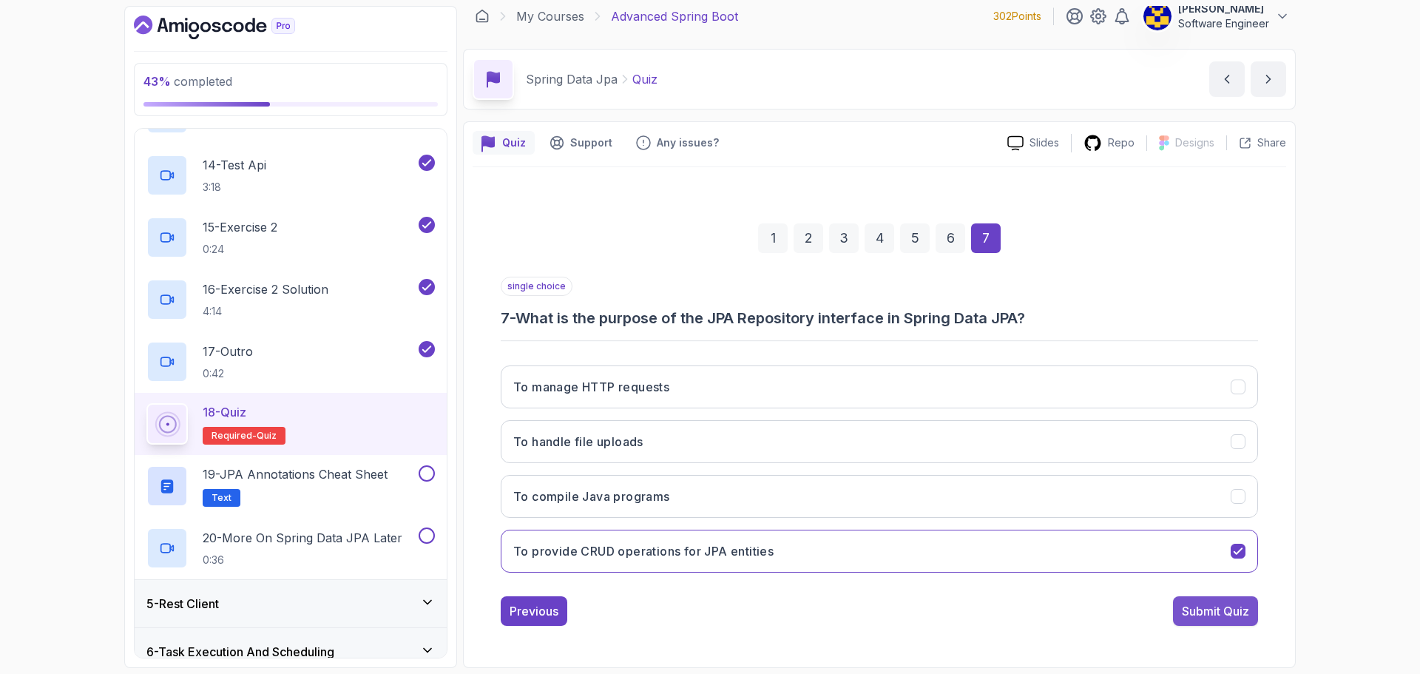
click at [696, 614] on div "Submit Quiz" at bounding box center [1215, 611] width 67 height 18
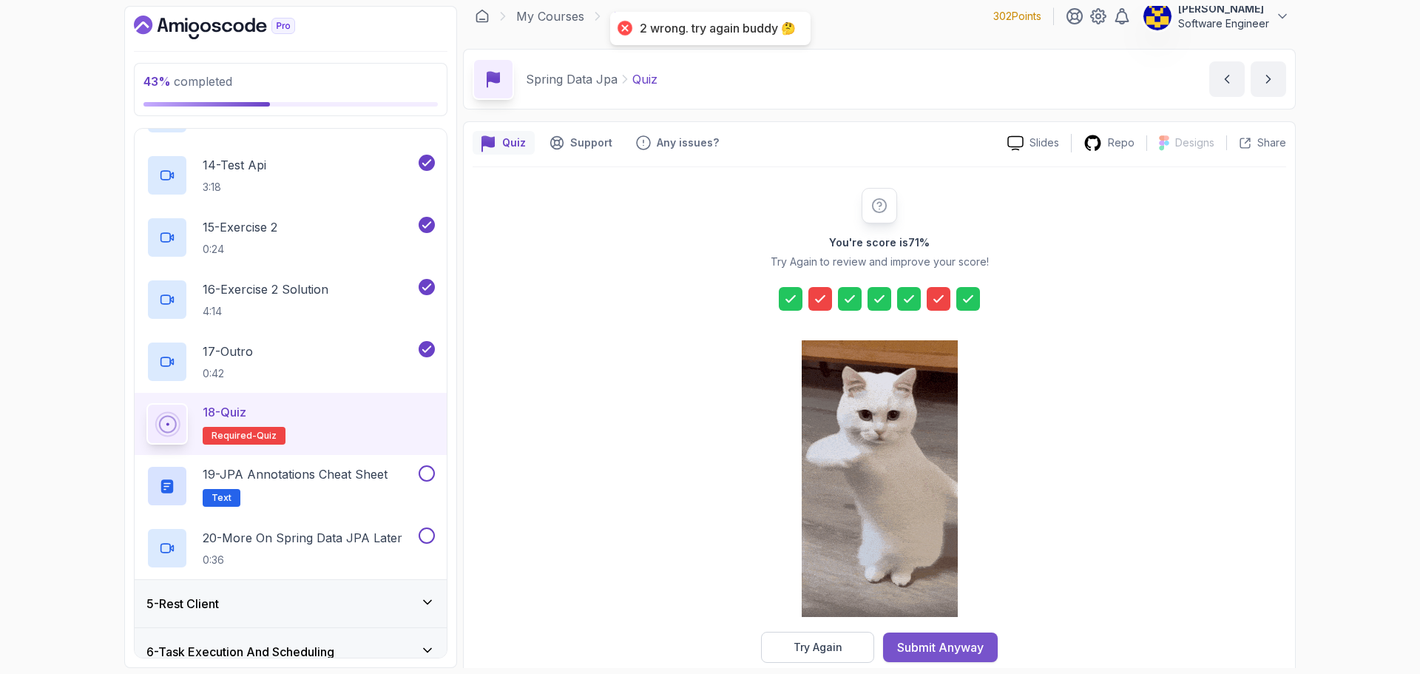
click at [696, 640] on div "Submit Anyway" at bounding box center [940, 647] width 87 height 18
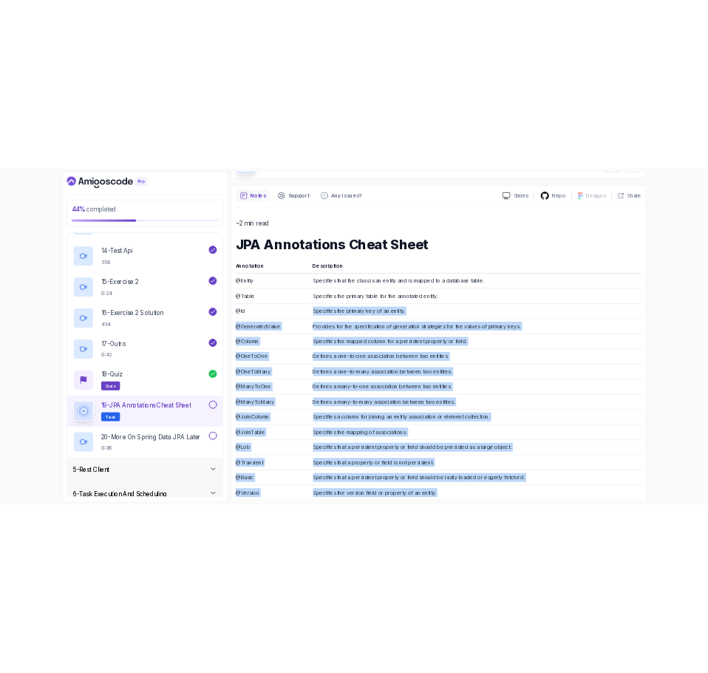
scroll to position [86, 0]
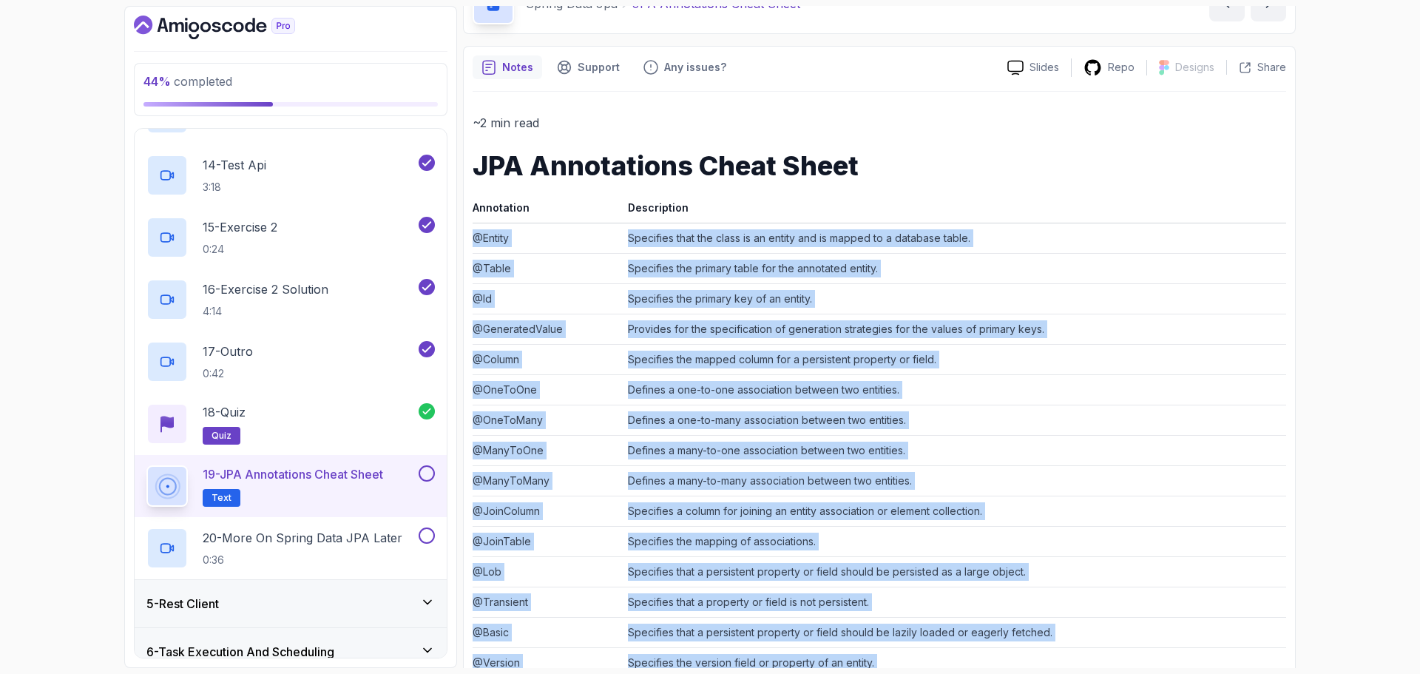
drag, startPoint x: 1016, startPoint y: 622, endPoint x: 475, endPoint y: 244, distance: 659.4
click at [475, 244] on tbody "@Entity Specifies that the class is an entity and is mapped to a database table…" at bounding box center [878, 541] width 813 height 637
copy tbody "@Entity Specifies that the class is an entity and is mapped to a database table…"
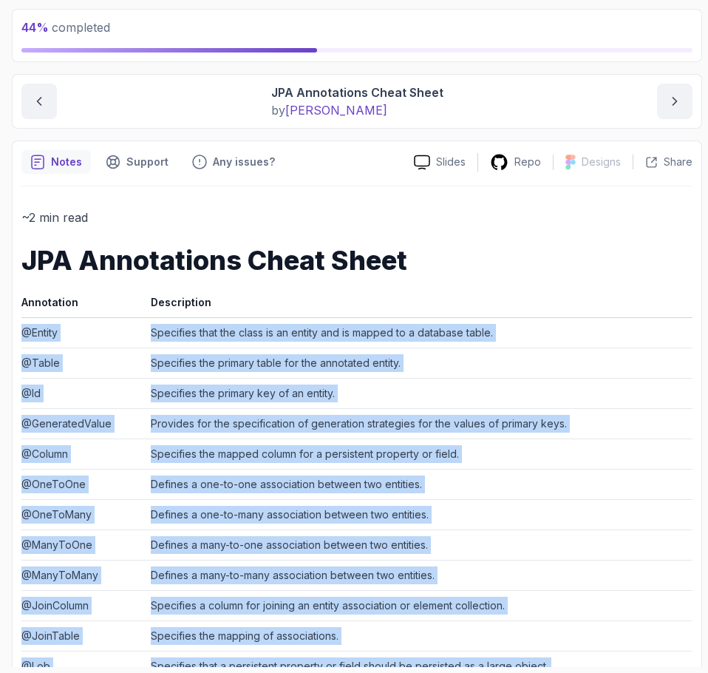
click at [552, 391] on td "Specifies the primary key of an entity." at bounding box center [419, 393] width 548 height 30
click at [454, 379] on td "Specifies the primary key of an entity." at bounding box center [419, 393] width 548 height 30
